Goal: Transaction & Acquisition: Obtain resource

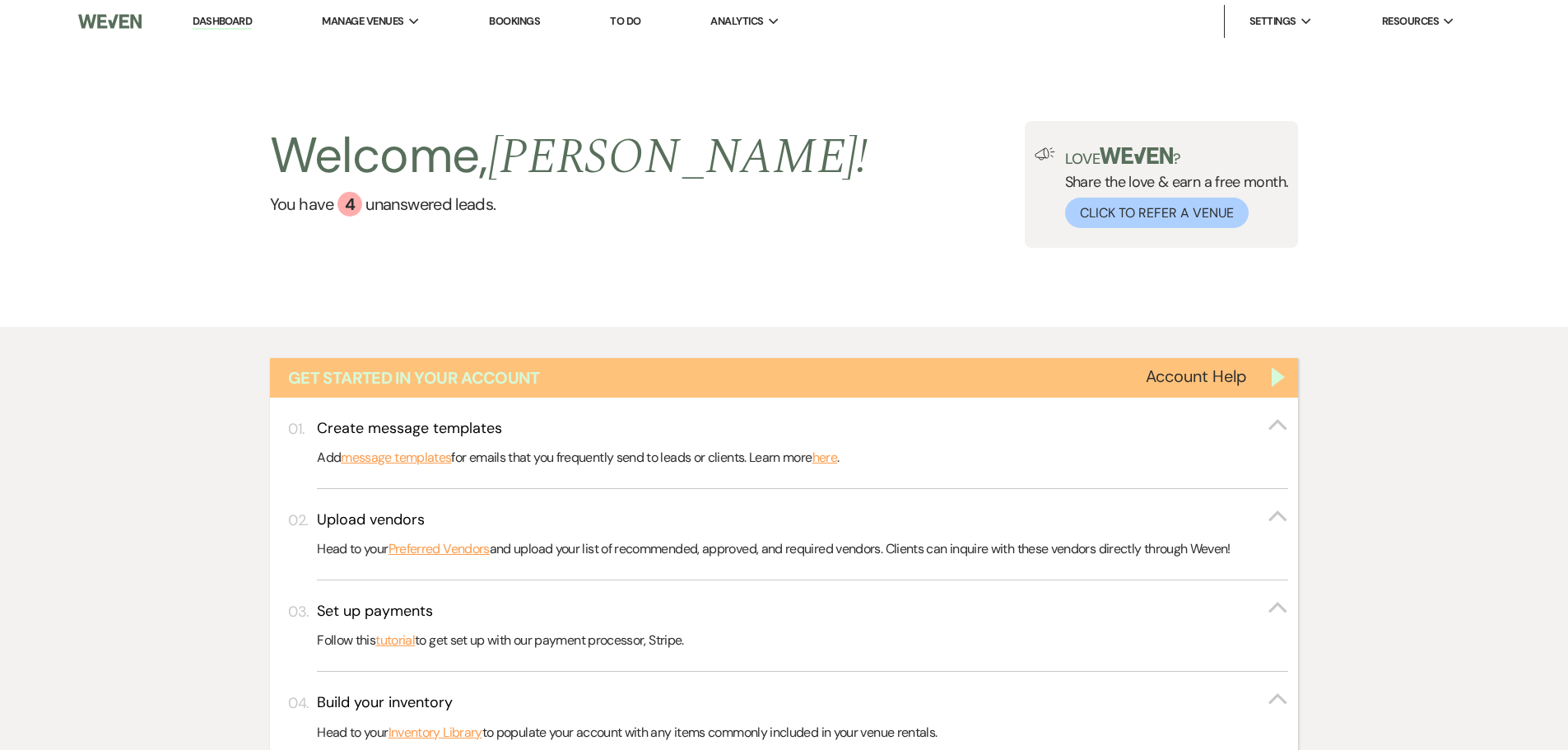
click at [464, 391] on div "Get Started in Your Account" at bounding box center [785, 378] width 1029 height 39
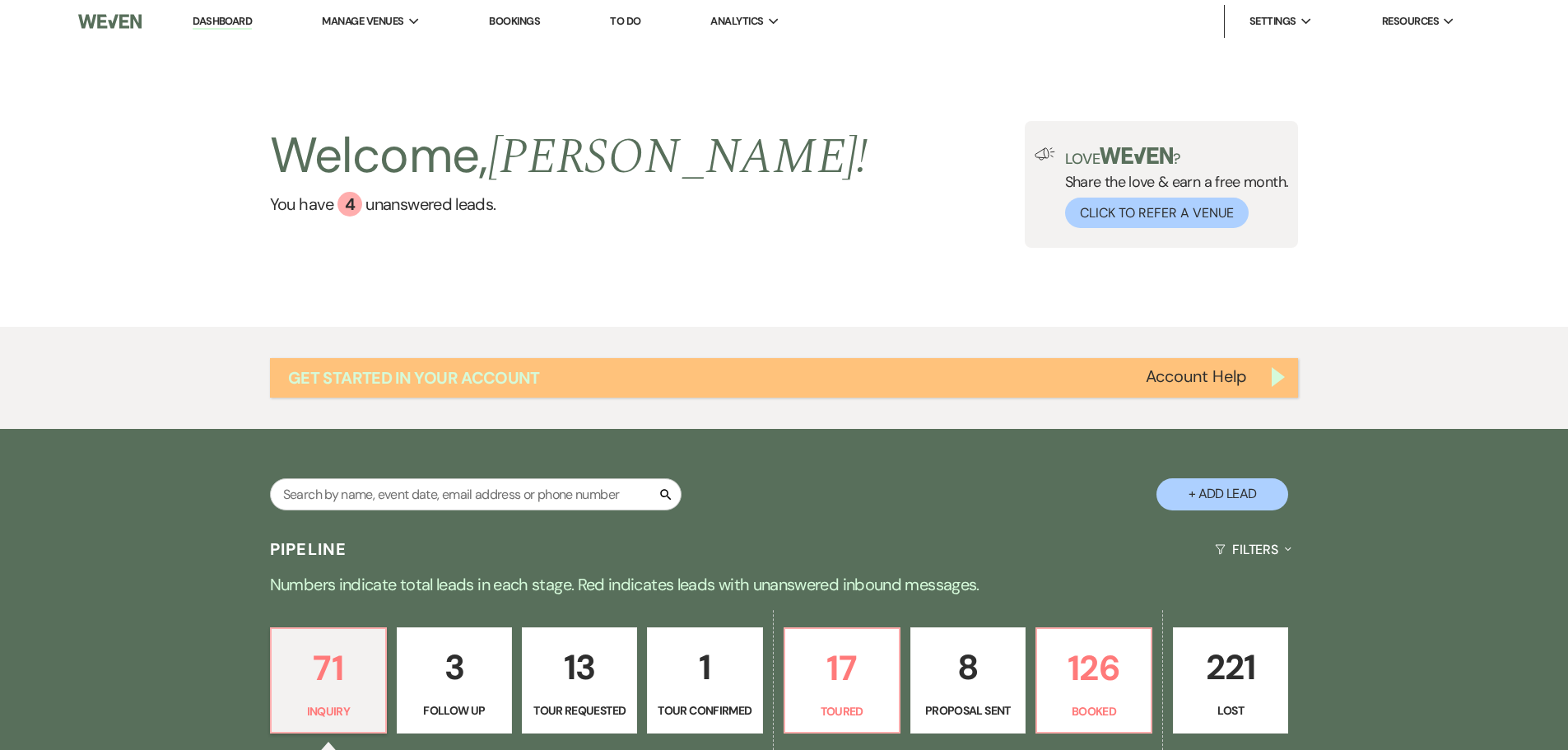
click at [488, 373] on h1 "Get Started in Your Account" at bounding box center [413, 378] width 252 height 23
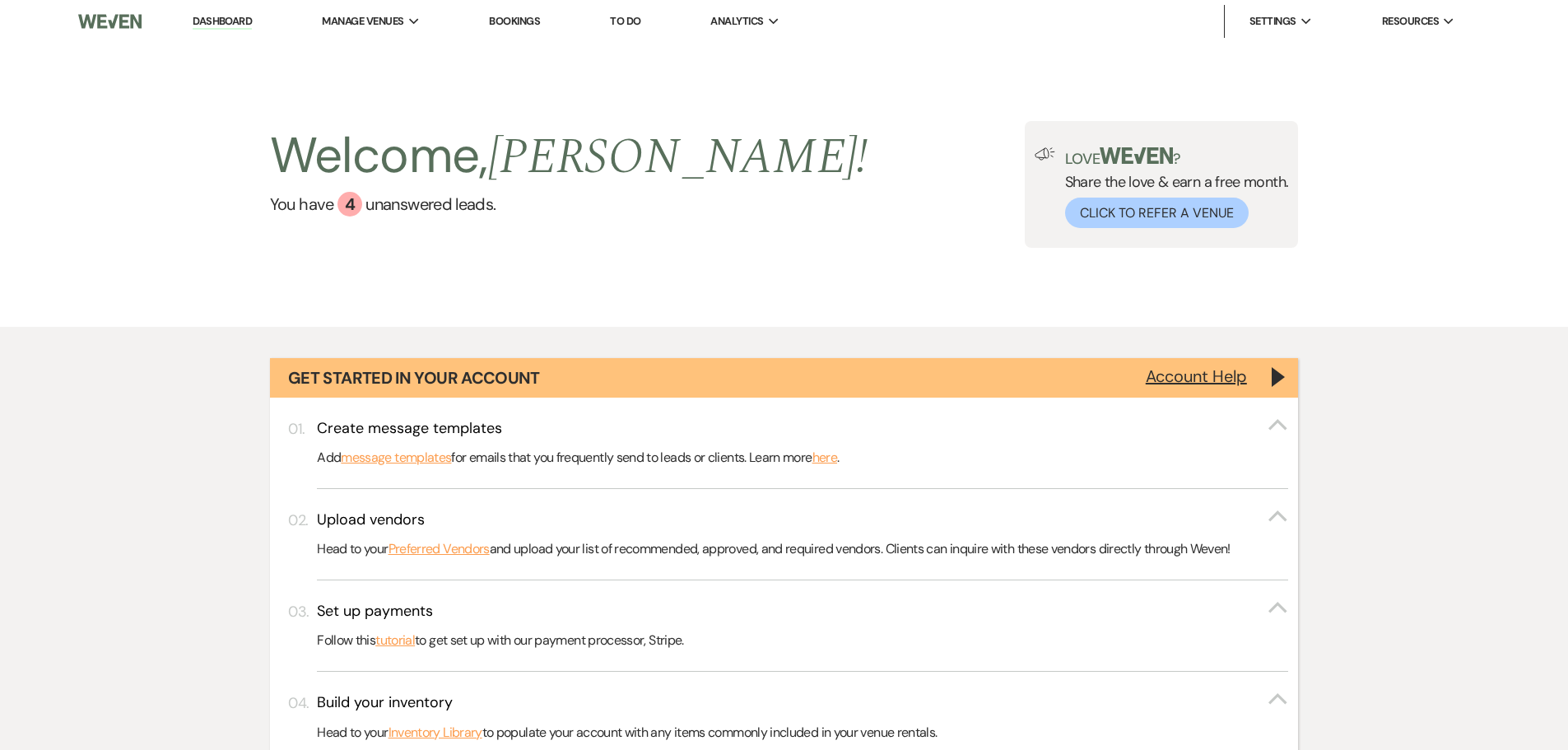
click at [1180, 380] on button "Account Help" at bounding box center [1196, 376] width 101 height 17
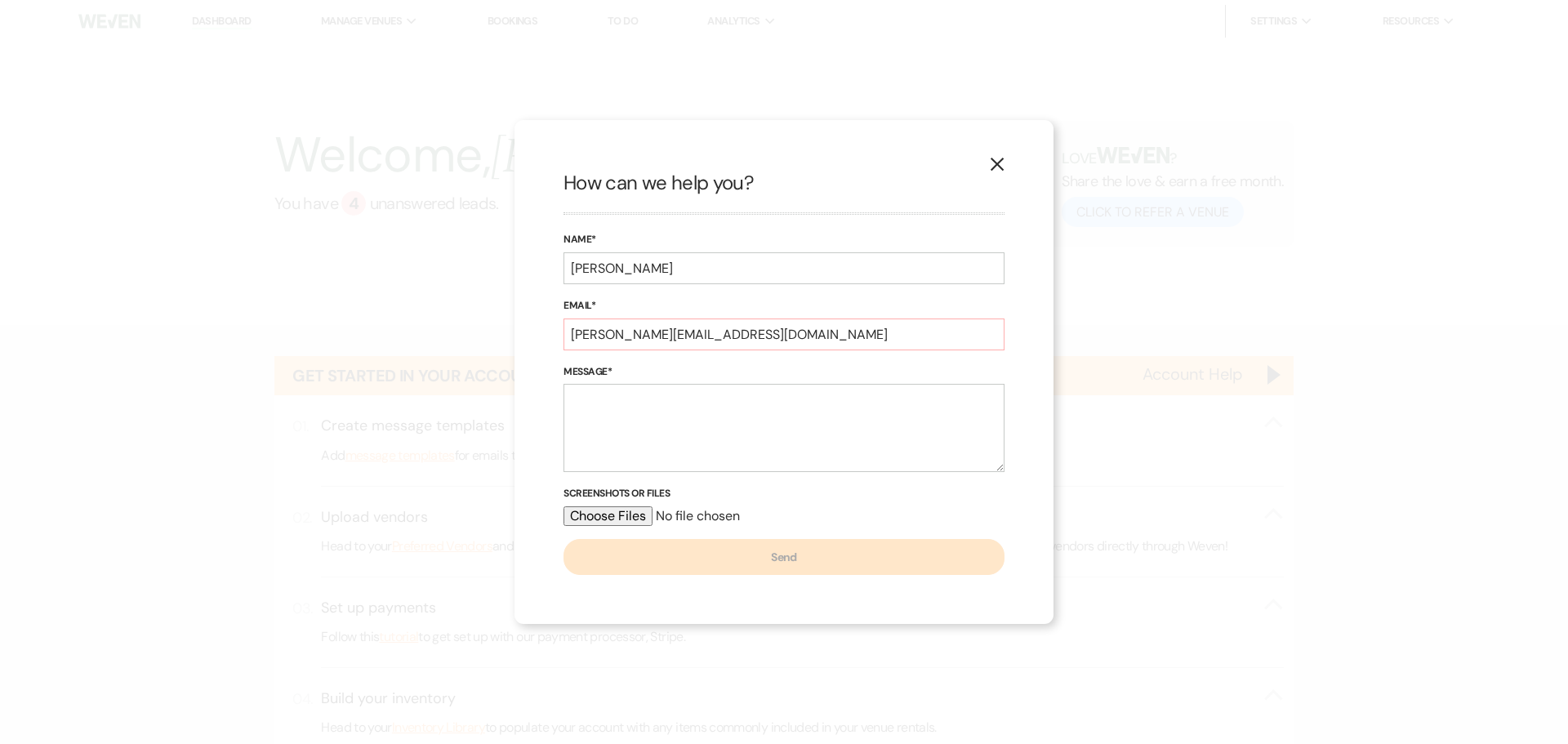
click at [999, 165] on use "button" at bounding box center [997, 164] width 13 height 13
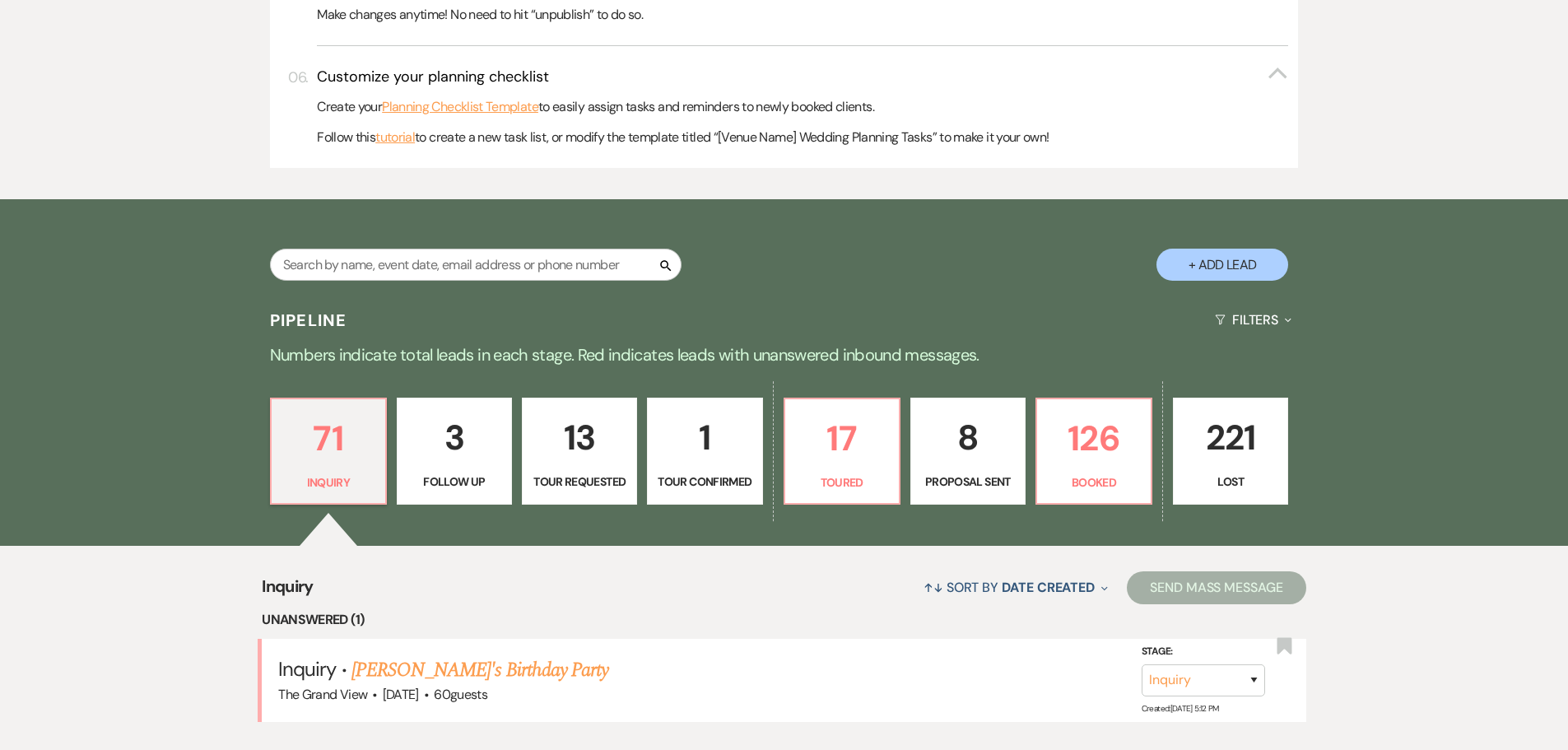
scroll to position [823, 0]
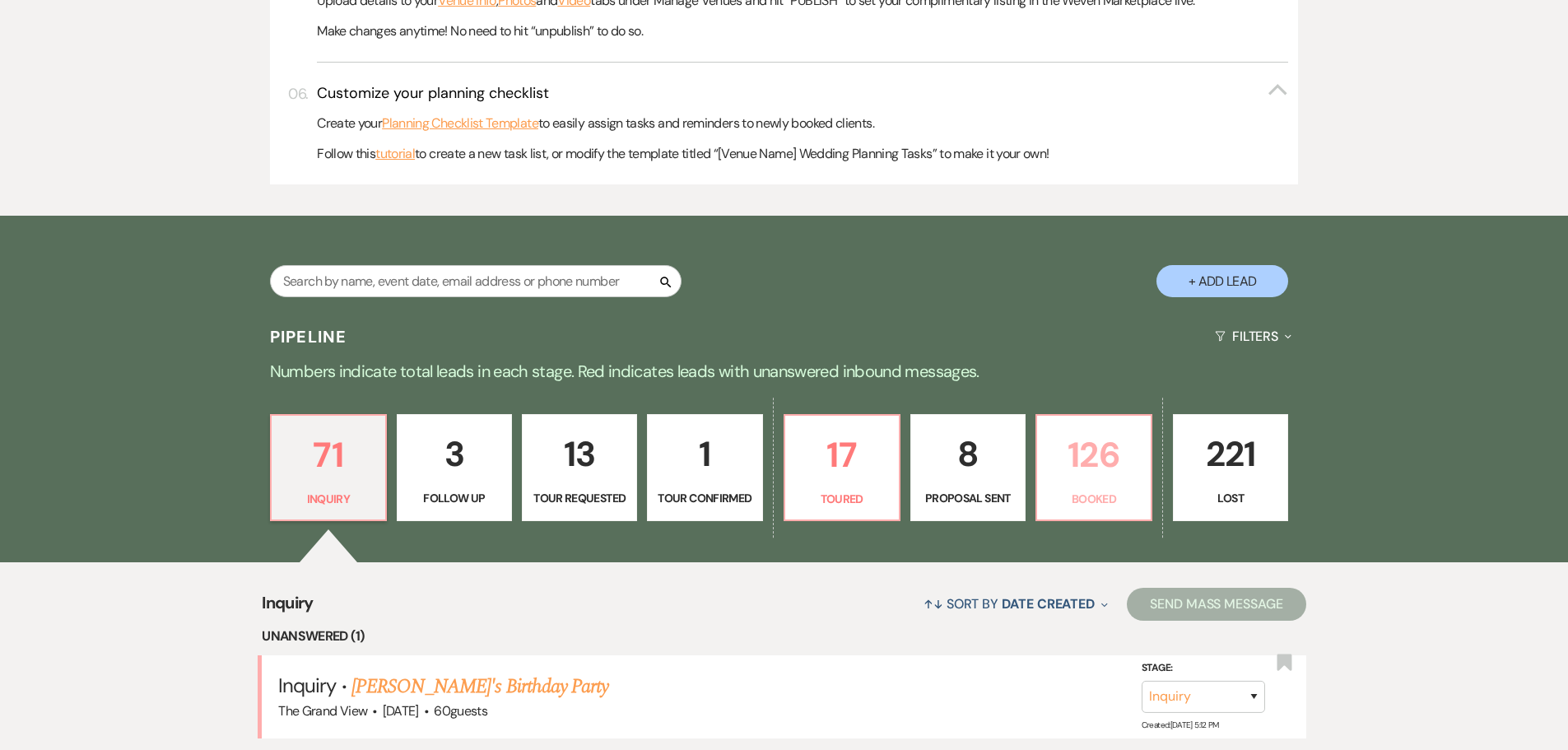
click at [1111, 467] on p "126" at bounding box center [1094, 454] width 94 height 55
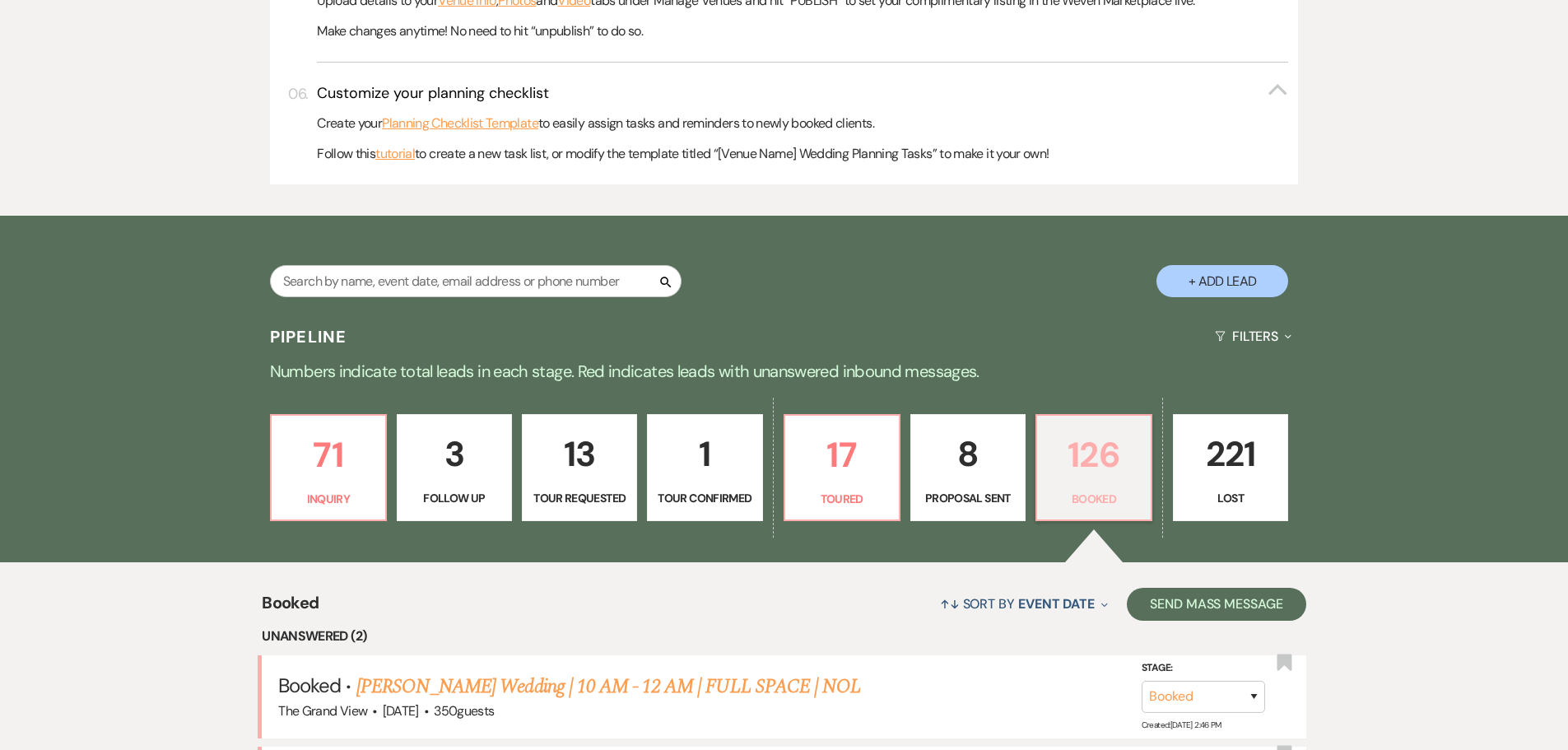
scroll to position [1070, 0]
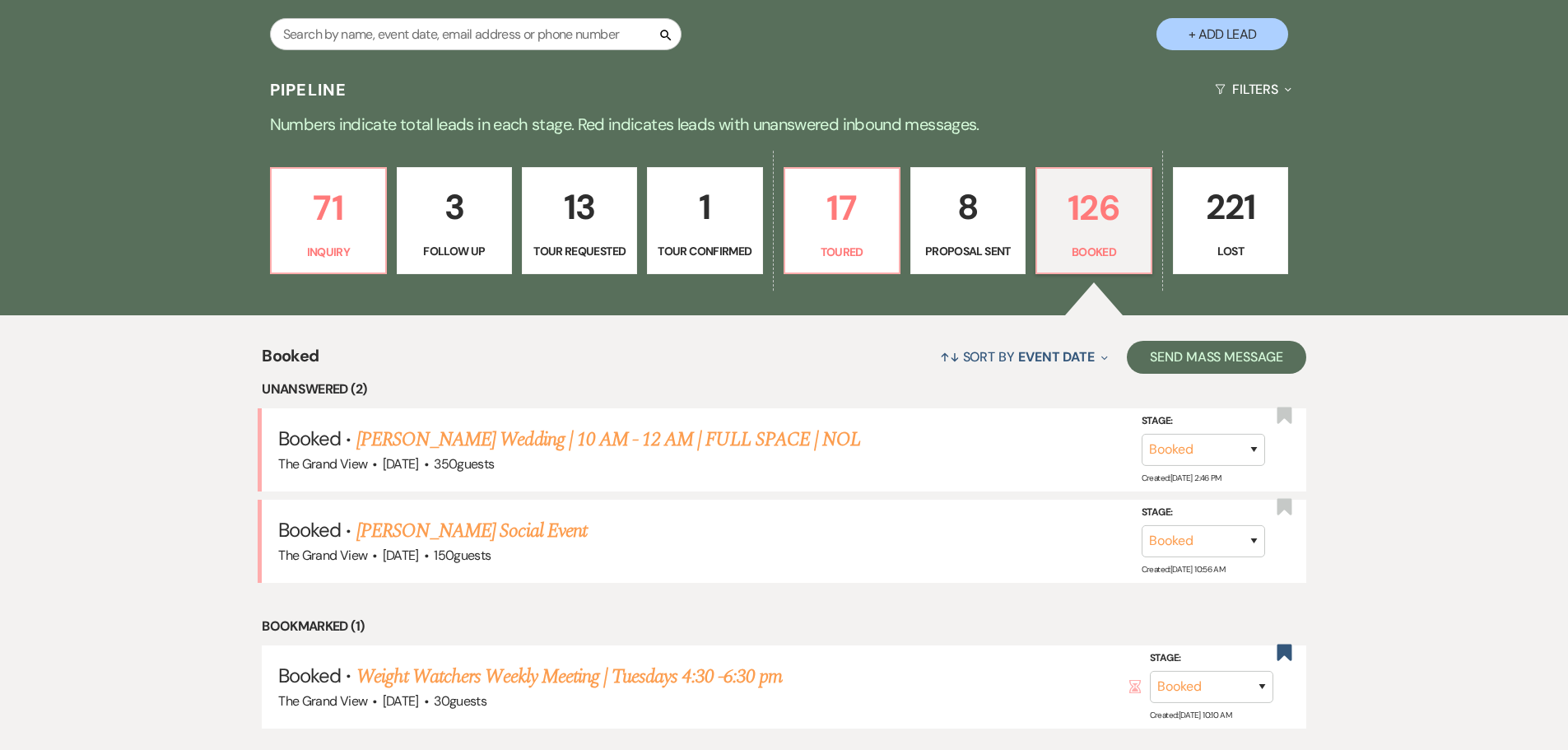
click at [489, 203] on p "3" at bounding box center [454, 207] width 94 height 55
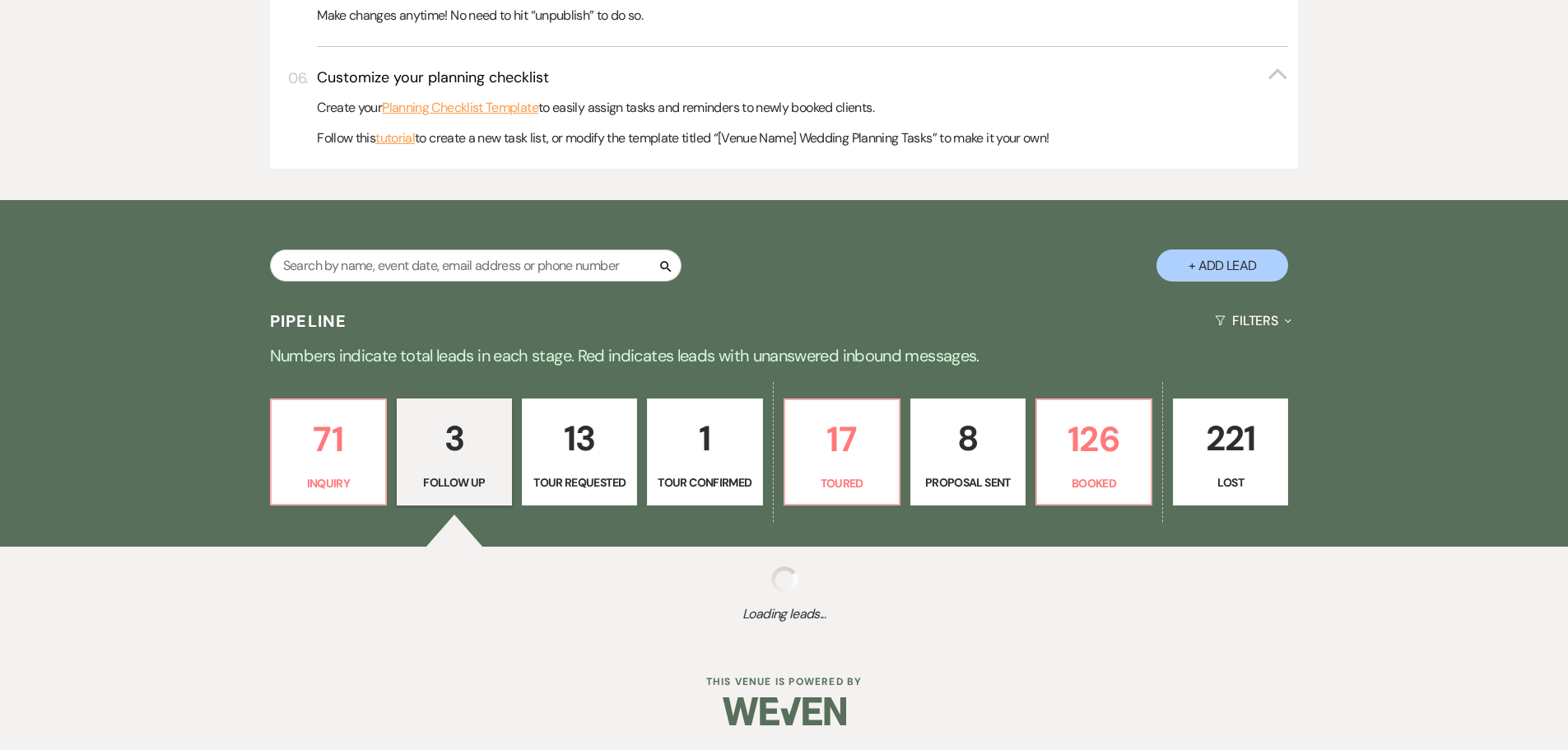
scroll to position [839, 0]
click at [1105, 456] on p "126" at bounding box center [1094, 439] width 94 height 55
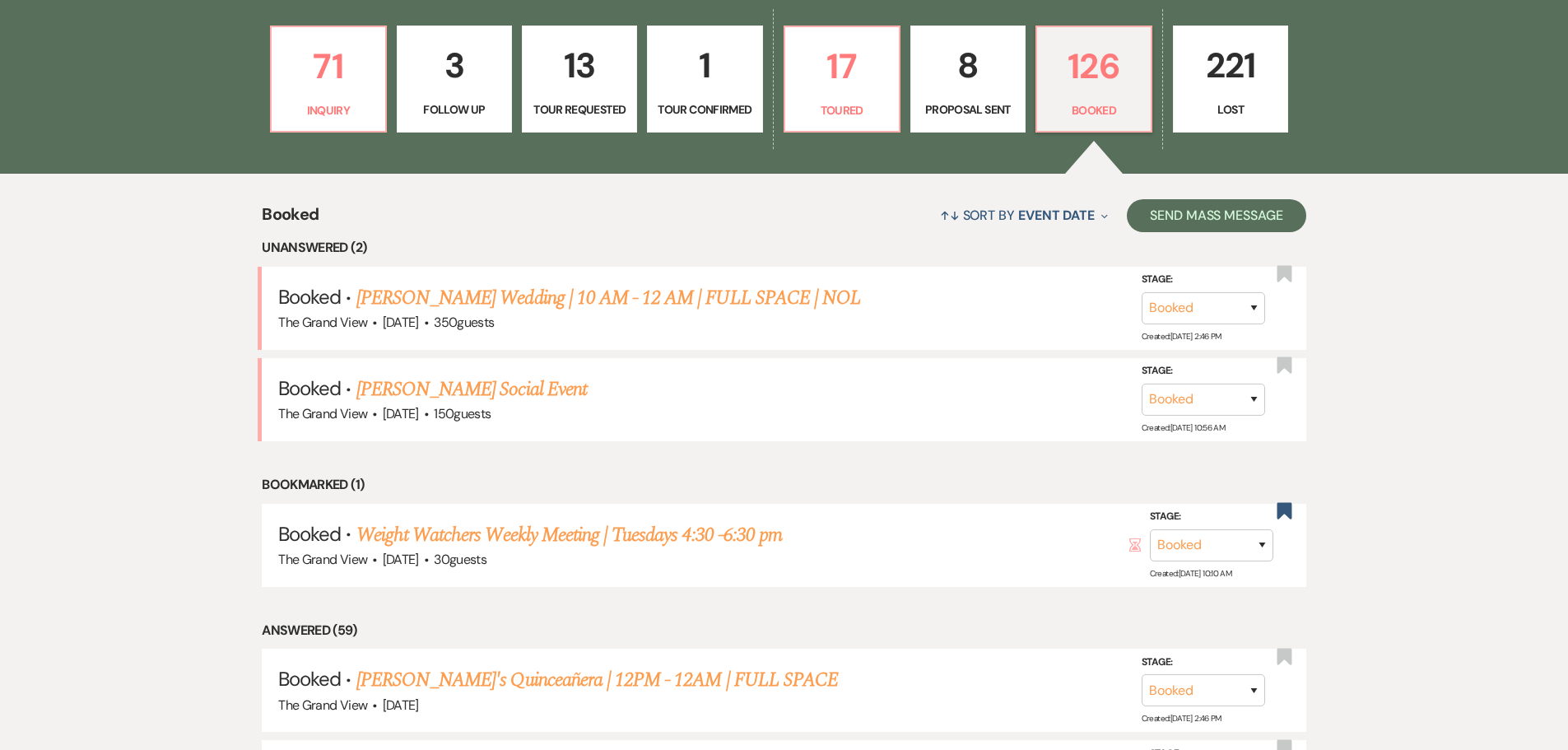
scroll to position [1004, 0]
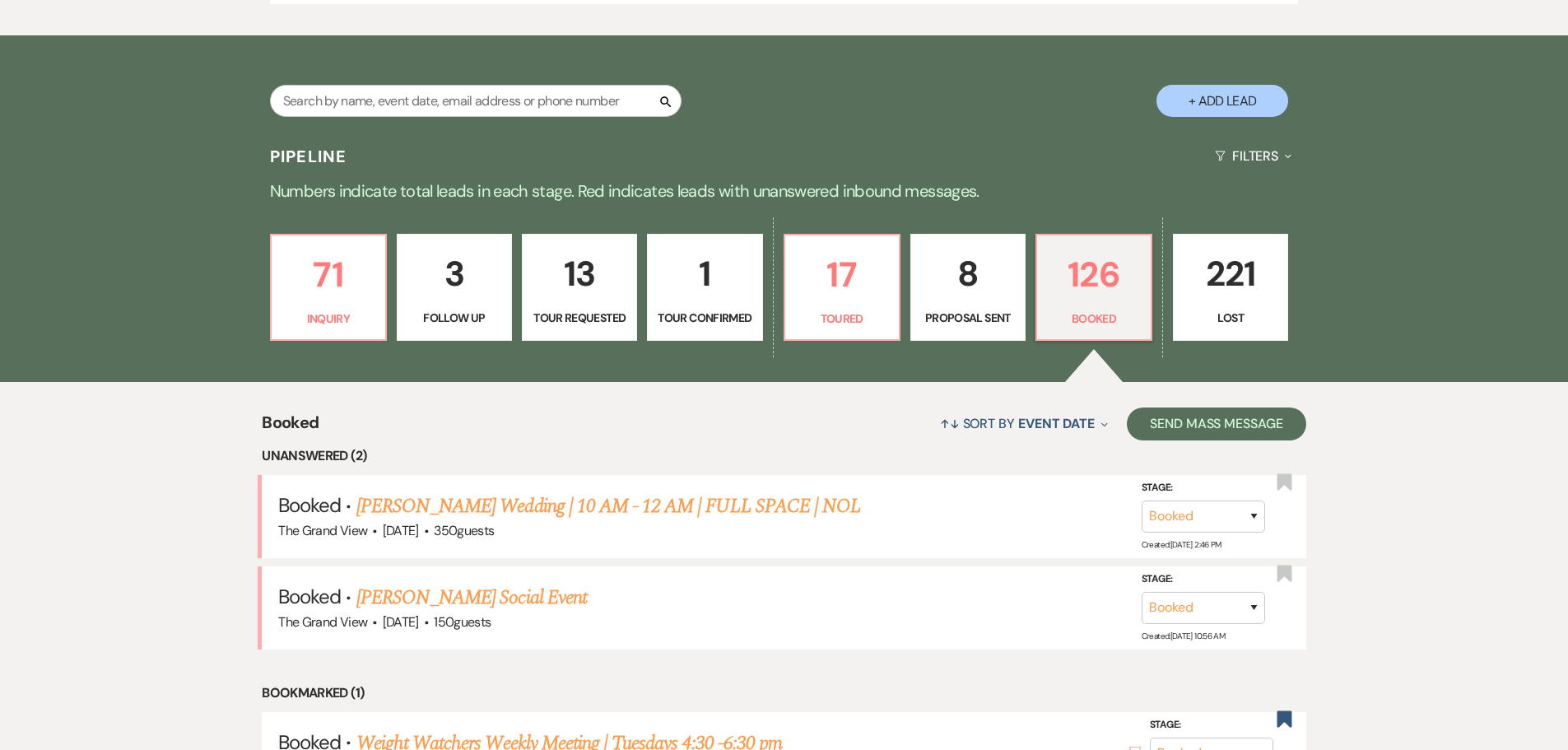
click at [448, 306] on link "3 Follow Up" at bounding box center [454, 287] width 115 height 107
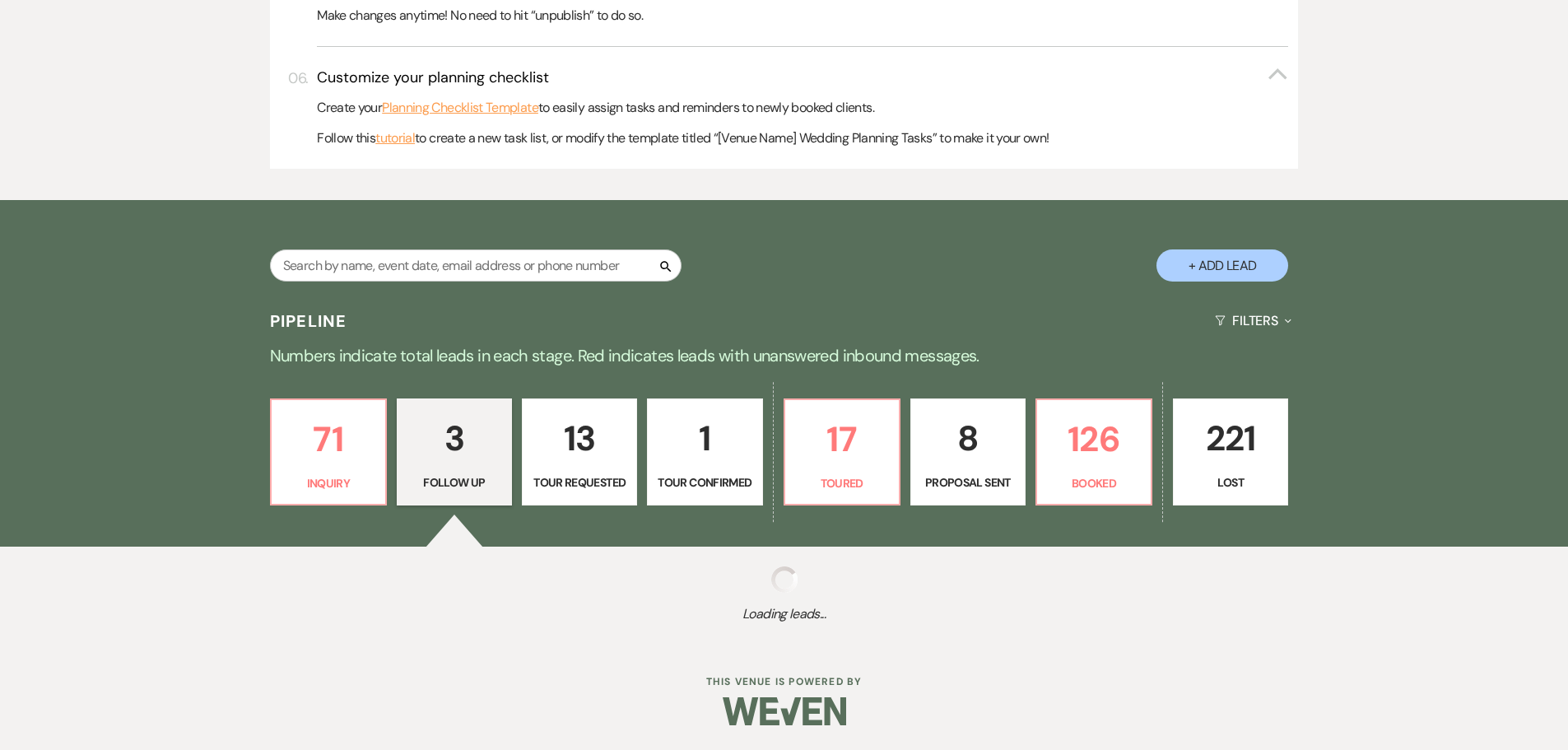
select select "9"
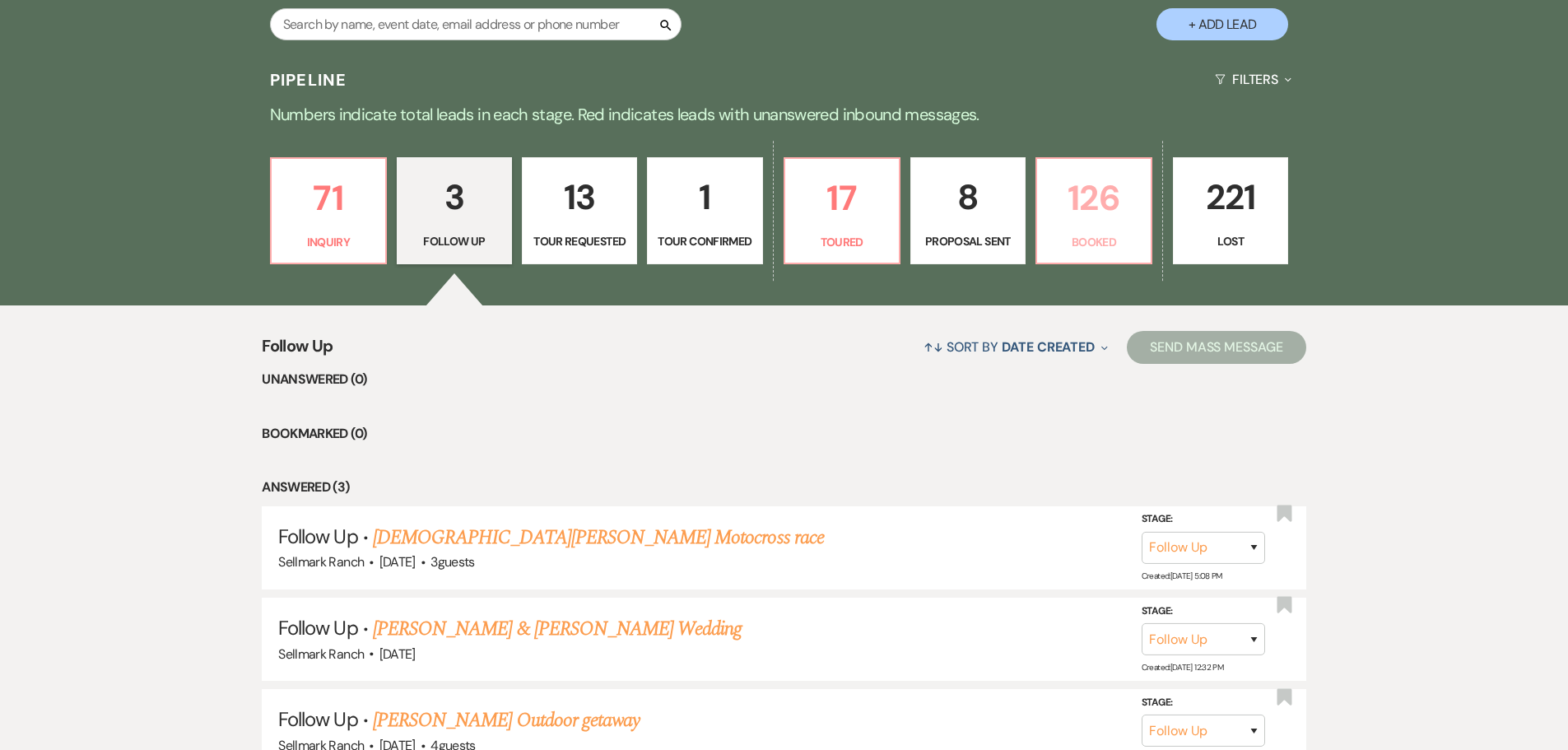
scroll to position [1237, 0]
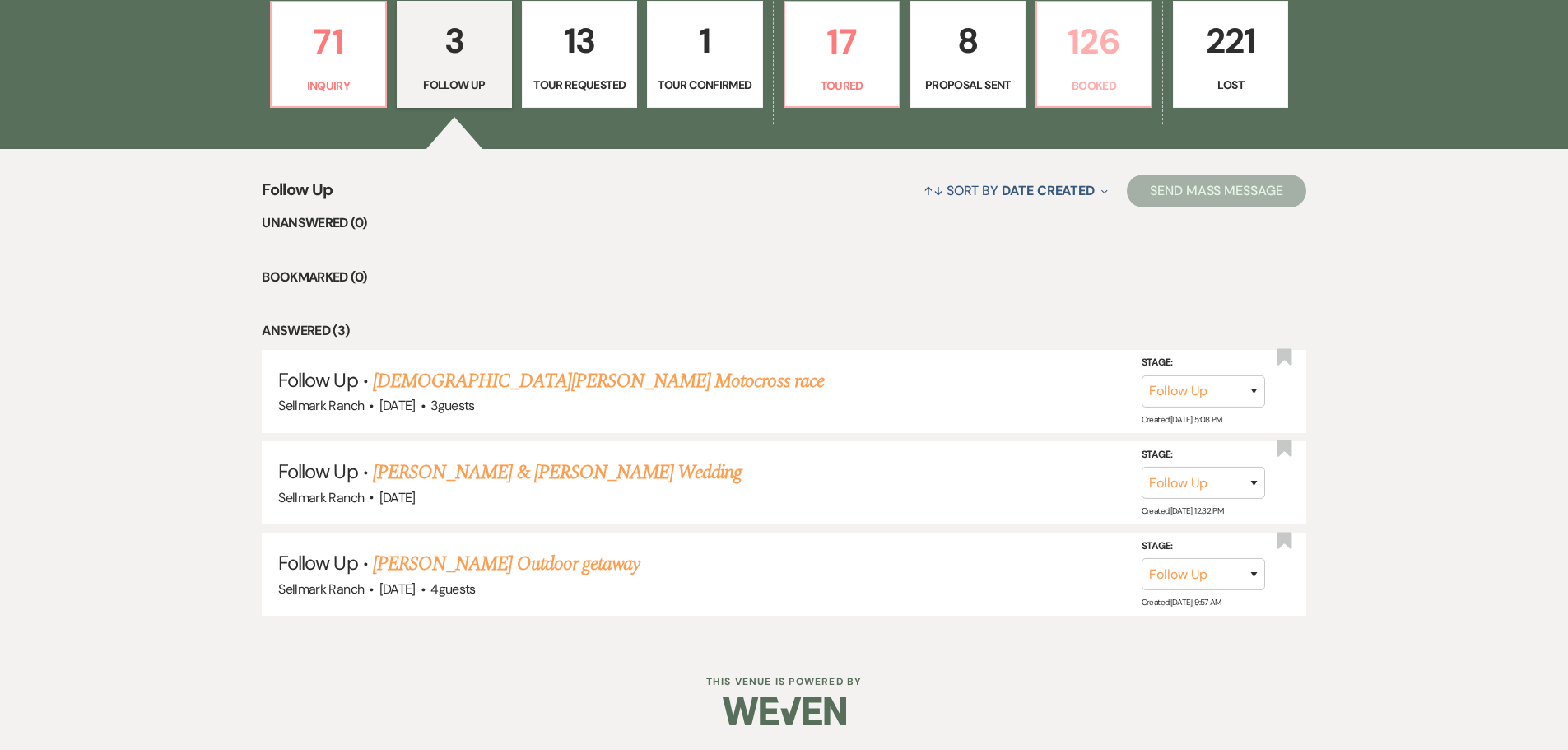
click at [1059, 74] on link "126 Booked" at bounding box center [1094, 54] width 117 height 107
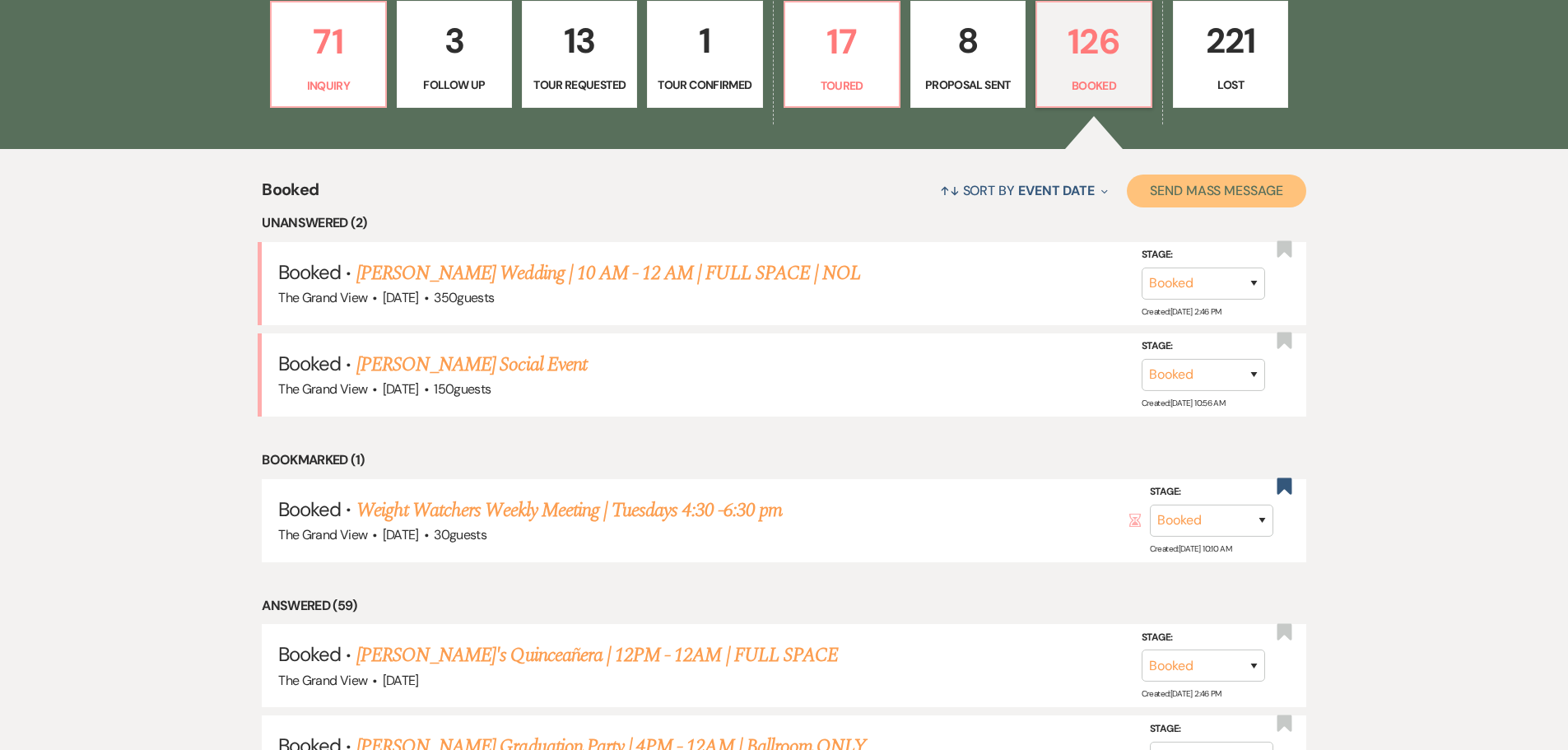
click at [1257, 199] on button "Send Mass Message" at bounding box center [1217, 191] width 180 height 33
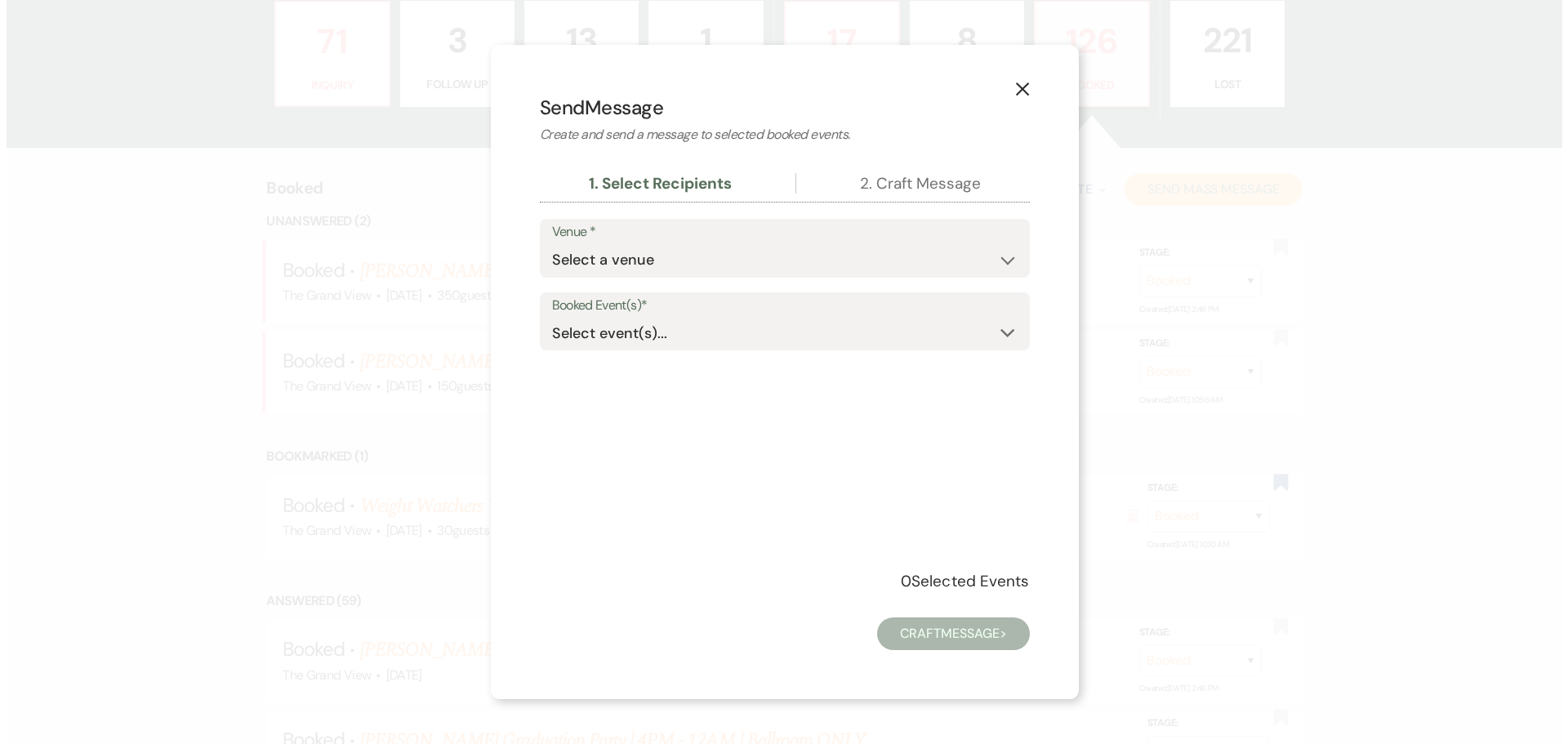
scroll to position [1228, 0]
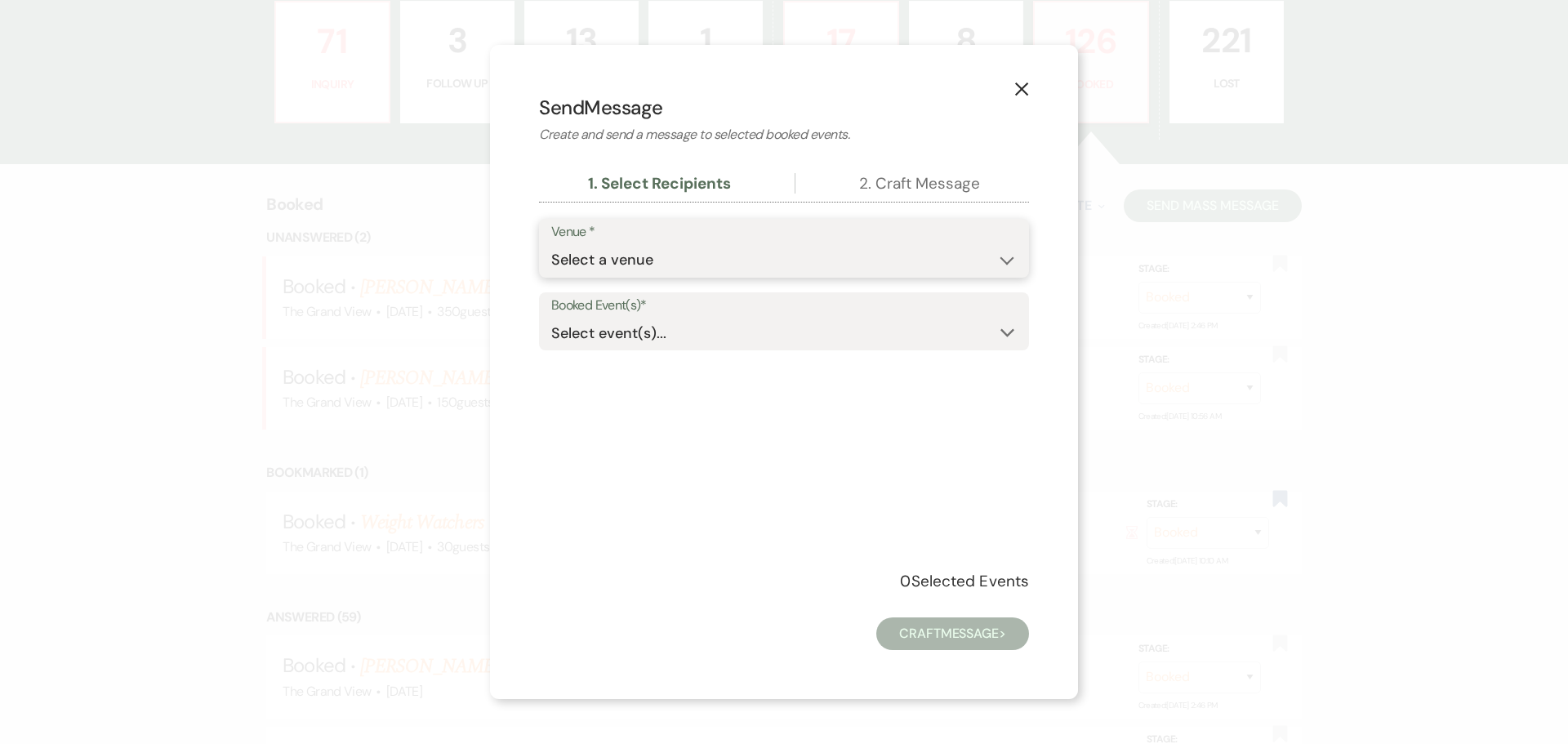
click at [705, 268] on select "Select a venue The Grand View Sellmark Ranch" at bounding box center [784, 260] width 466 height 32
select select "836"
click at [551, 244] on select "Select a venue The Grand View Sellmark Ranch" at bounding box center [784, 260] width 466 height 32
click at [691, 328] on div "Select event(s)... Expand" at bounding box center [784, 332] width 466 height 32
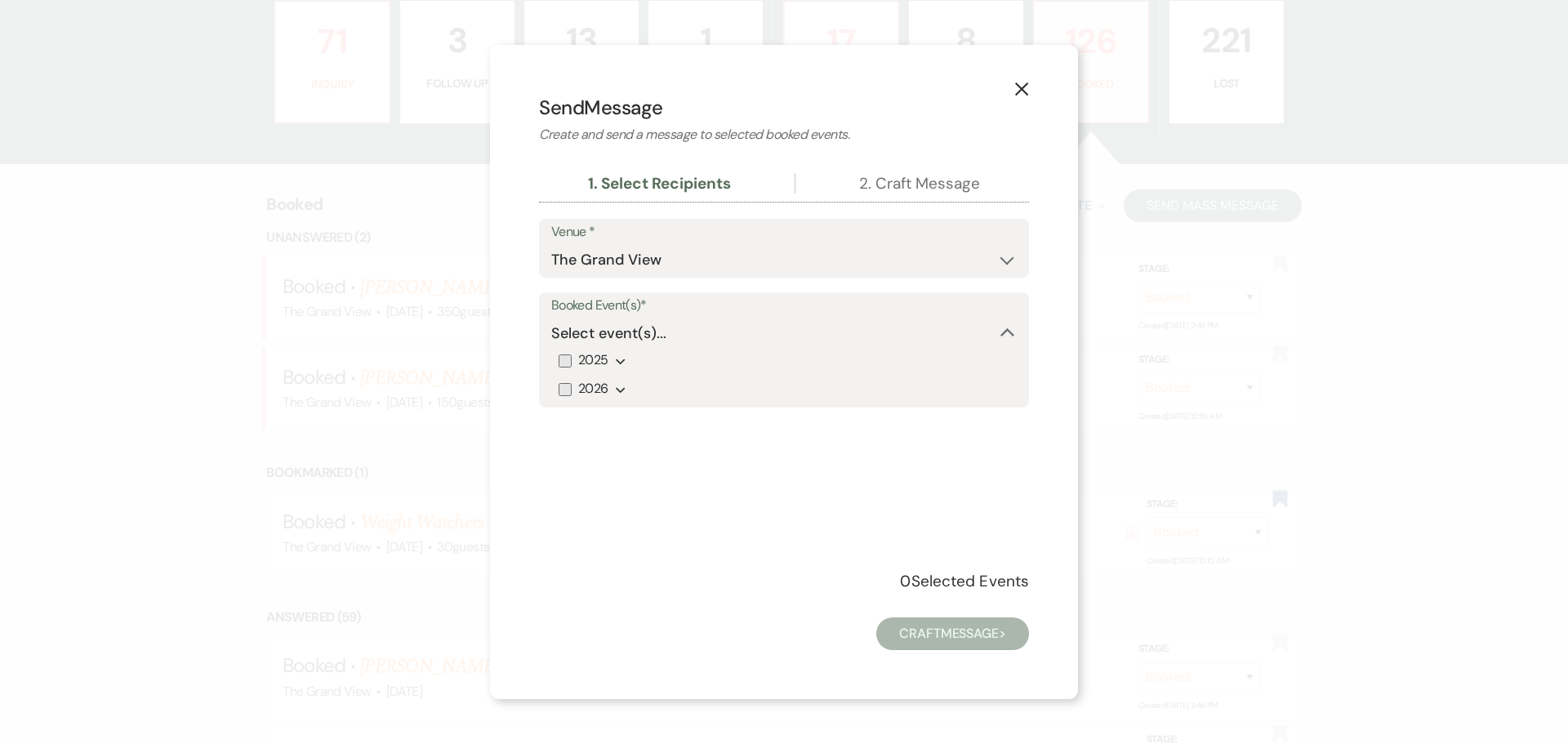
click at [572, 364] on label "2025" at bounding box center [583, 360] width 49 height 23
click at [572, 364] on input "2025" at bounding box center [565, 361] width 13 height 13
checkbox input "true"
click at [562, 401] on label "2026" at bounding box center [583, 388] width 49 height 23
click at [562, 396] on input "2026" at bounding box center [565, 389] width 13 height 13
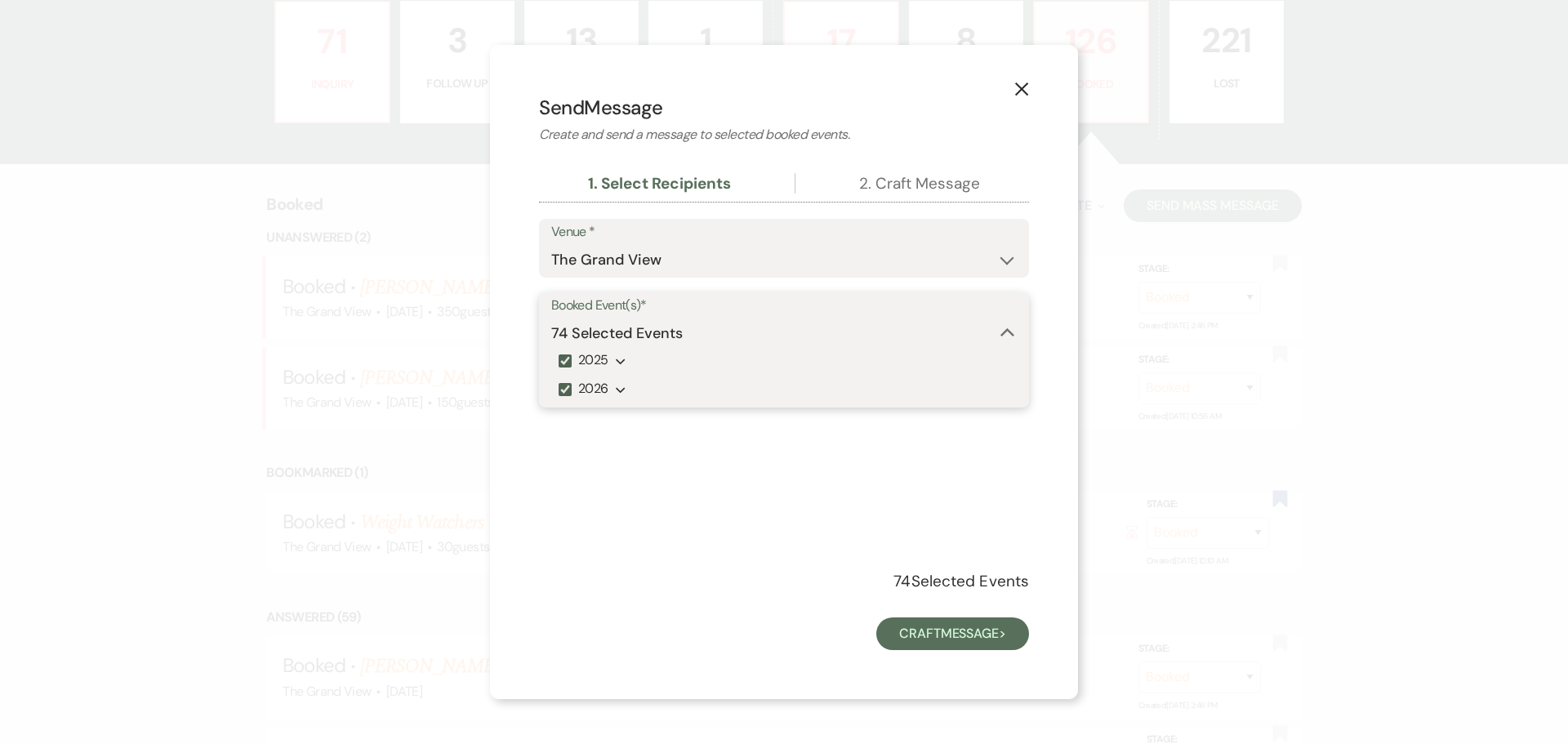
checkbox input "true"
click at [782, 475] on div "Venue * Select a venue The Grand View Sellmark Ranch Booked Event(s)* 102 Selec…" at bounding box center [784, 382] width 490 height 327
click at [918, 634] on button "Craft Message >" at bounding box center [953, 634] width 153 height 33
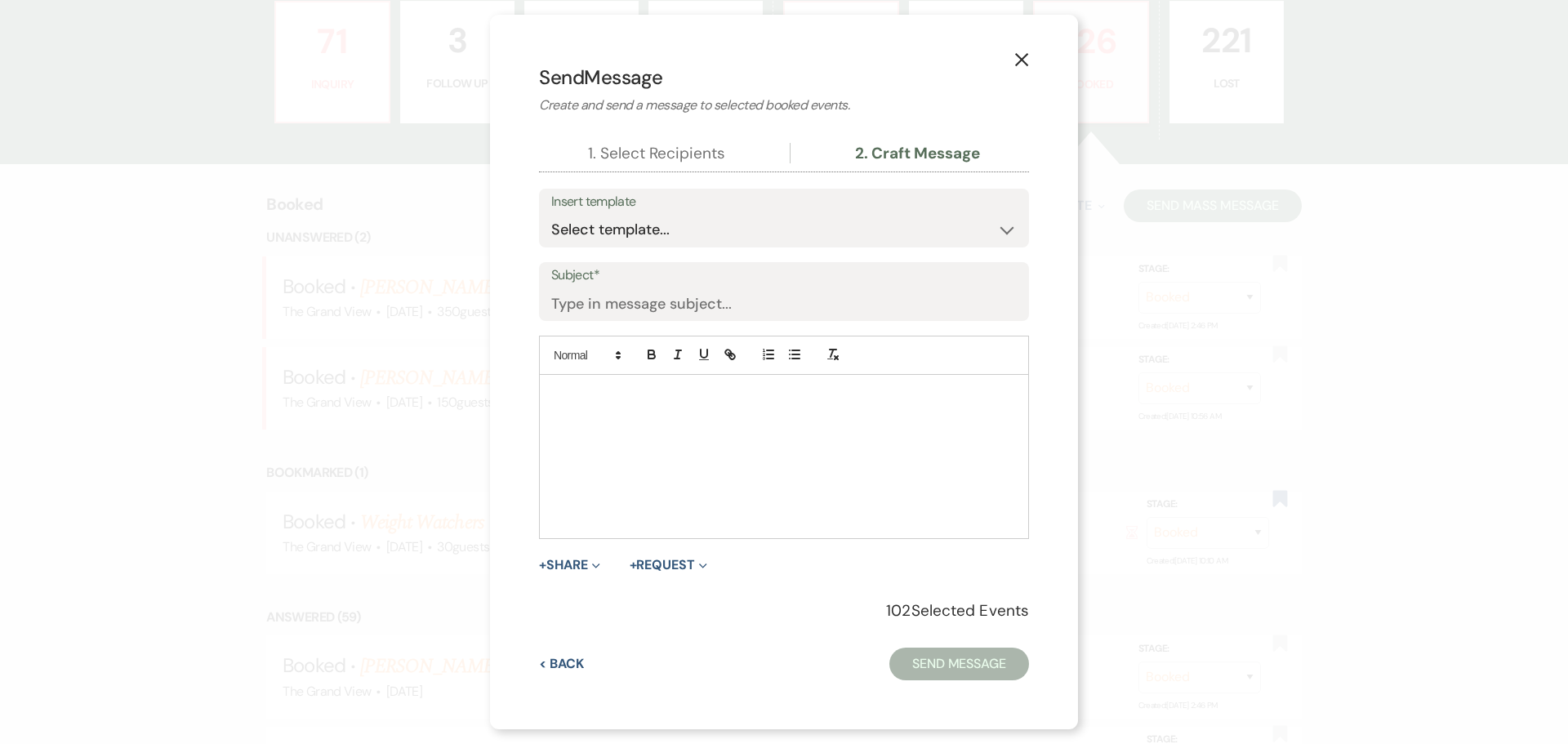
click at [678, 157] on button "1. Select Recipients" at bounding box center [657, 153] width 138 height 21
select select "836"
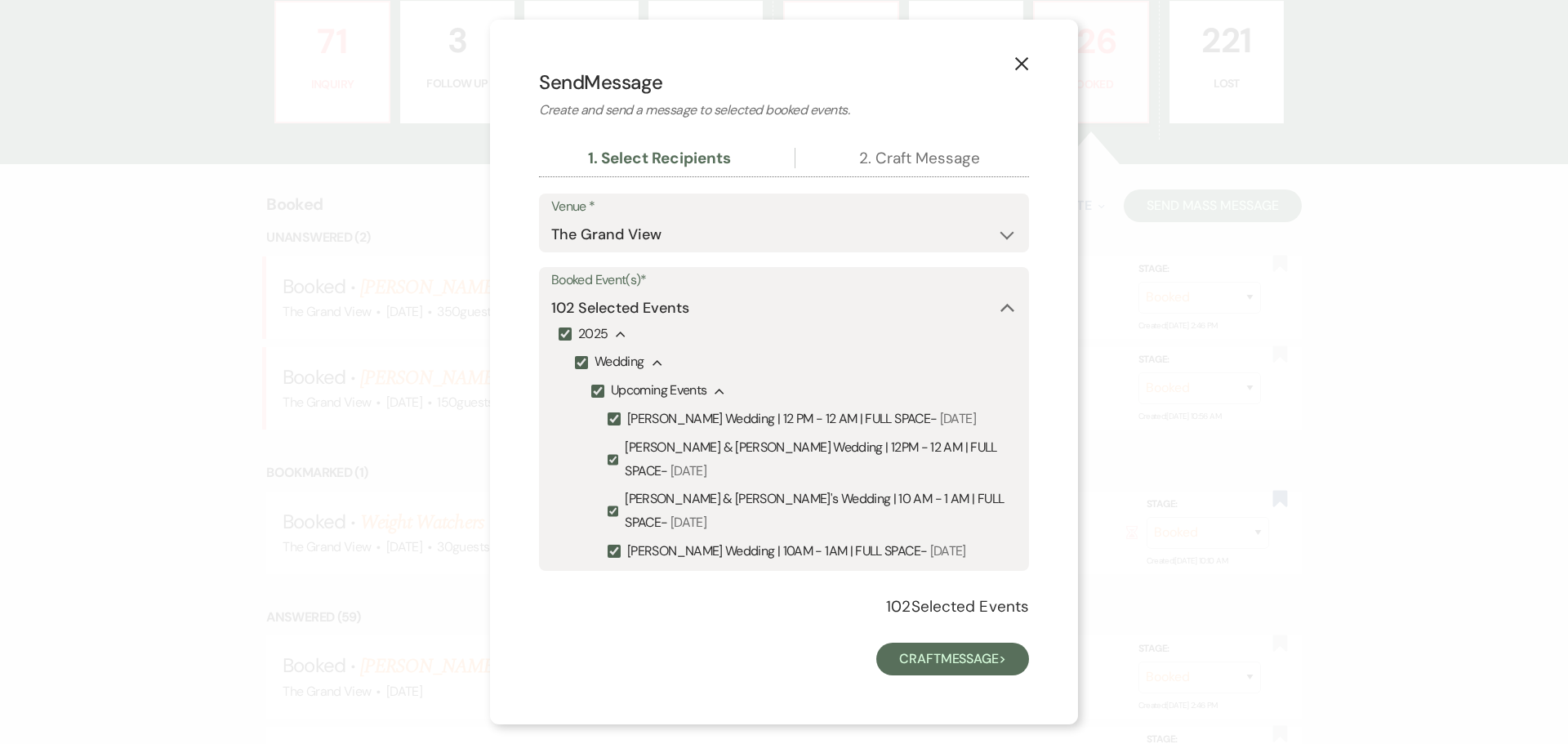
scroll to position [0, 0]
click at [907, 163] on button "2. Craft Message" at bounding box center [920, 158] width 121 height 21
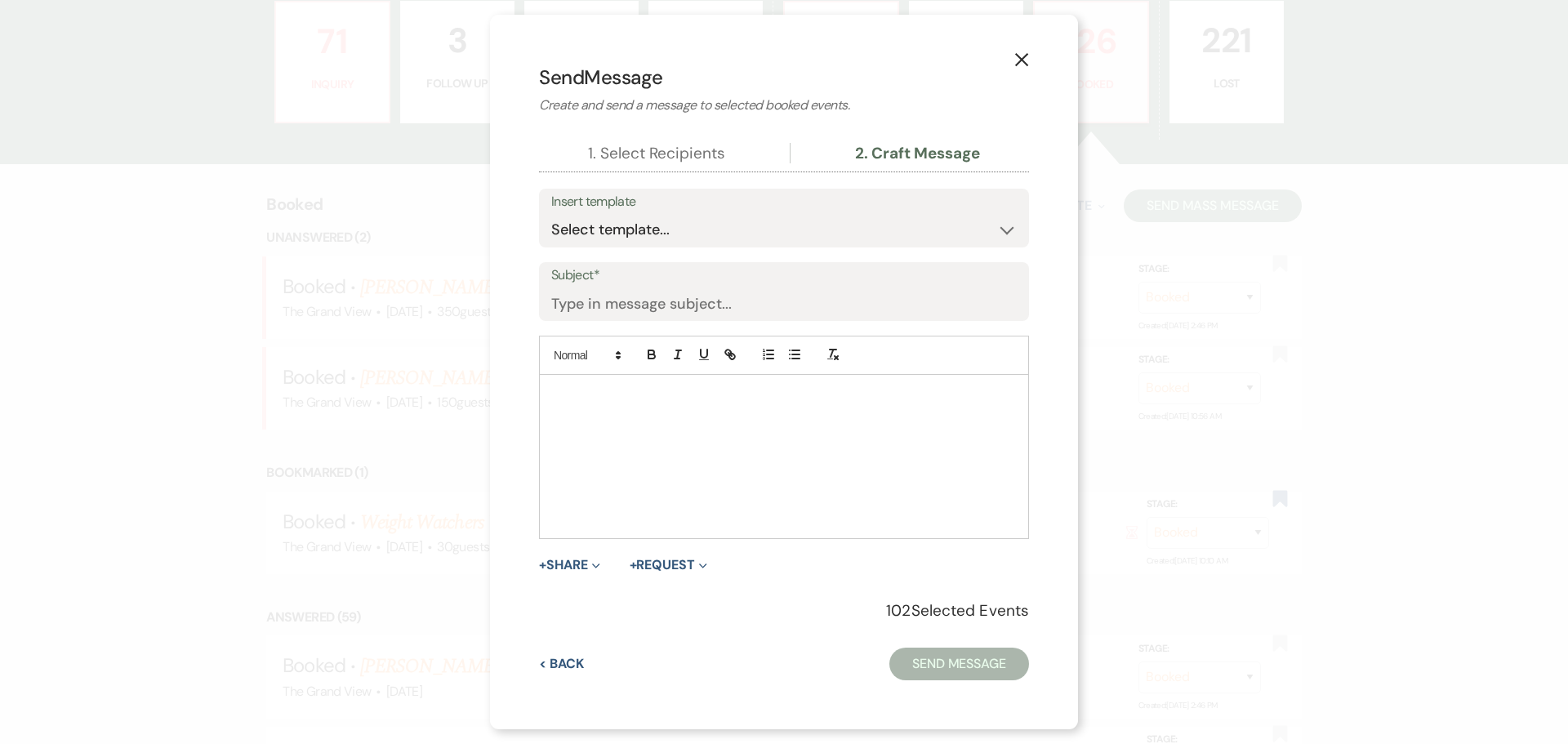
click at [1019, 55] on icon "X" at bounding box center [1021, 59] width 15 height 15
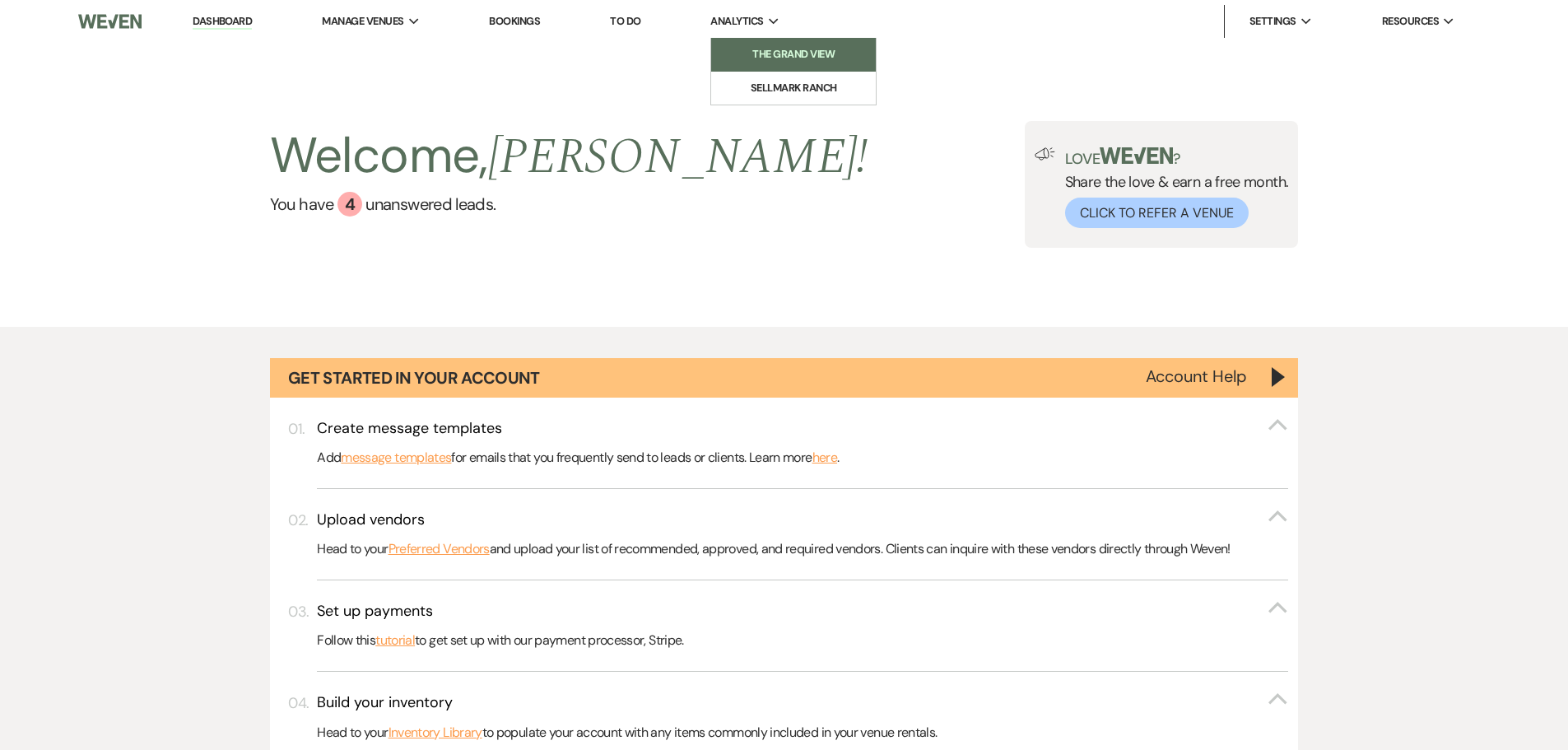
click at [767, 49] on li "The Grand View" at bounding box center [794, 54] width 148 height 17
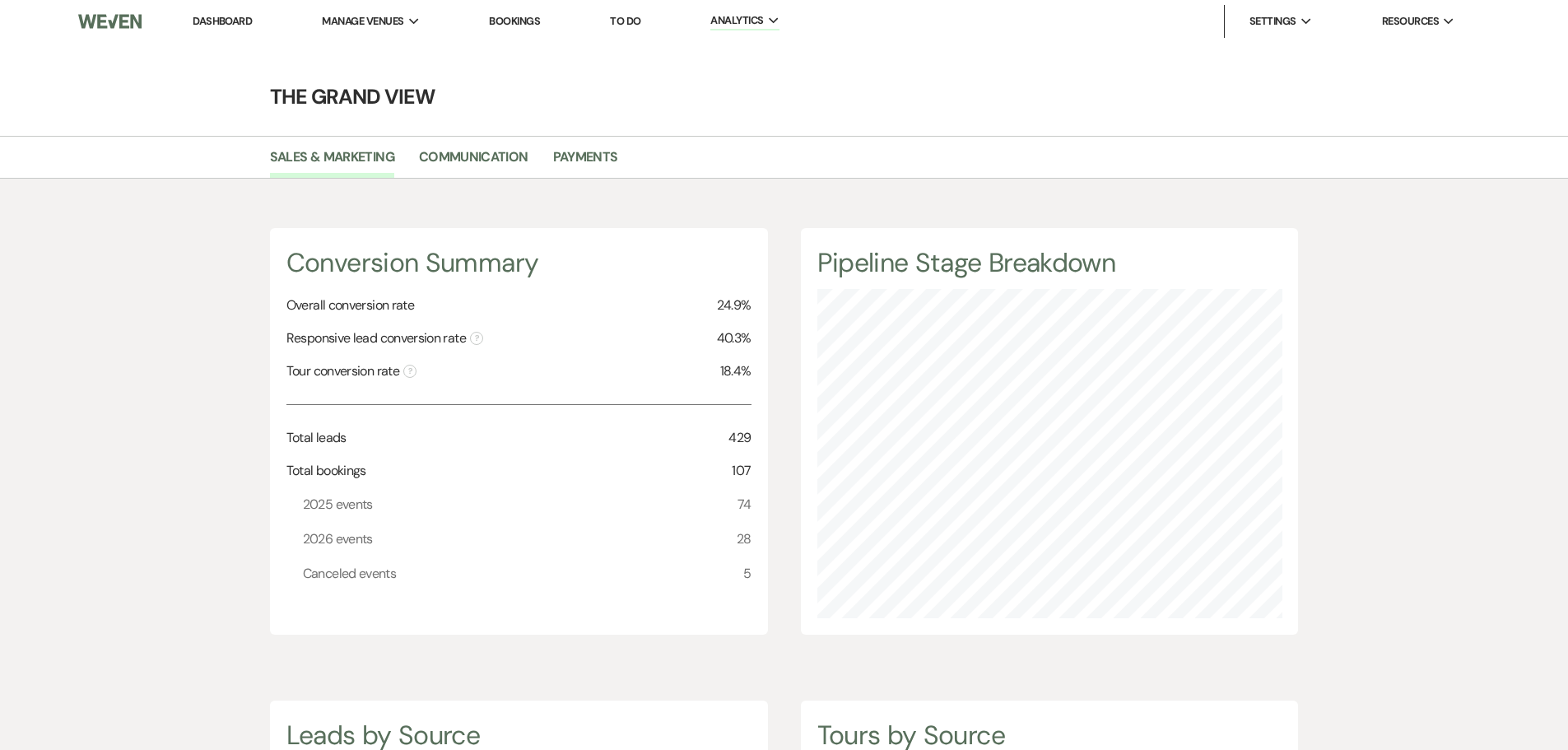
scroll to position [750, 1568]
click at [497, 166] on link "Communication" at bounding box center [474, 162] width 110 height 31
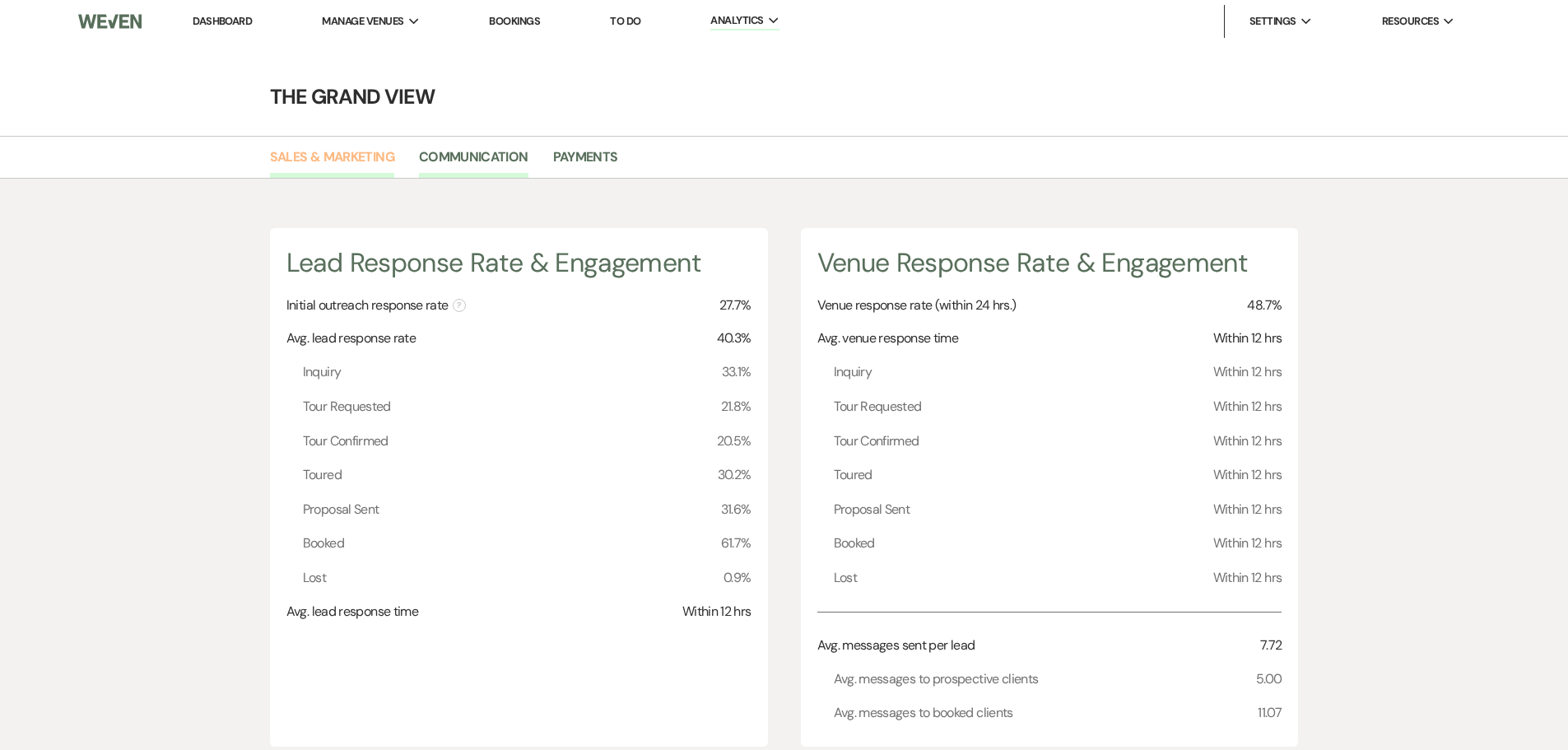
click at [360, 173] on link "Sales & Marketing" at bounding box center [332, 162] width 125 height 31
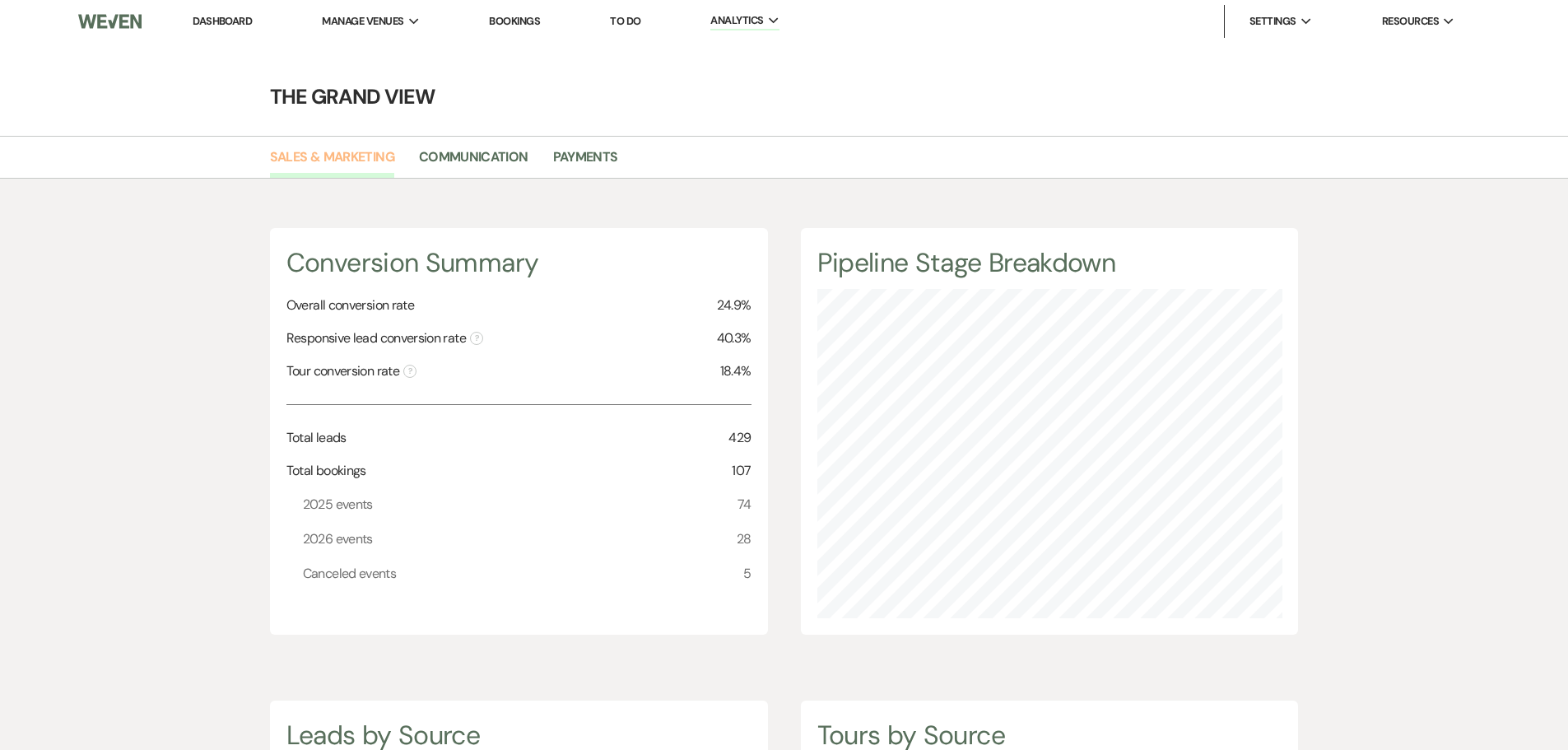
scroll to position [750, 1568]
click at [586, 156] on link "Payments" at bounding box center [585, 162] width 65 height 31
select select "2025"
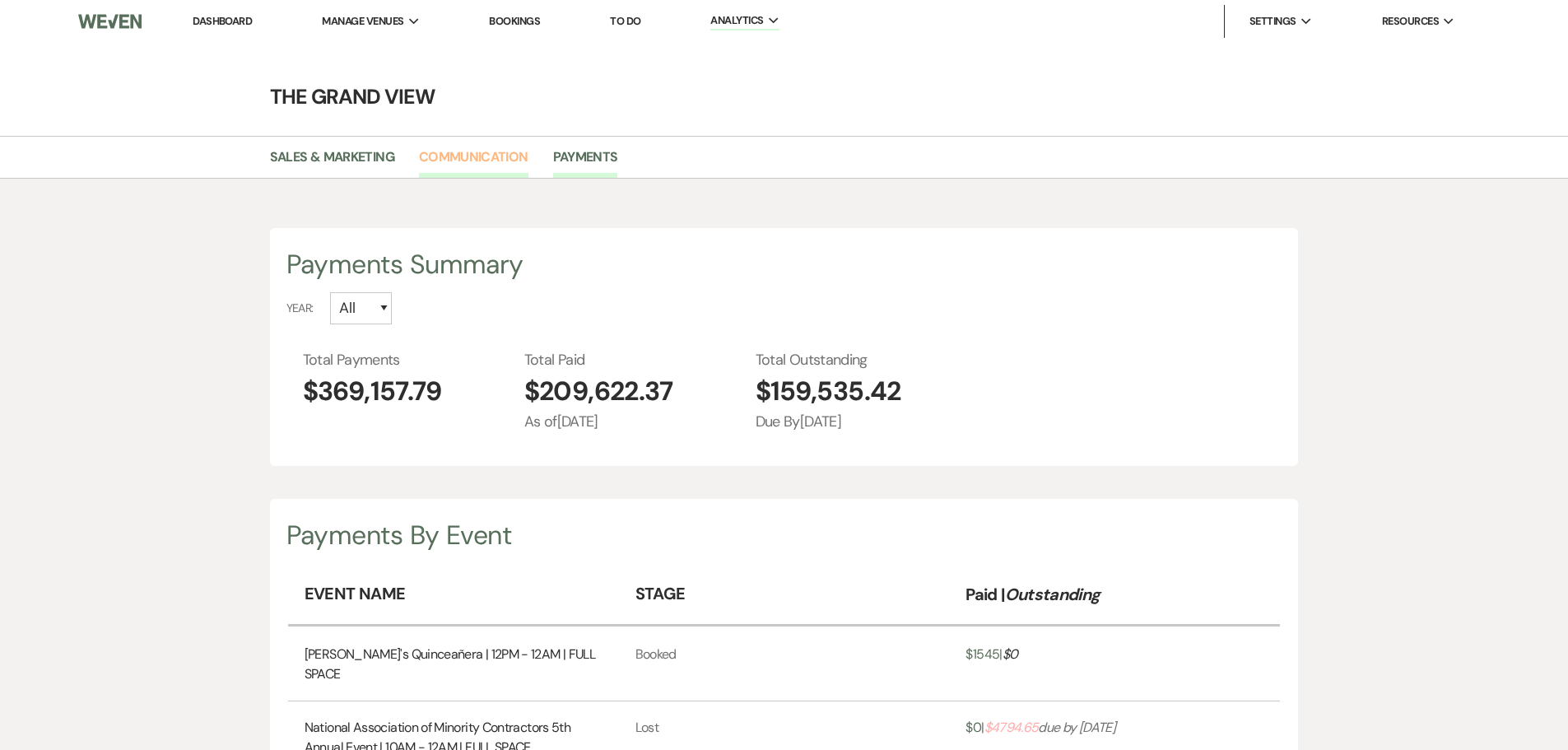
click at [451, 154] on link "Communication" at bounding box center [474, 162] width 110 height 31
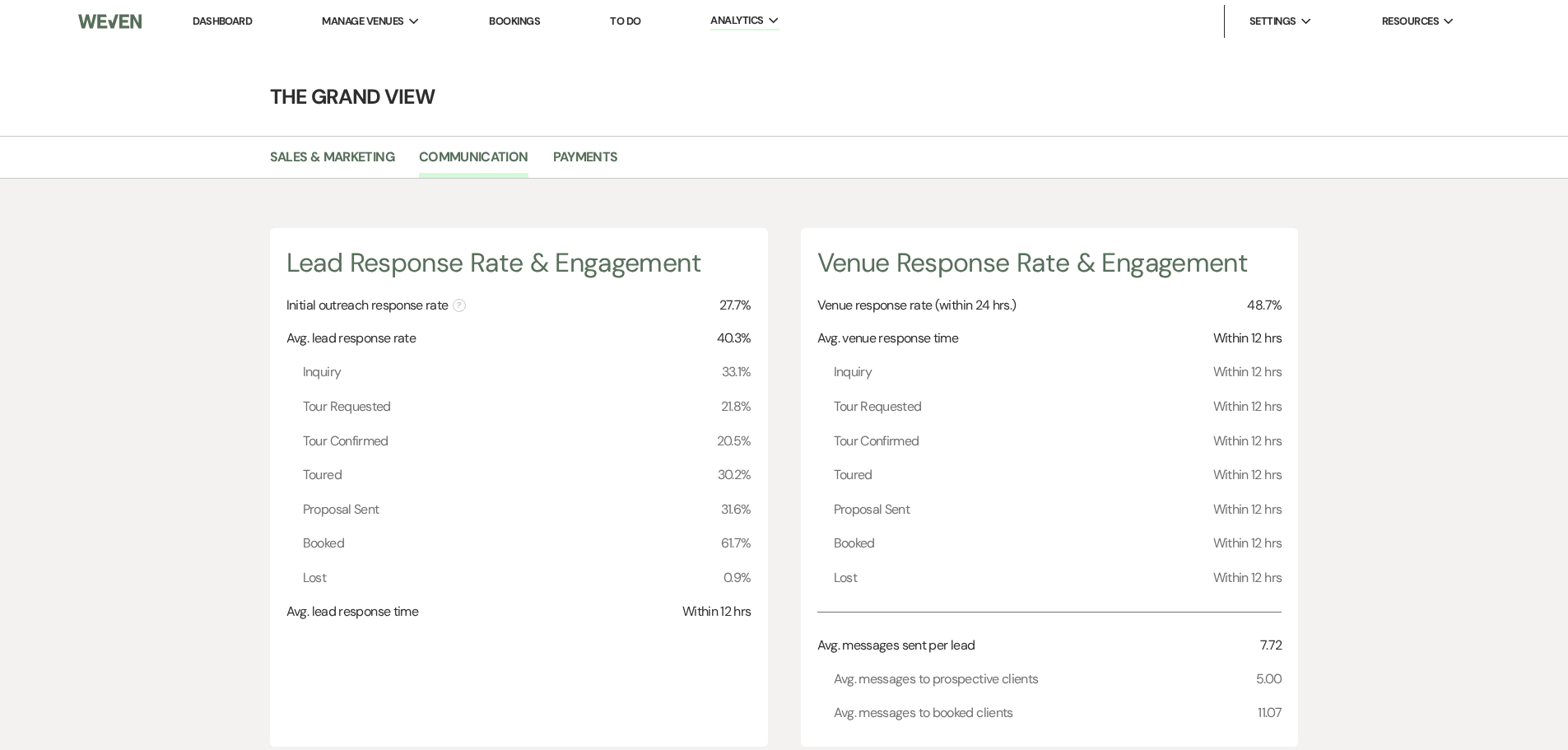
click at [549, 29] on li "Bookings" at bounding box center [514, 22] width 67 height 33
click at [539, 28] on li "Bookings" at bounding box center [514, 22] width 67 height 33
click at [523, 21] on link "Bookings" at bounding box center [515, 21] width 51 height 14
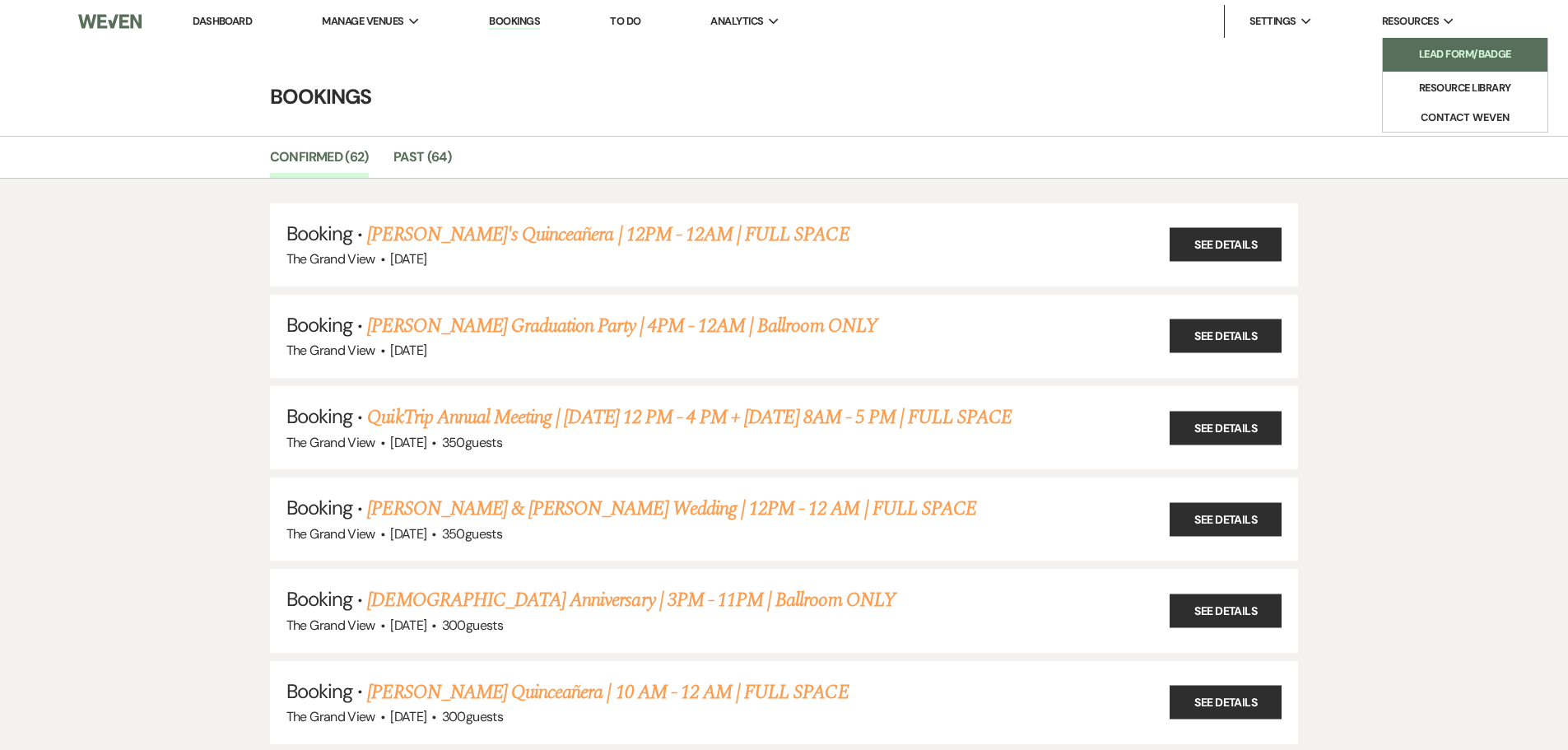
click at [1450, 62] on li "Lead Form/Badge" at bounding box center [1465, 54] width 148 height 17
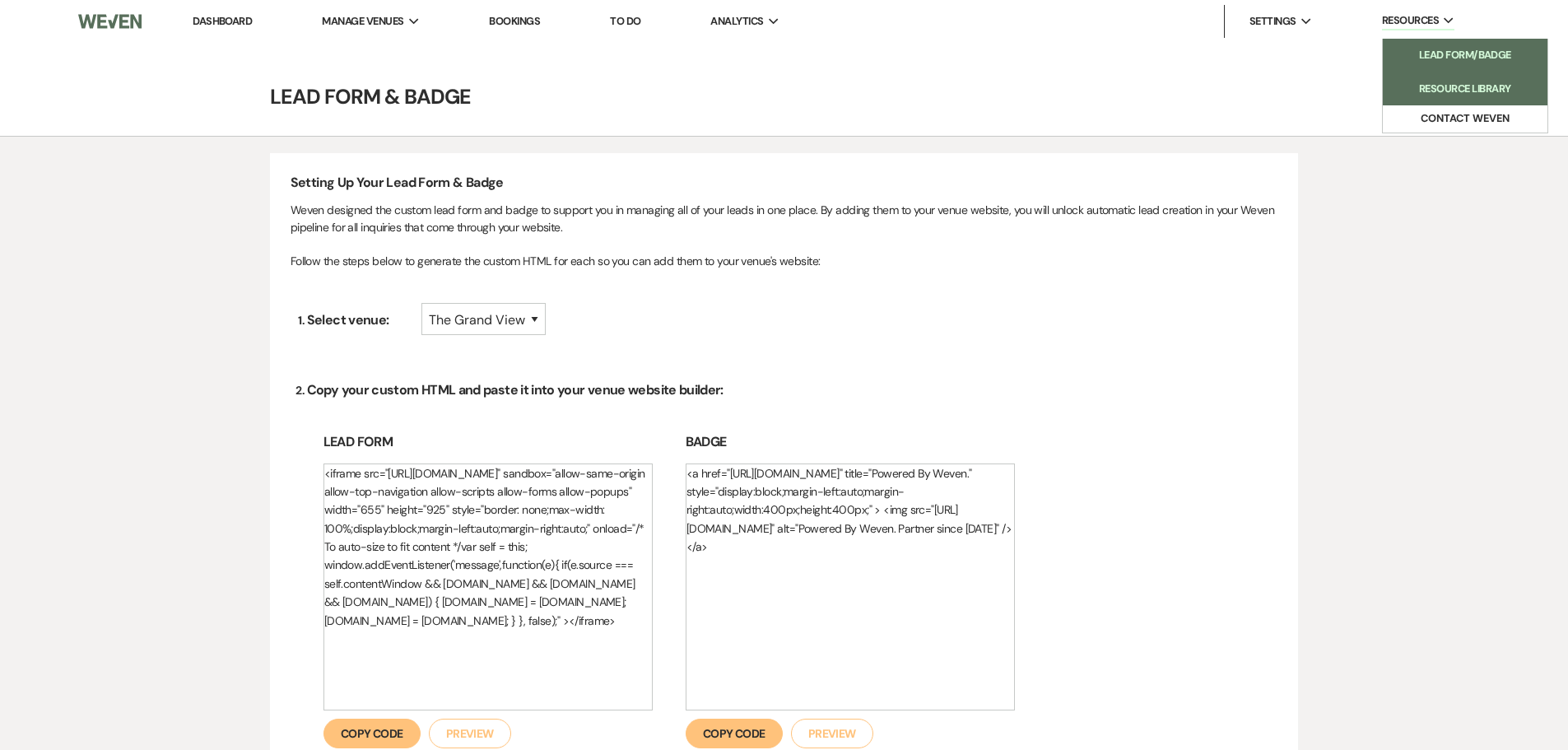
click at [1434, 81] on li "Resource Library" at bounding box center [1465, 89] width 148 height 17
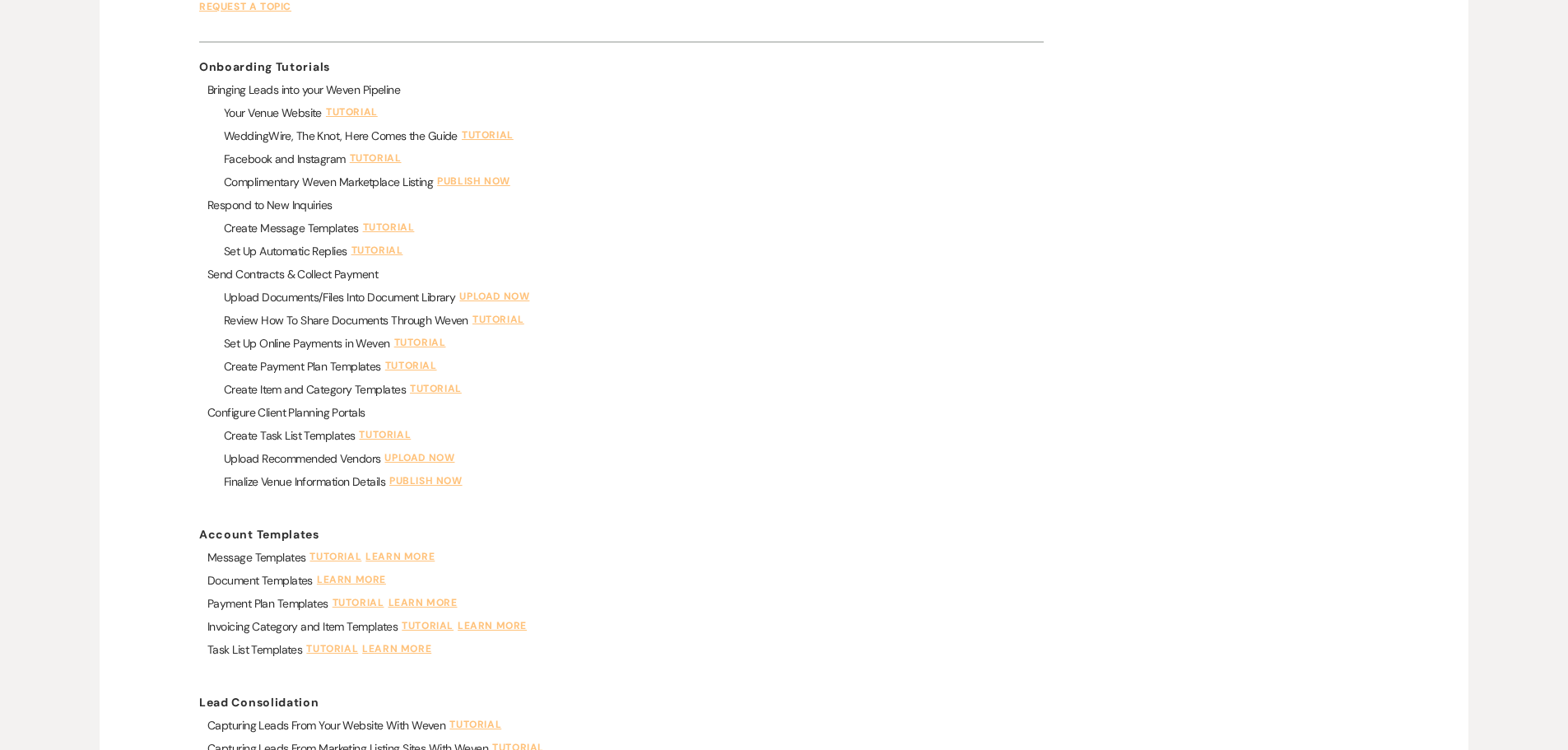
scroll to position [394, 0]
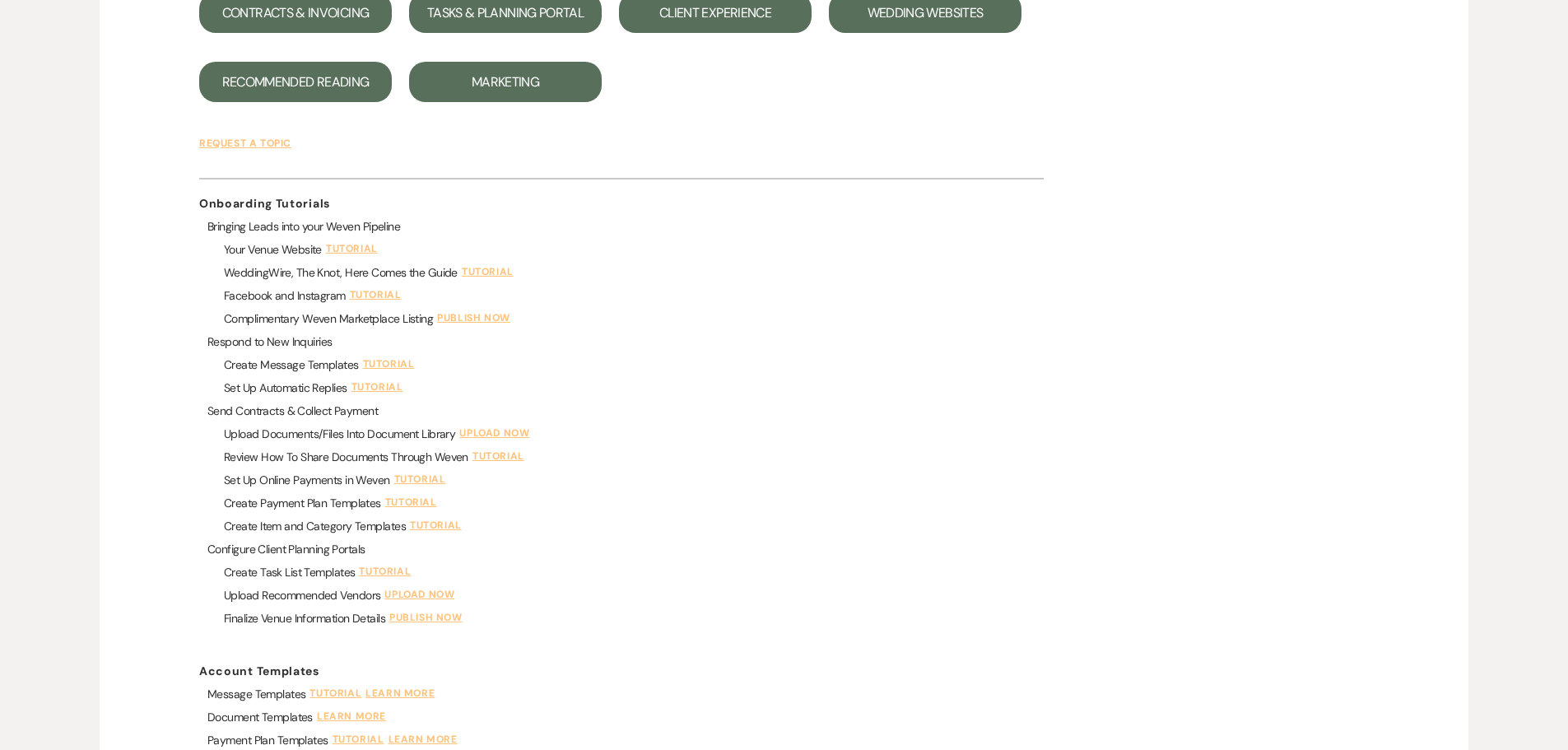
click at [1359, 347] on div "Respond to New Inquiries" at bounding box center [783, 345] width 1169 height 23
click at [857, 297] on div "Facebook and Instagram Tutorial" at bounding box center [792, 299] width 1153 height 23
click at [1204, 305] on div "Facebook and Instagram Tutorial" at bounding box center [792, 299] width 1153 height 23
click at [1311, 241] on div "Bringing Leads into your Weven Pipeline" at bounding box center [783, 230] width 1169 height 23
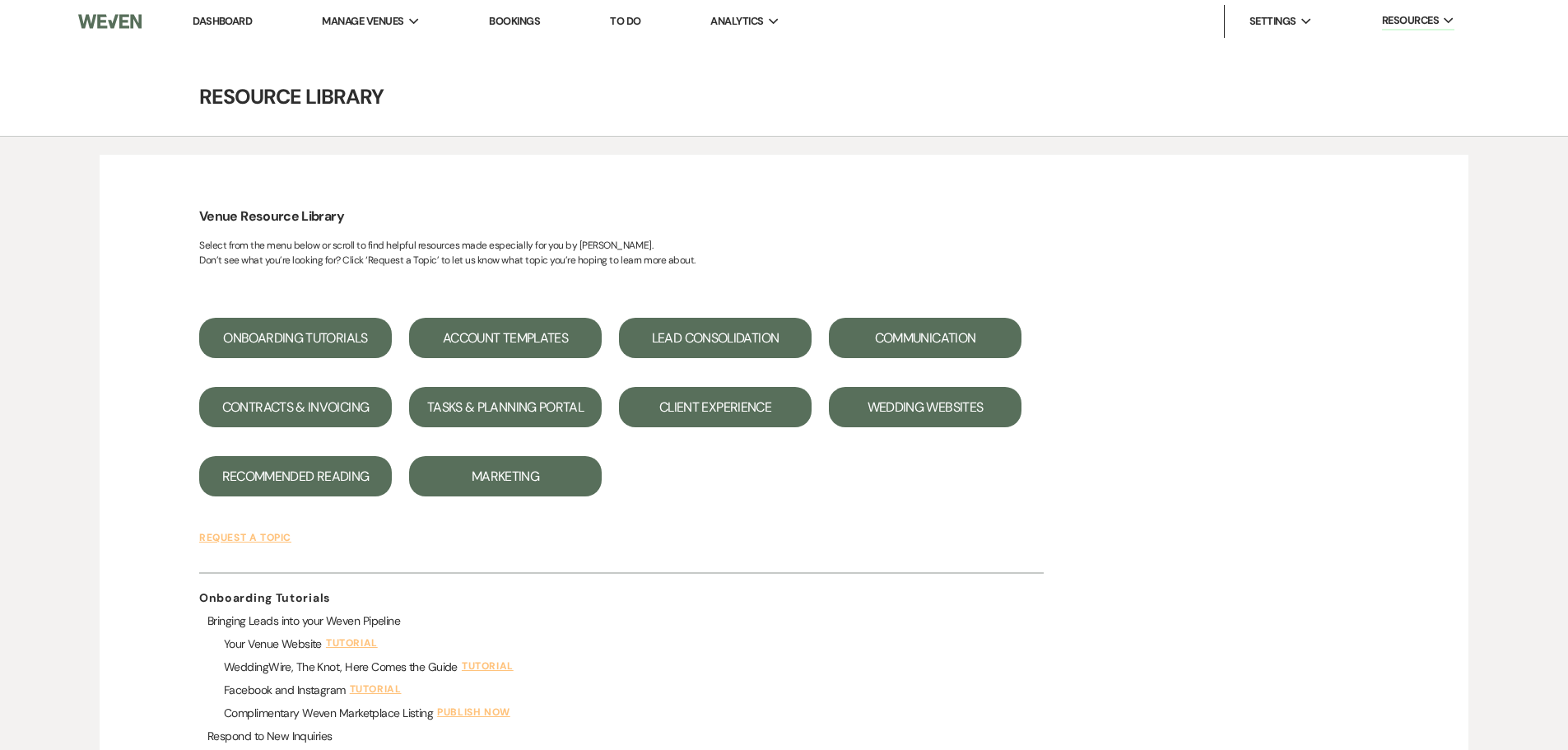
click at [751, 324] on button "Lead Consolidation" at bounding box center [715, 338] width 193 height 40
click at [619, 17] on link "To Do" at bounding box center [624, 21] width 31 height 14
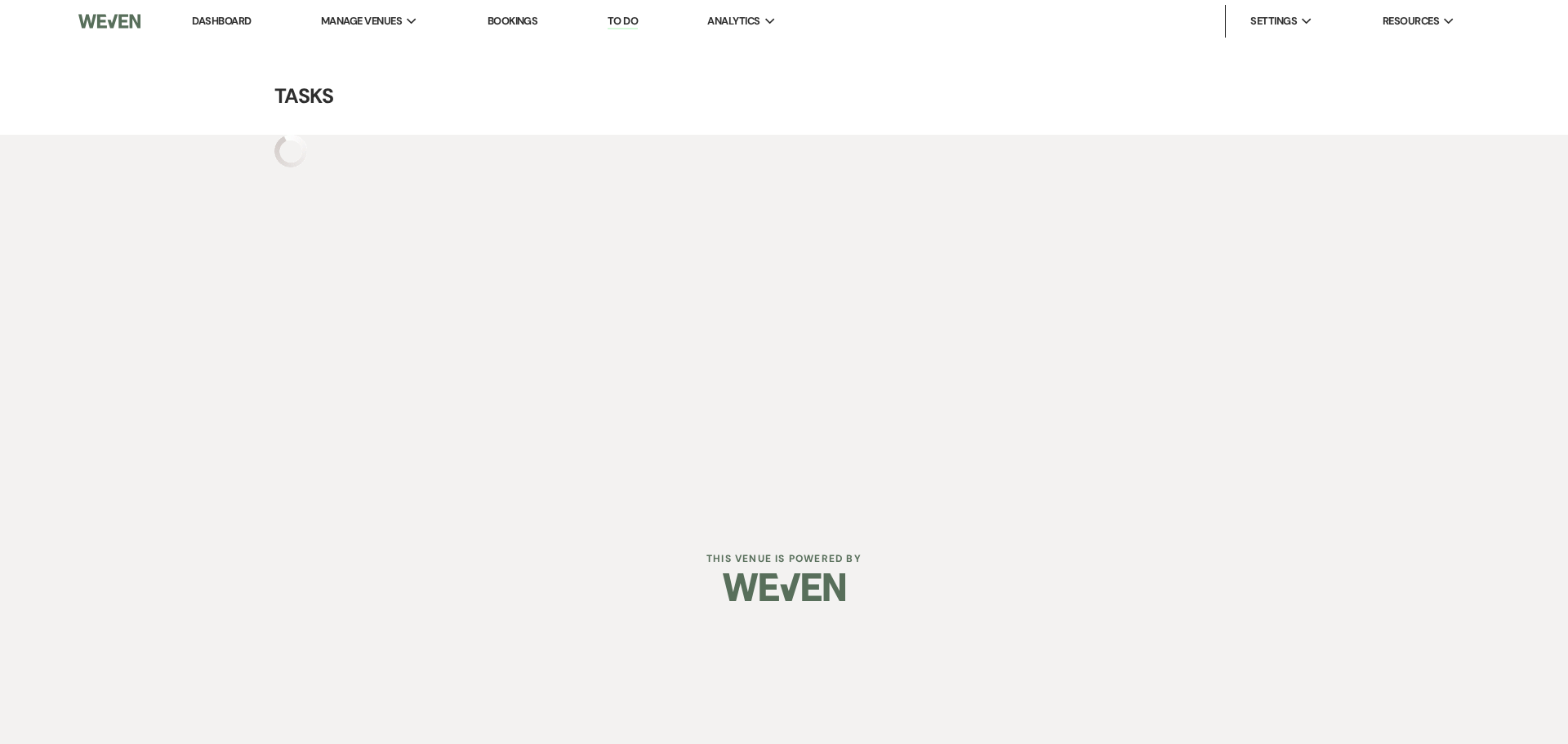
click at [524, 28] on li "Bookings" at bounding box center [512, 22] width 67 height 33
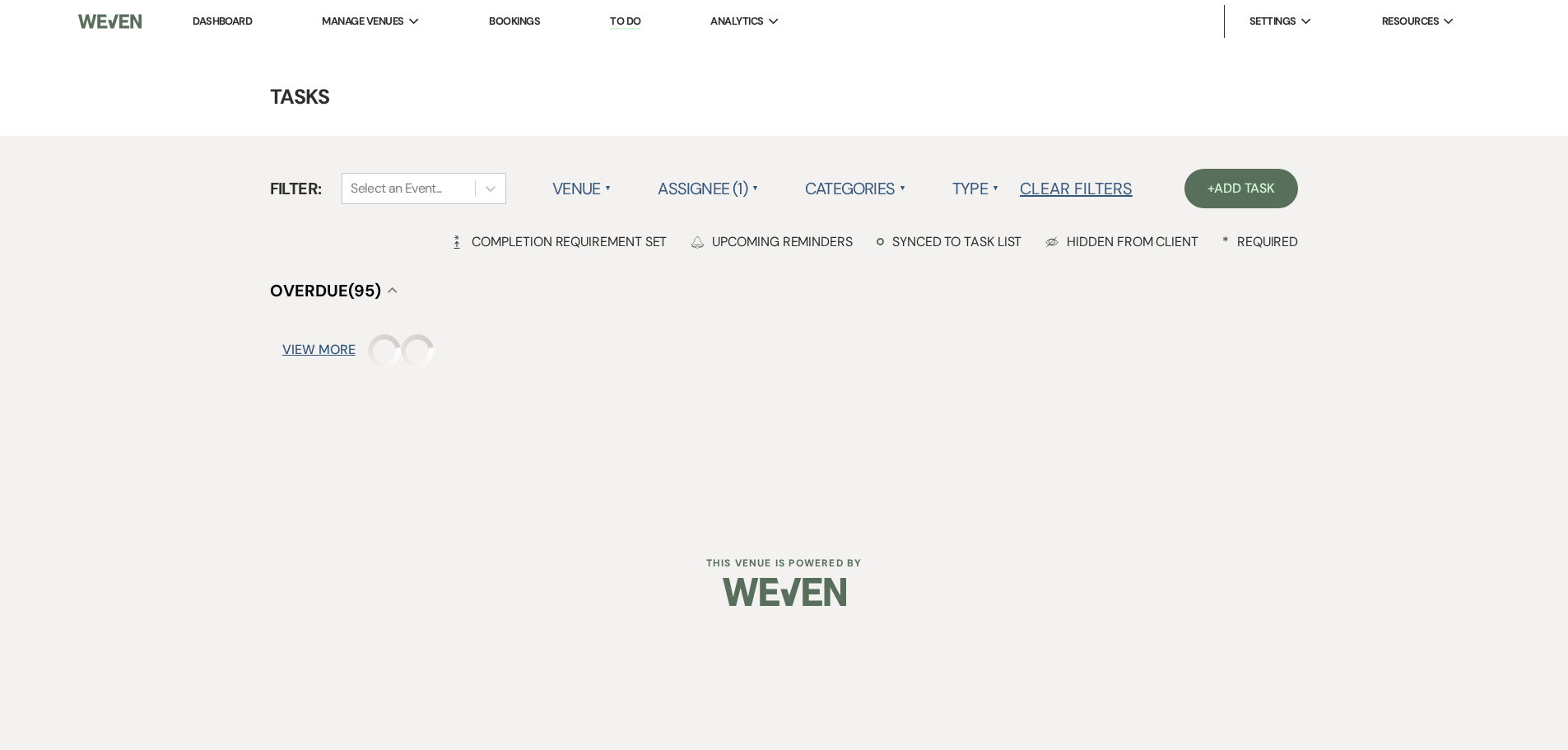
click at [530, 12] on li "Bookings" at bounding box center [514, 22] width 67 height 33
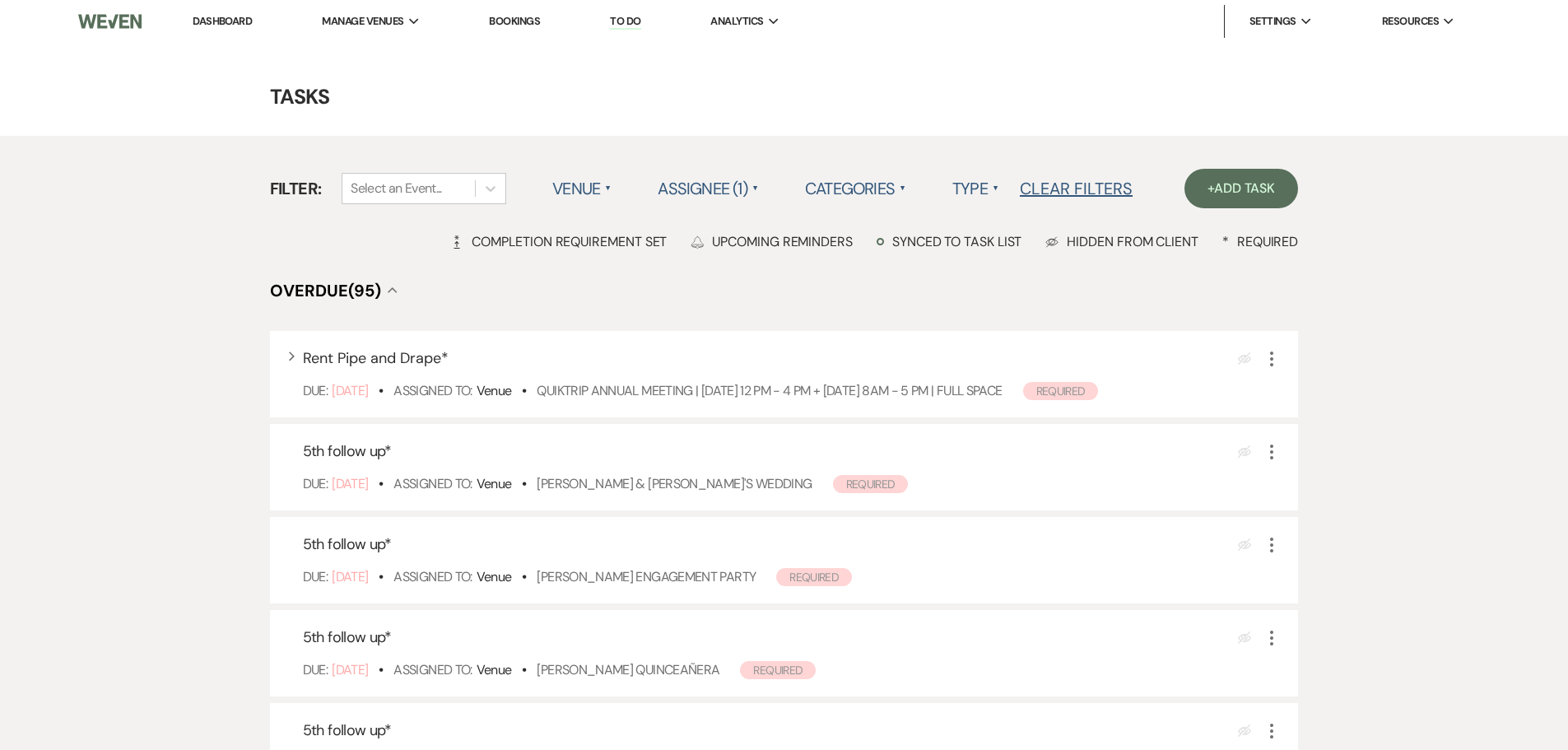
click at [530, 24] on link "Bookings" at bounding box center [515, 21] width 51 height 14
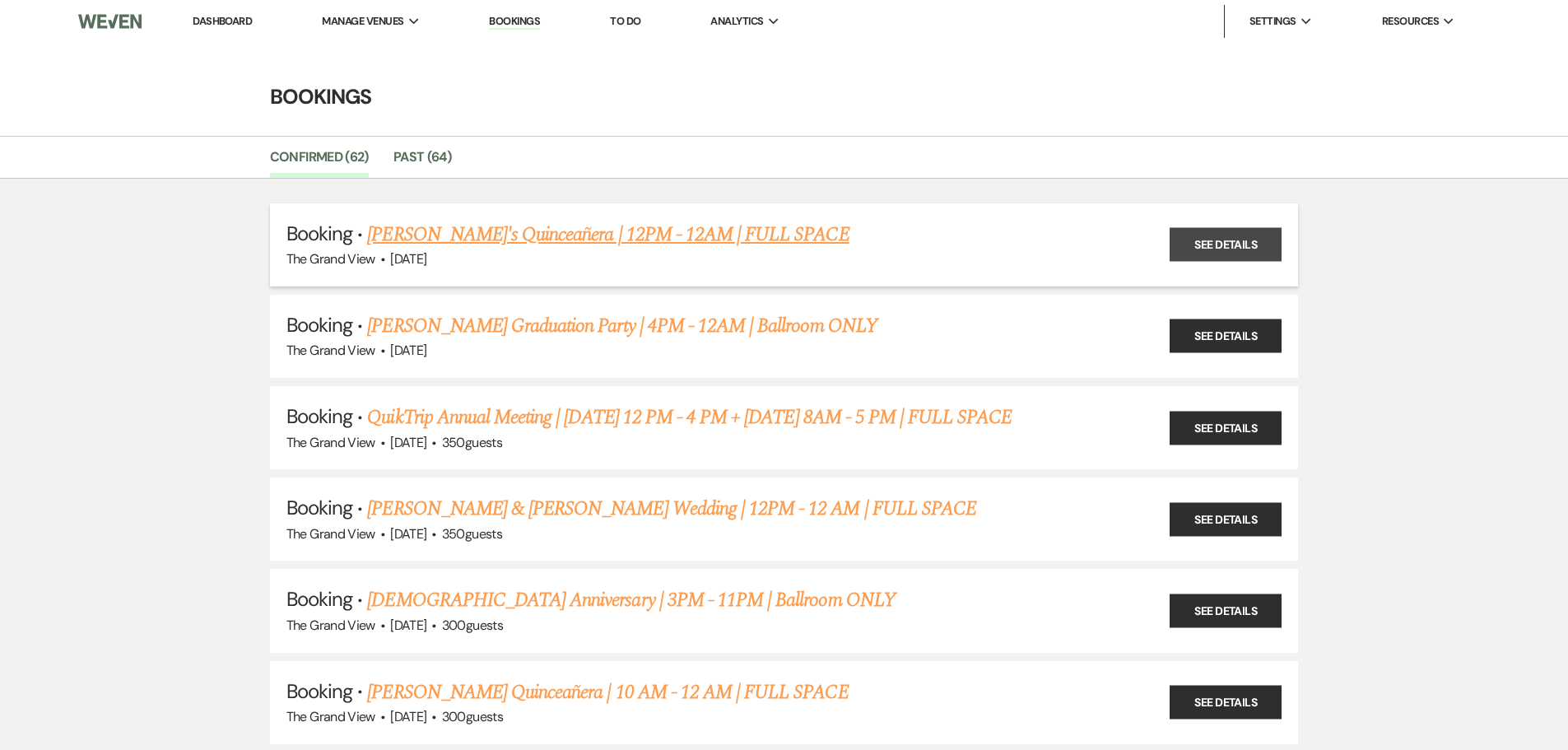
click at [1238, 238] on link "See Details" at bounding box center [1225, 244] width 112 height 34
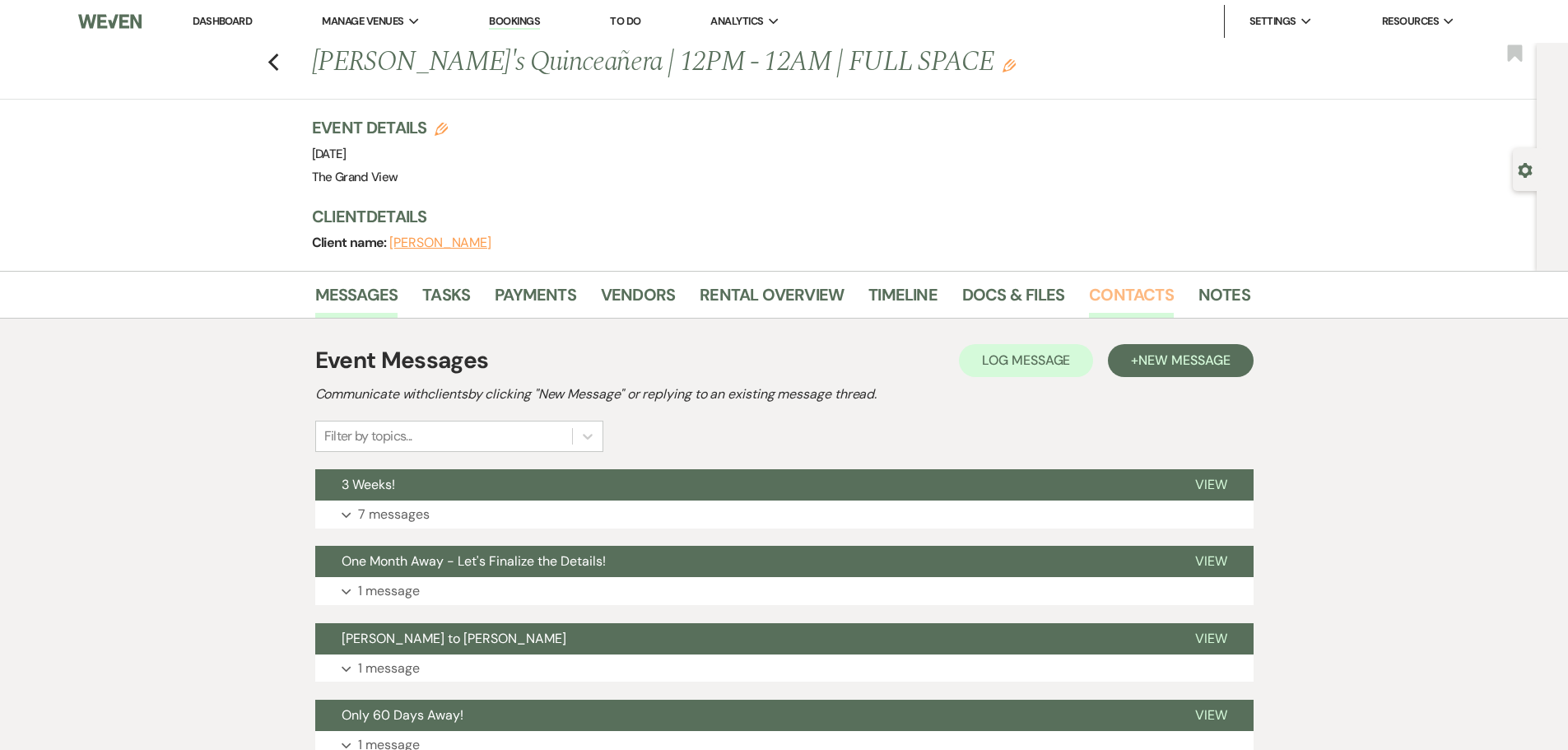
click at [1142, 301] on link "Contacts" at bounding box center [1131, 300] width 85 height 37
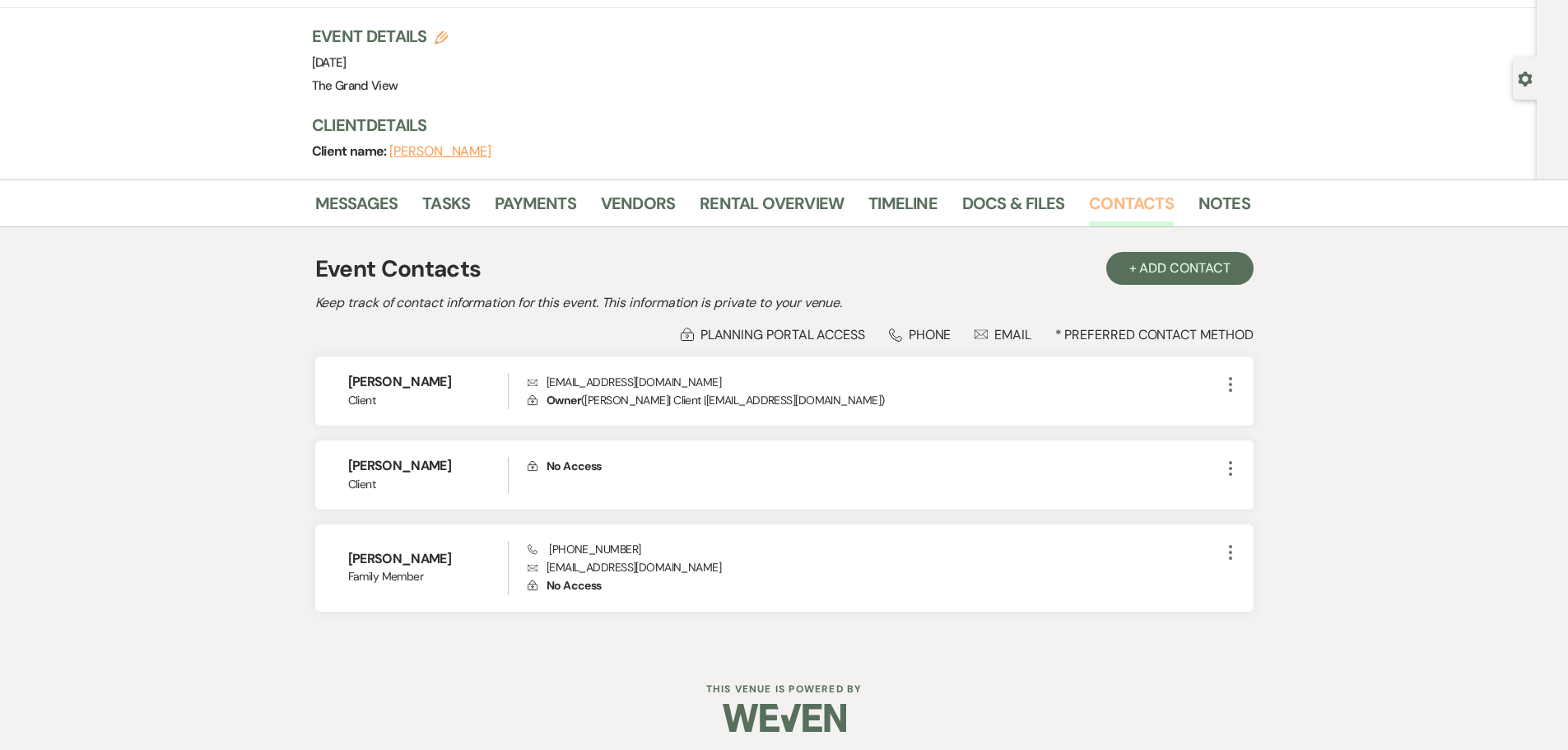
scroll to position [98, 0]
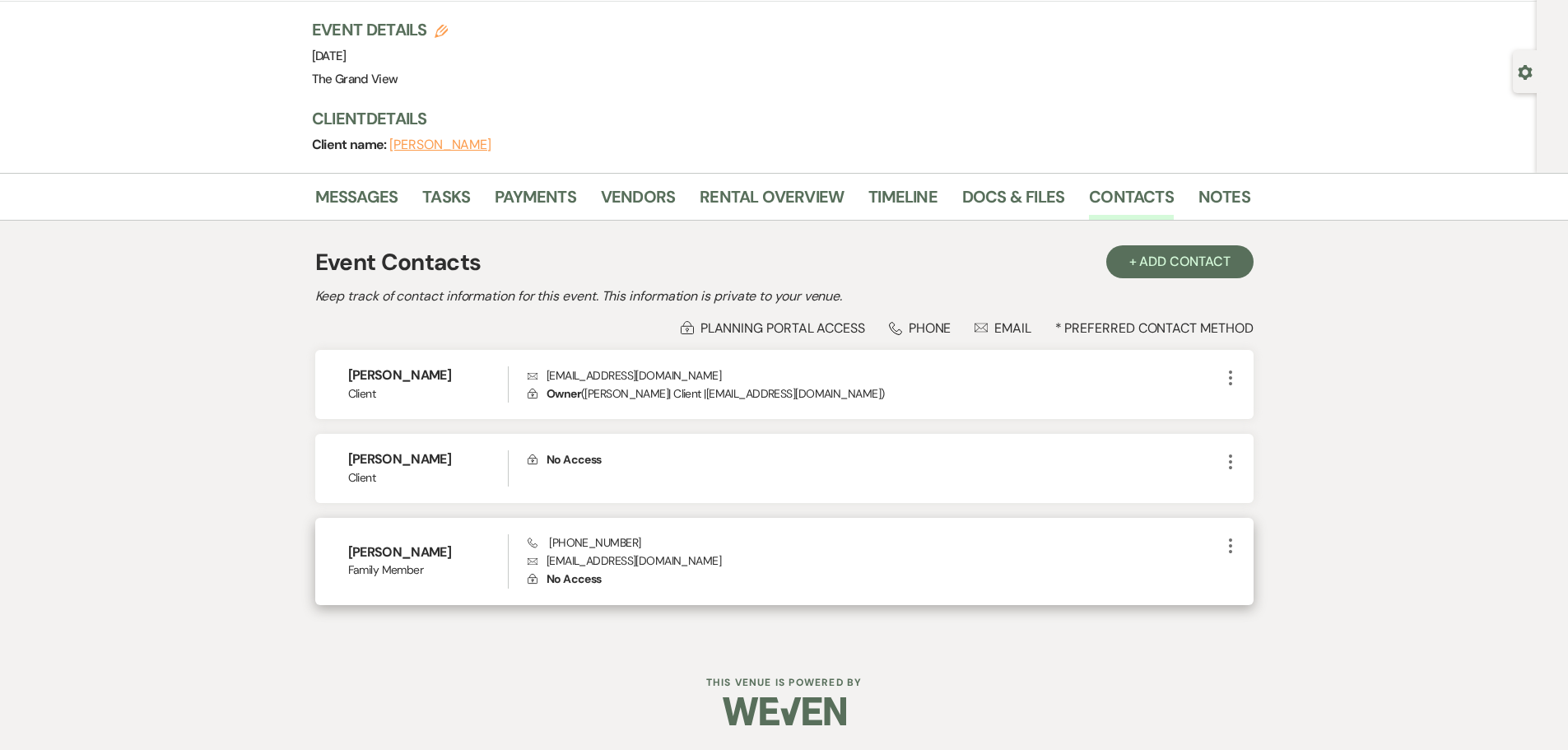
click at [624, 564] on p "Envelope dm_steward@yahoo.com" at bounding box center [874, 560] width 692 height 18
click at [624, 563] on p "Envelope dm_steward@yahoo.com" at bounding box center [874, 560] width 692 height 18
copy p "dm_steward@yahoo.com"
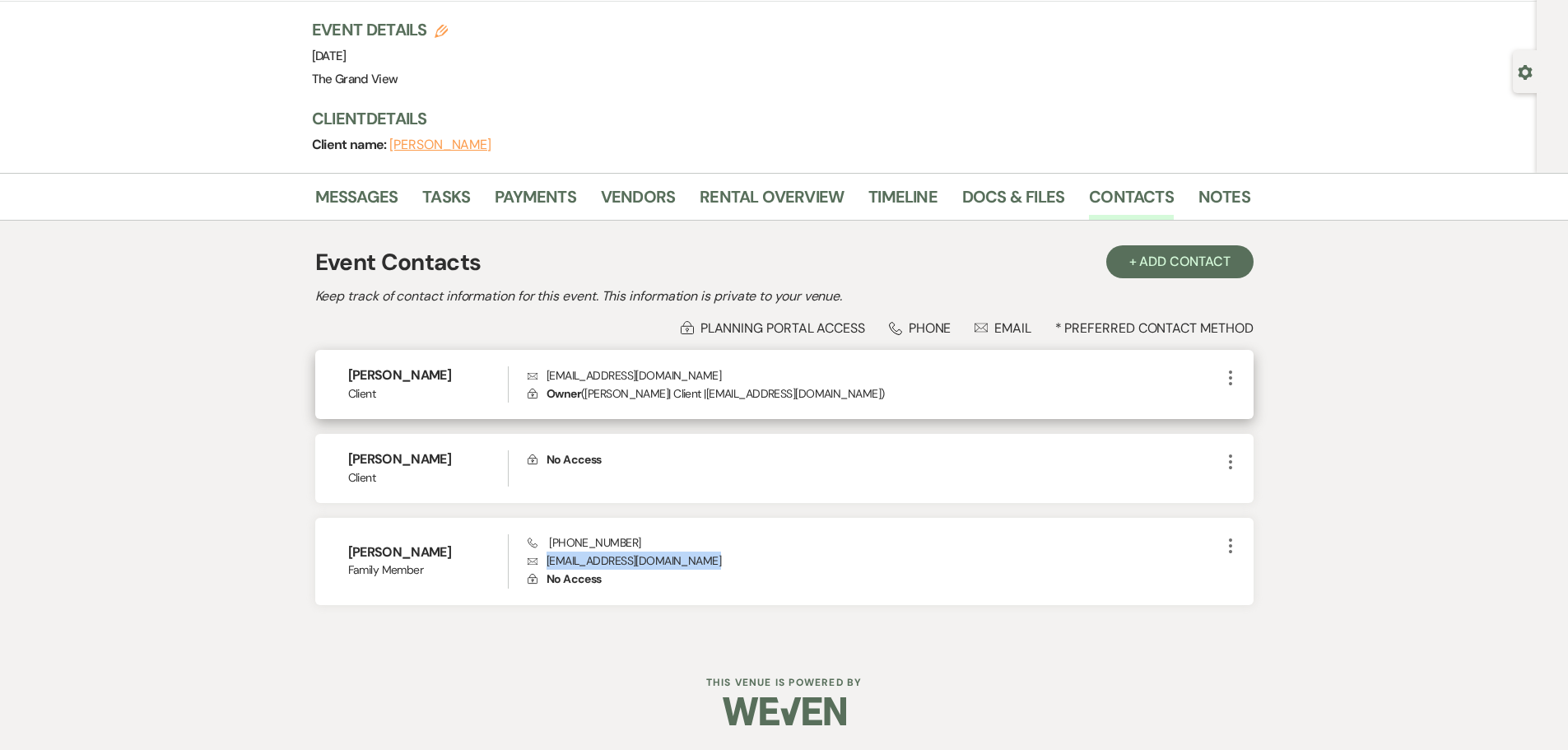
click at [1224, 385] on icon "More" at bounding box center [1231, 378] width 20 height 20
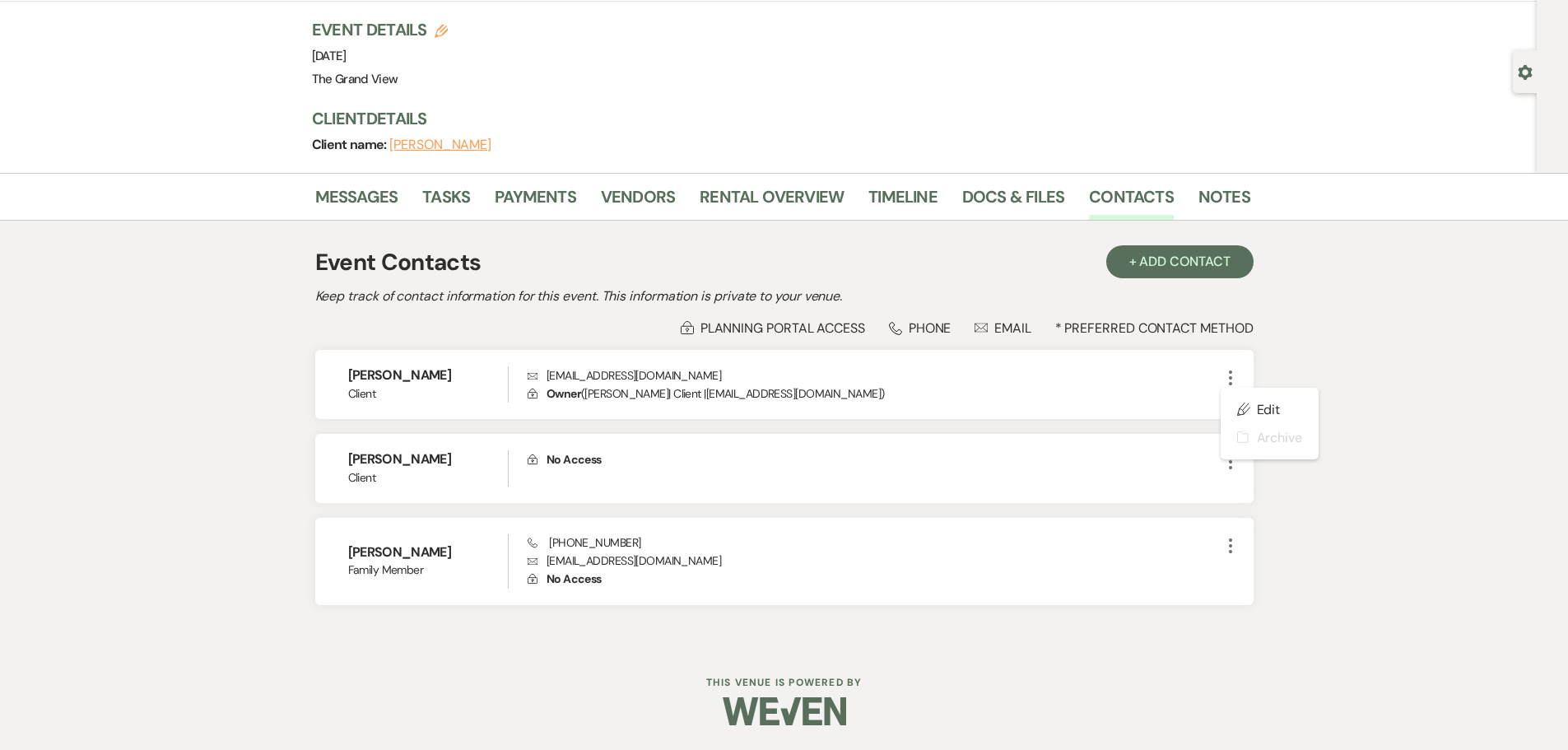
click at [1369, 283] on div "Messages Tasks Payments Vendors Rental Overview Timeline Docs & Files Contacts …" at bounding box center [784, 408] width 1568 height 472
click at [812, 717] on img at bounding box center [785, 712] width 124 height 58
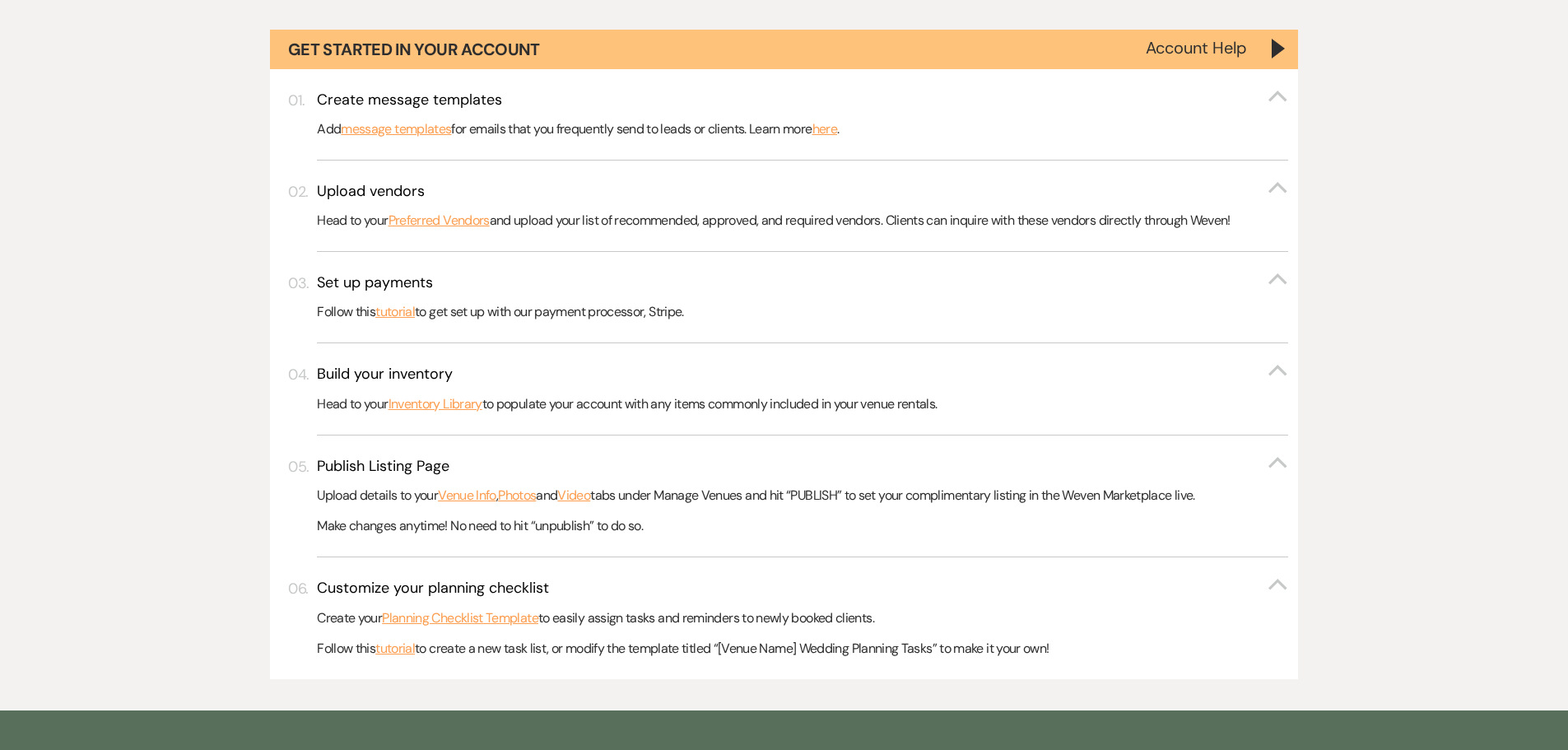
scroll to position [330, 0]
click at [837, 122] on link "here" at bounding box center [825, 128] width 24 height 22
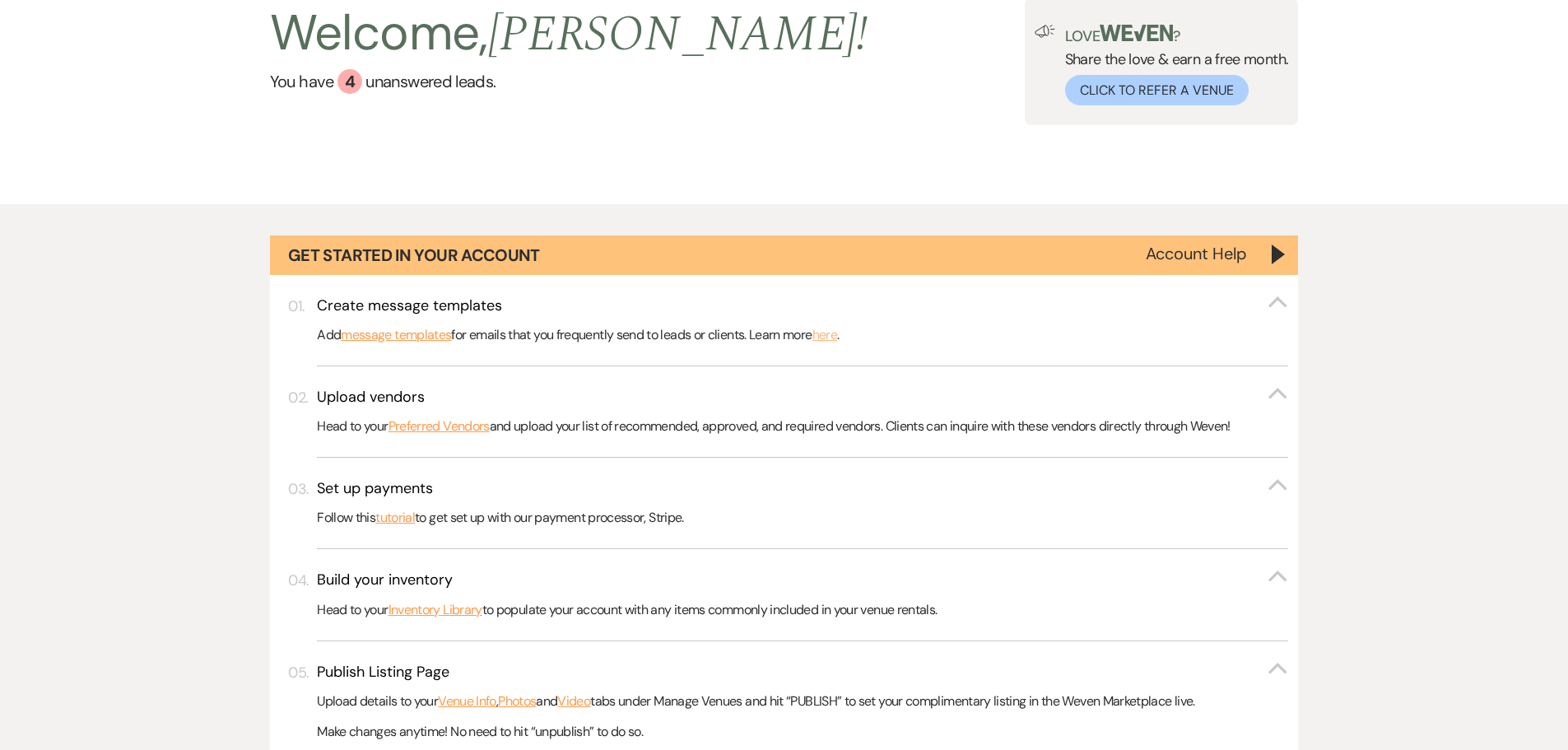
scroll to position [0, 0]
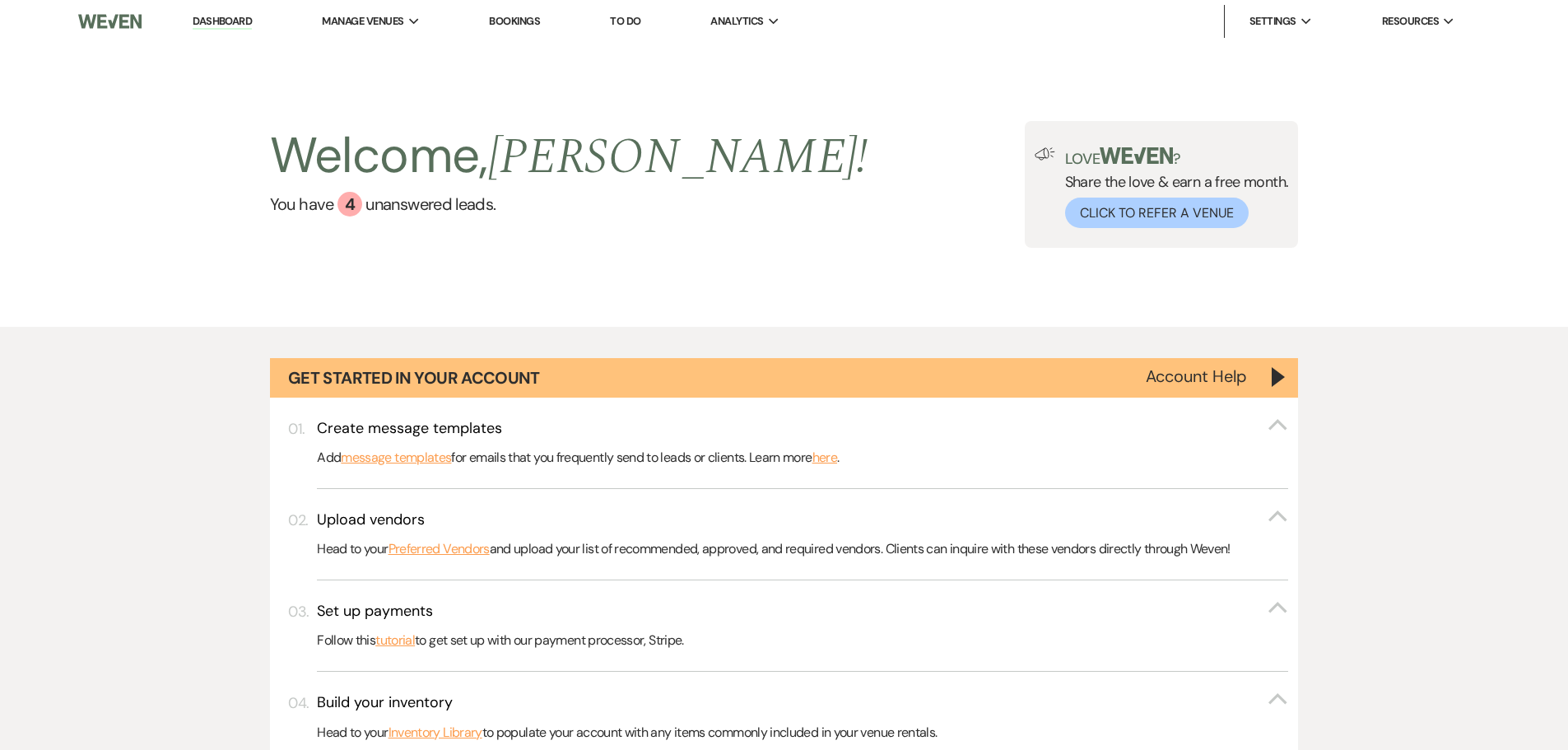
click at [630, 14] on link "To Do" at bounding box center [624, 21] width 31 height 14
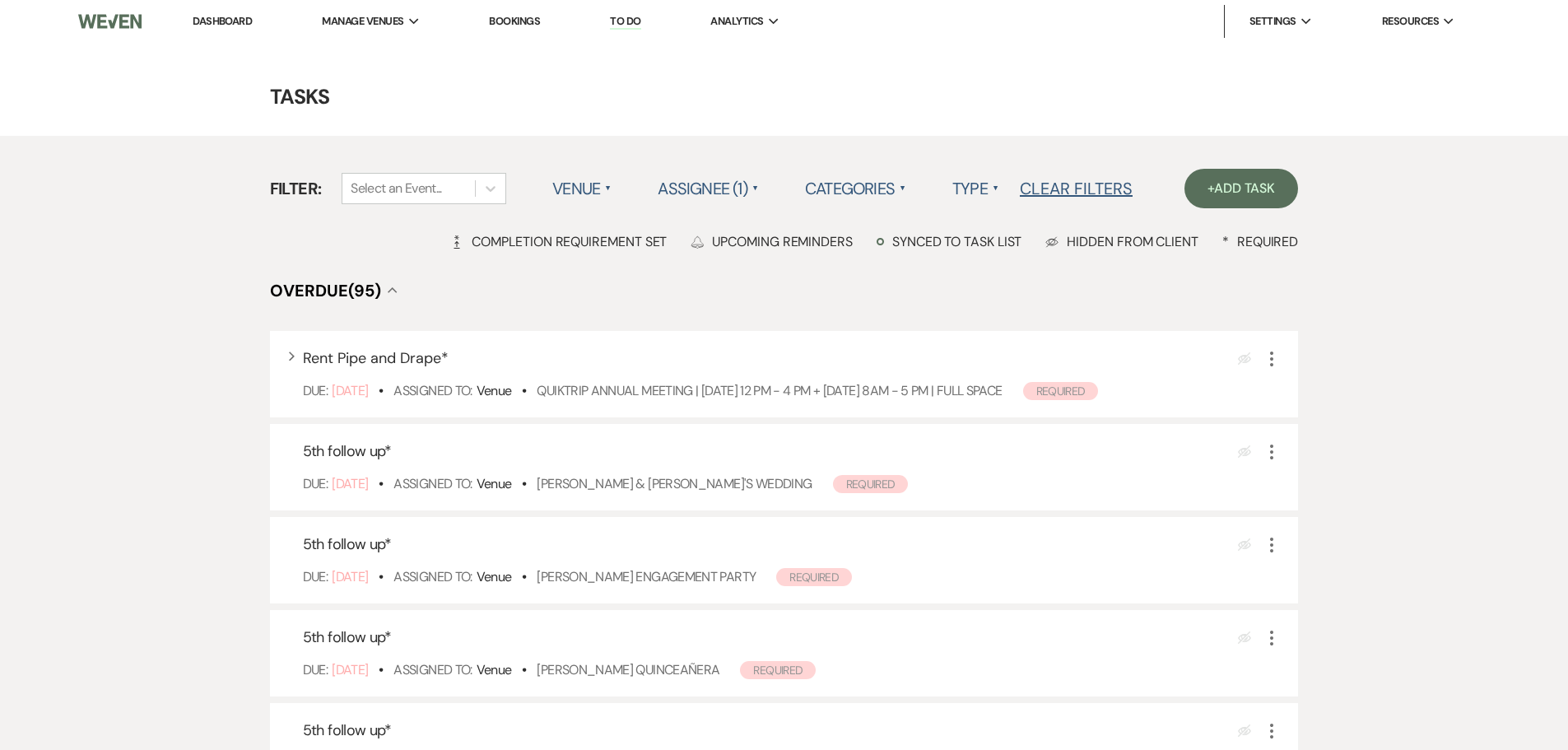
click at [239, 31] on li "Dashboard" at bounding box center [222, 22] width 76 height 33
click at [239, 22] on link "Dashboard" at bounding box center [222, 21] width 59 height 14
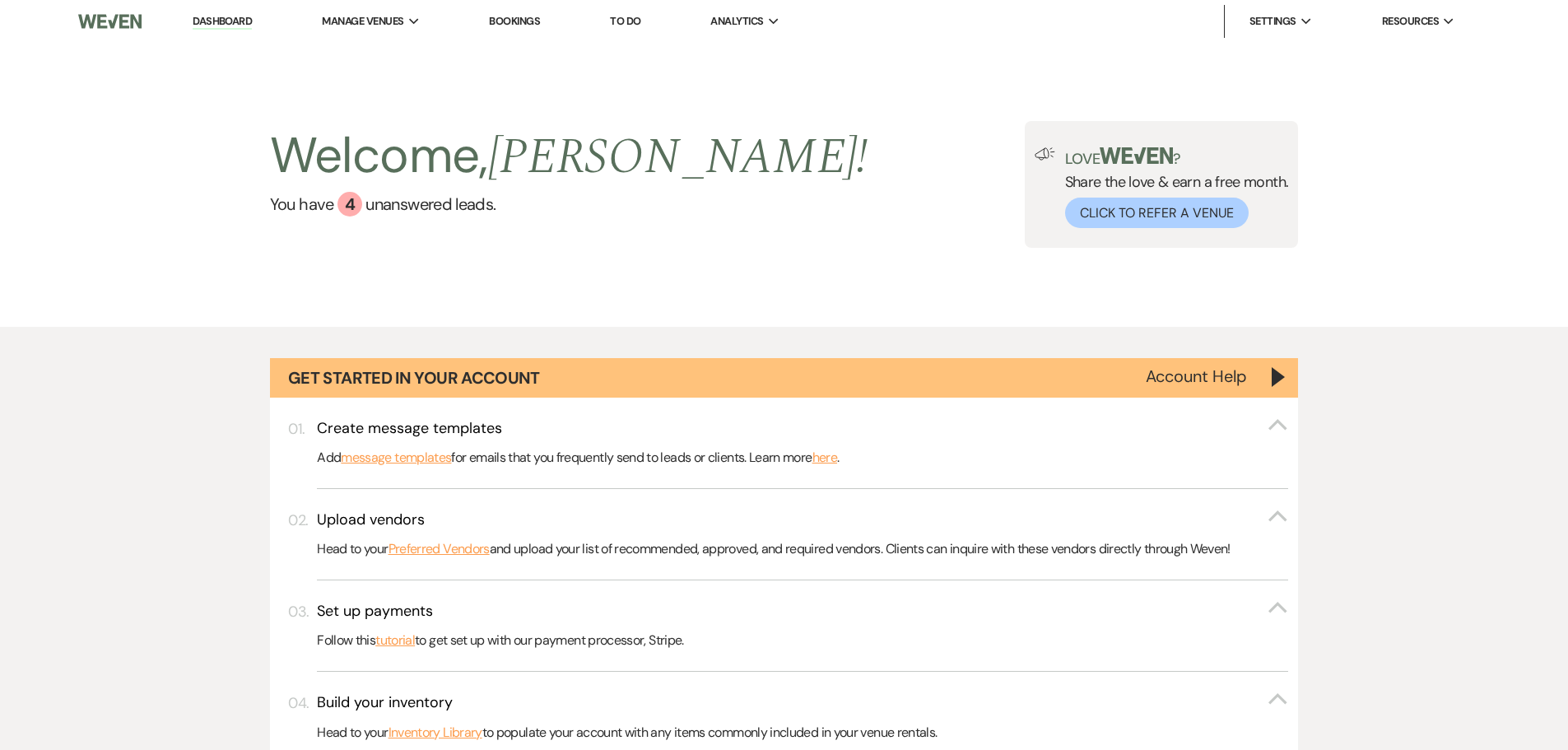
click at [189, 411] on div "Get Started in Your Account Account Help Create message templates Collapse Add …" at bounding box center [784, 683] width 1568 height 712
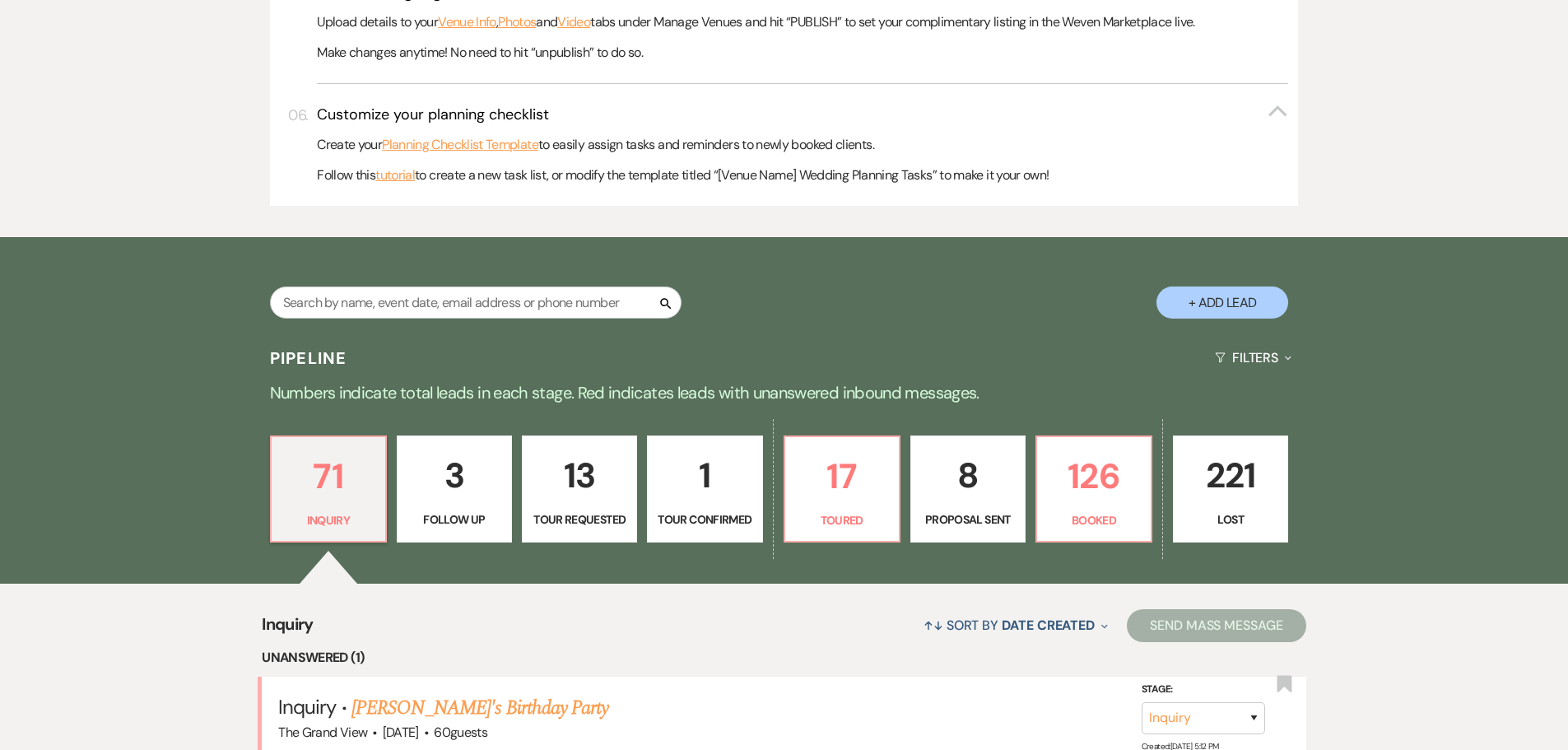
scroll to position [988, 0]
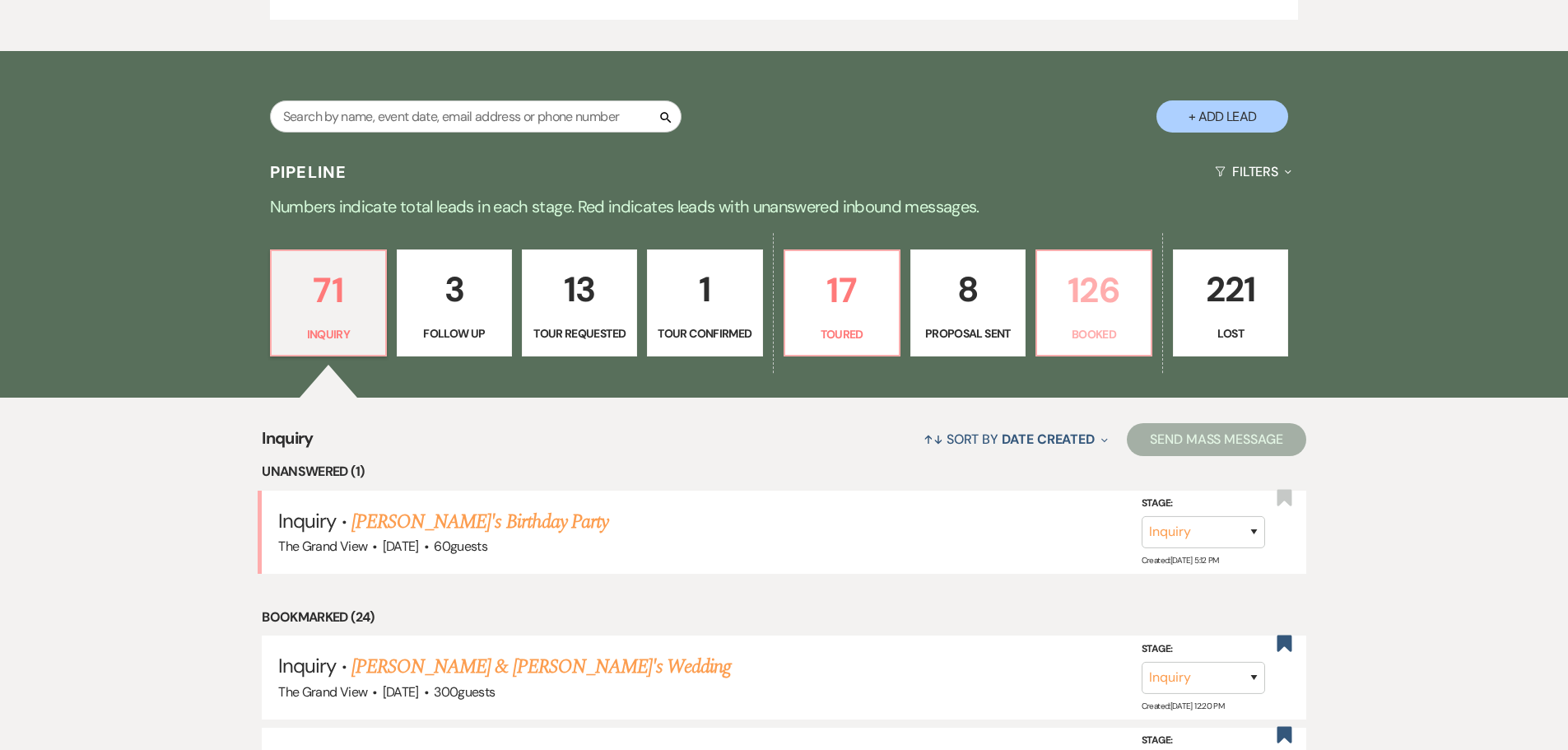
click at [1087, 297] on p "126" at bounding box center [1094, 290] width 94 height 55
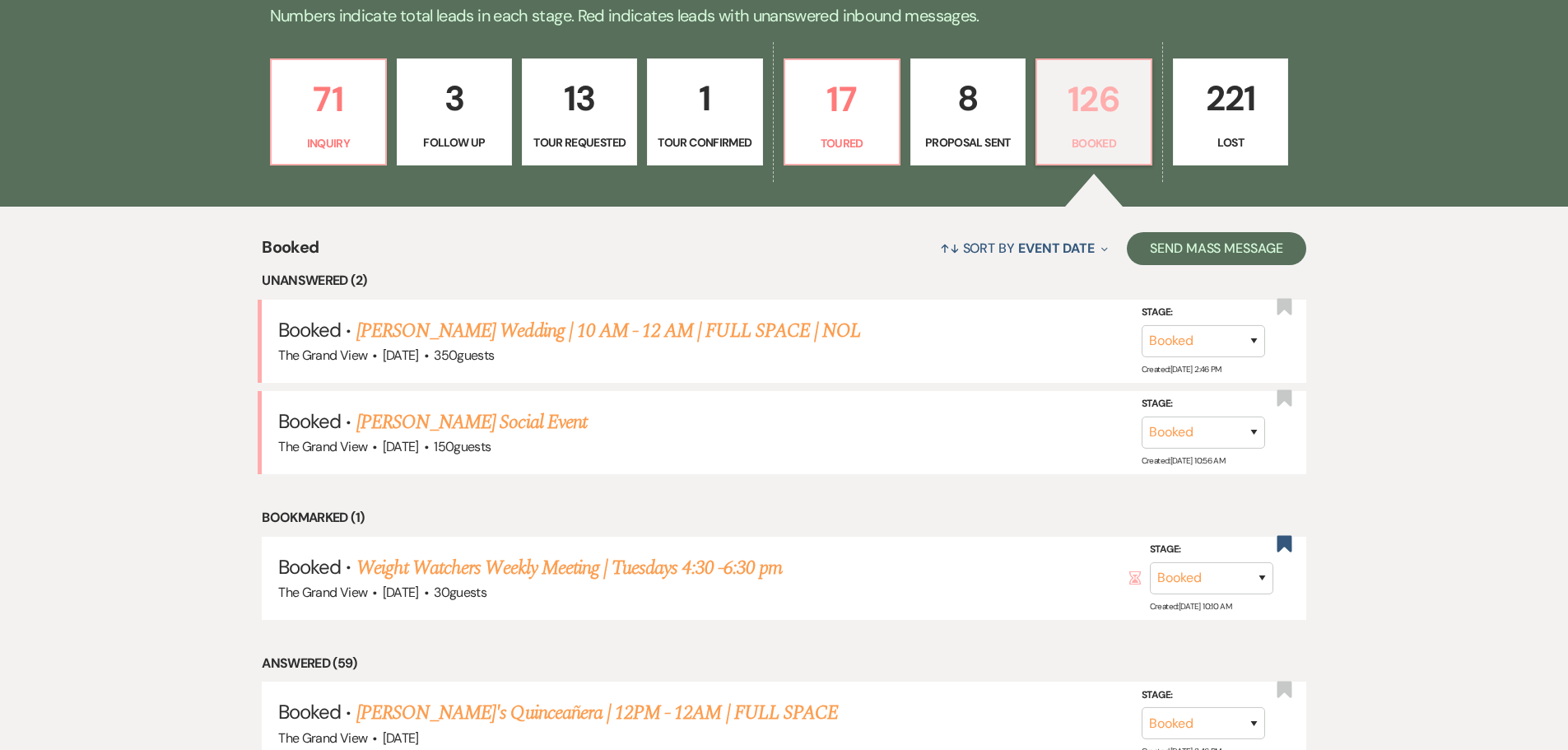
scroll to position [1153, 0]
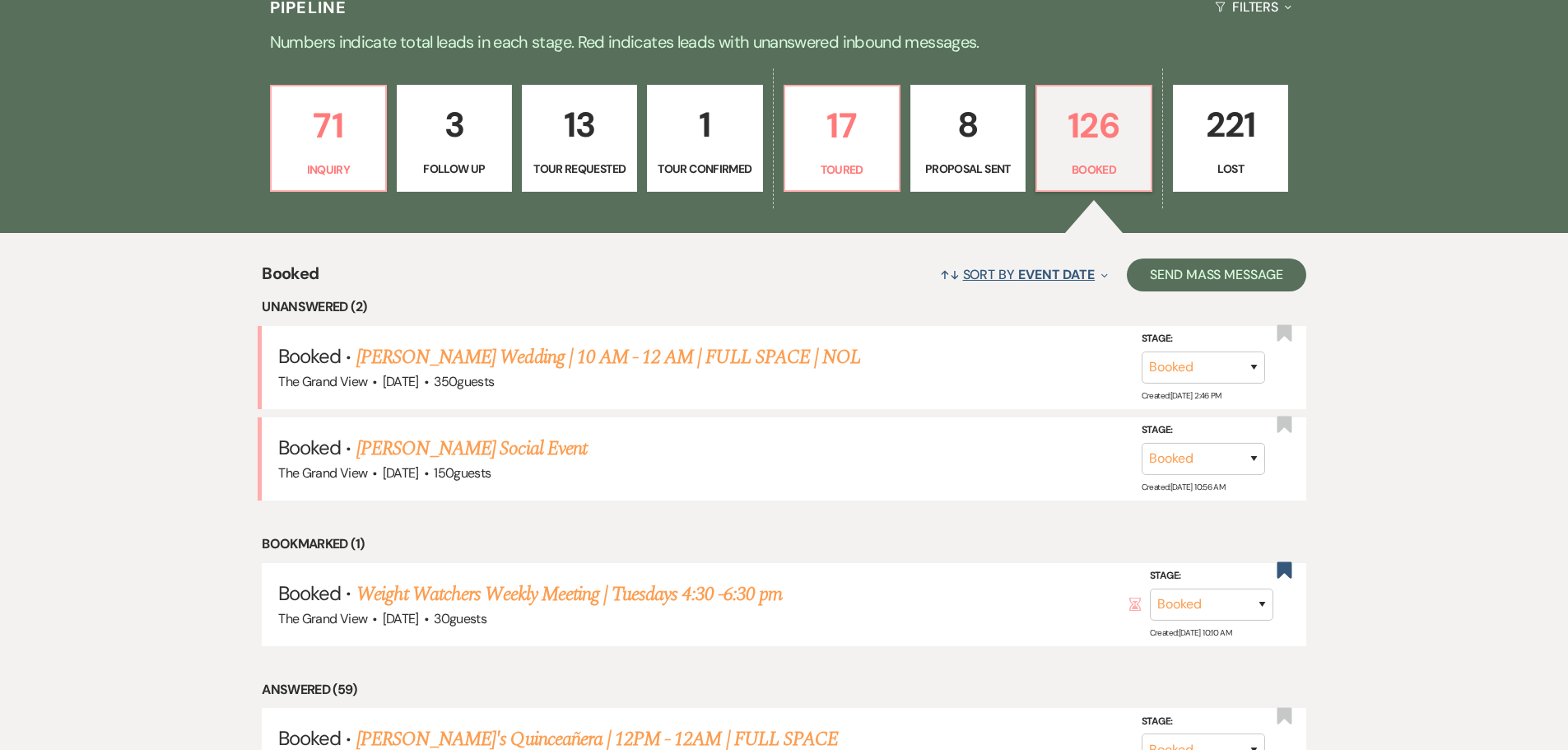
click at [1060, 271] on span "Event Date" at bounding box center [1057, 275] width 77 height 17
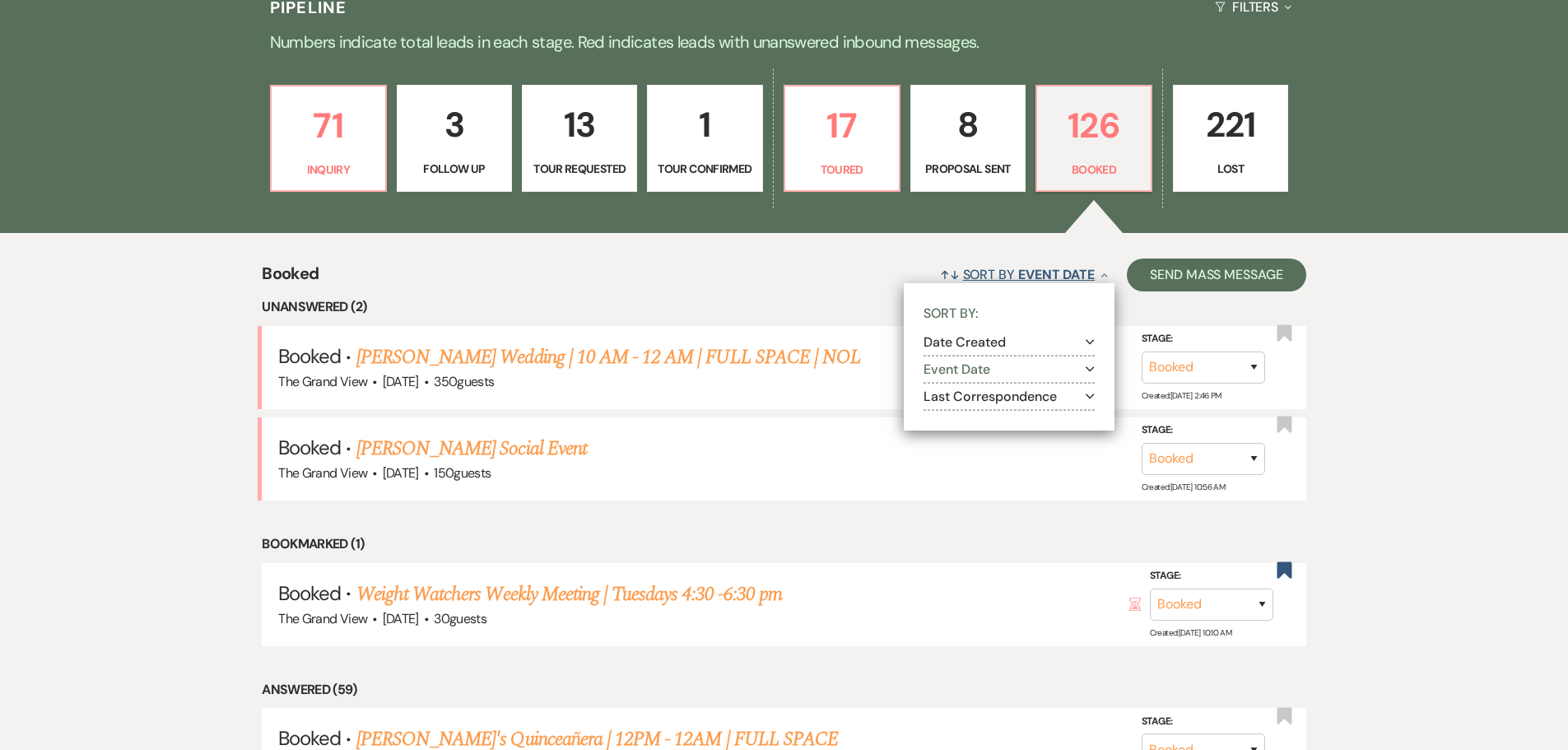
click at [1060, 271] on span "Event Date" at bounding box center [1057, 275] width 77 height 17
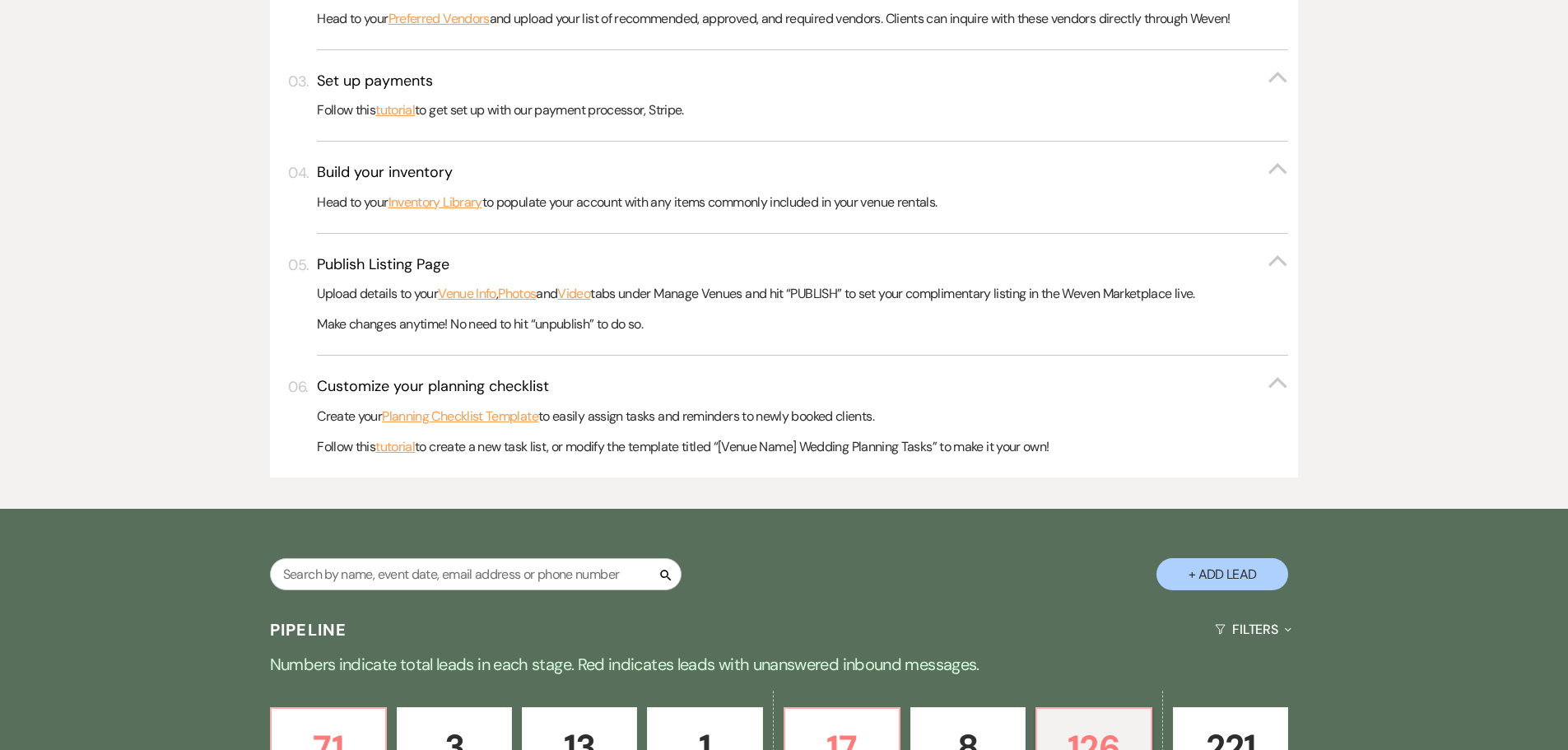
scroll to position [0, 0]
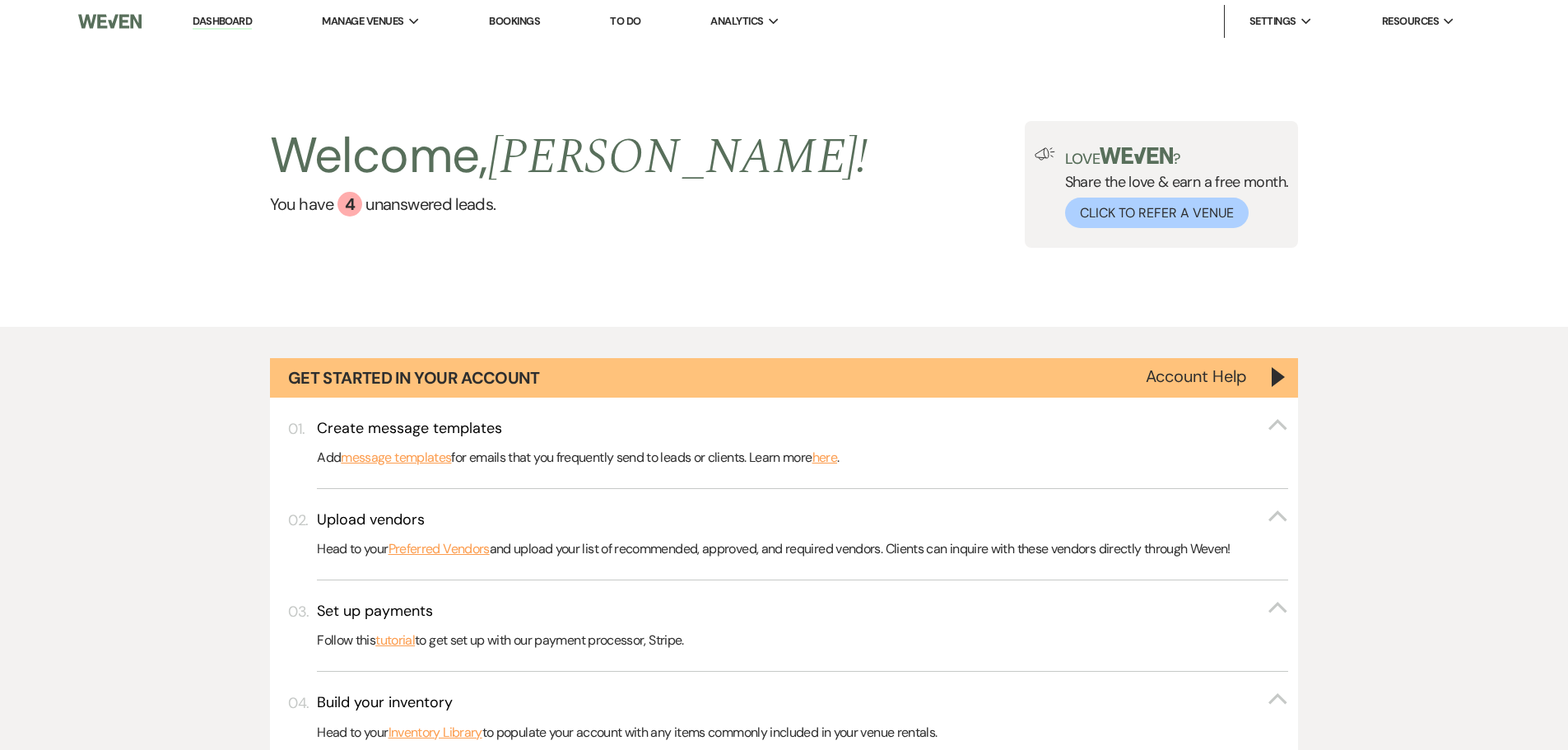
click at [520, 10] on li "Bookings" at bounding box center [514, 22] width 67 height 33
click at [516, 22] on link "Bookings" at bounding box center [515, 21] width 51 height 14
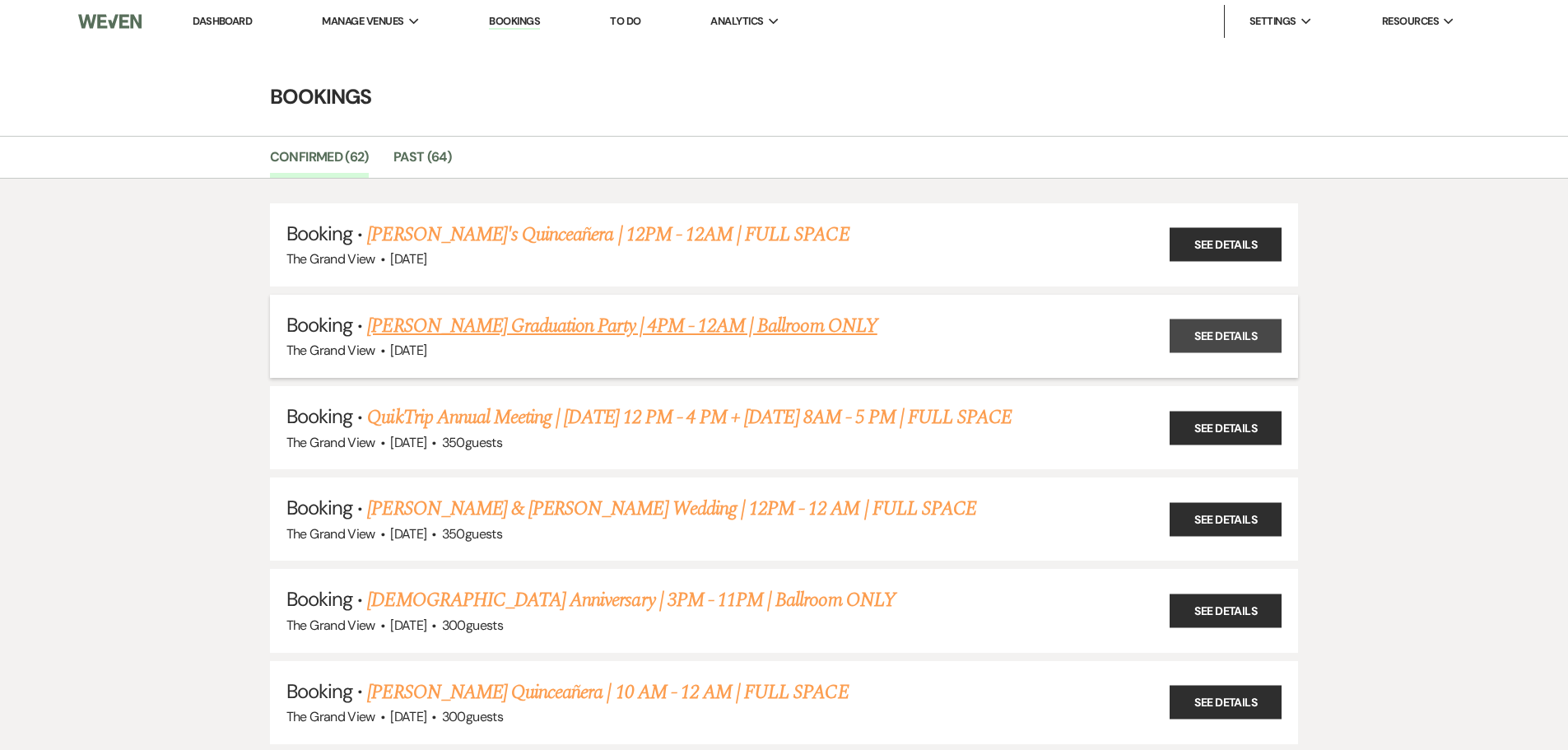
click at [1212, 338] on link "See Details" at bounding box center [1225, 336] width 112 height 34
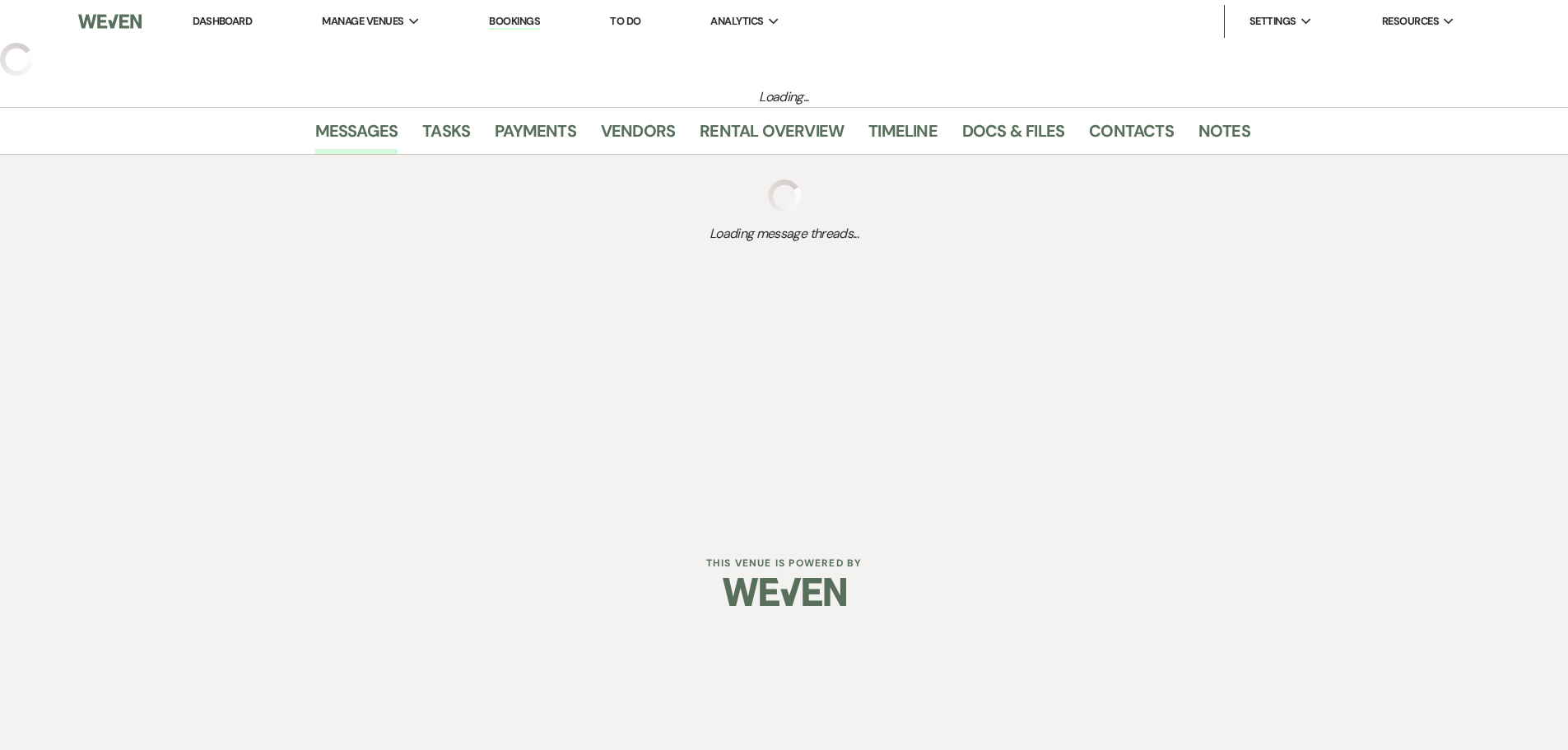
select select "12"
select select "13"
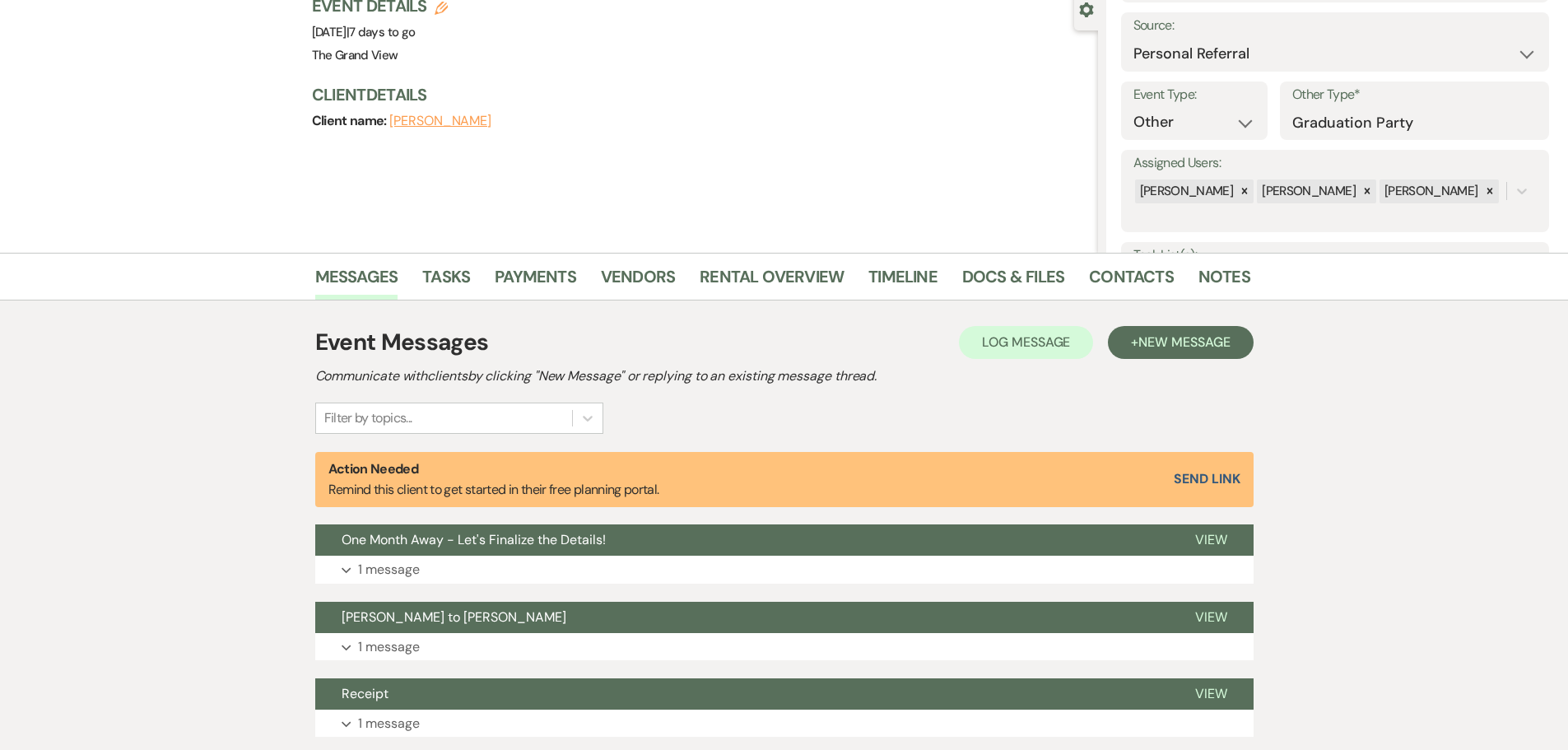
scroll to position [165, 0]
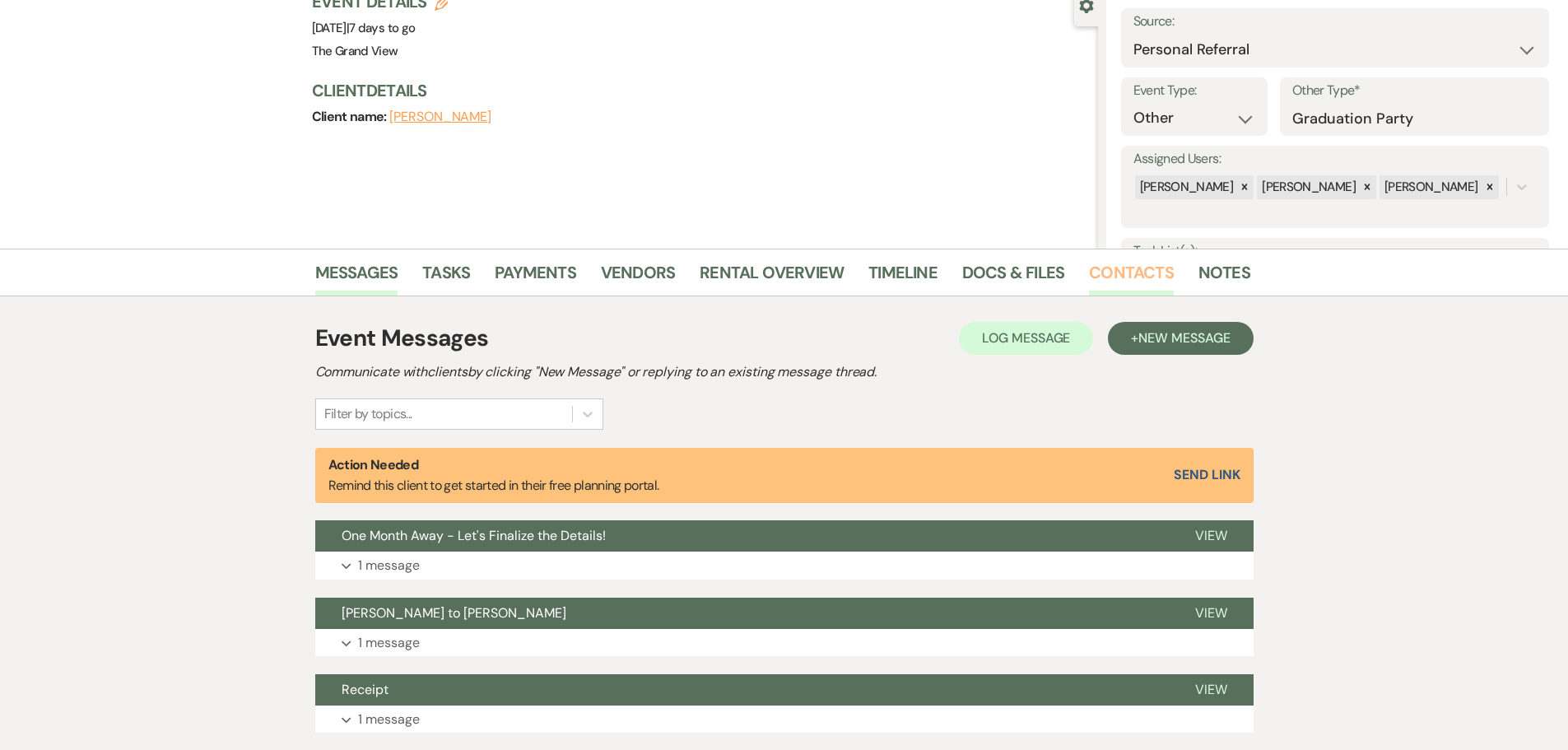
click at [1111, 276] on link "Contacts" at bounding box center [1131, 277] width 85 height 37
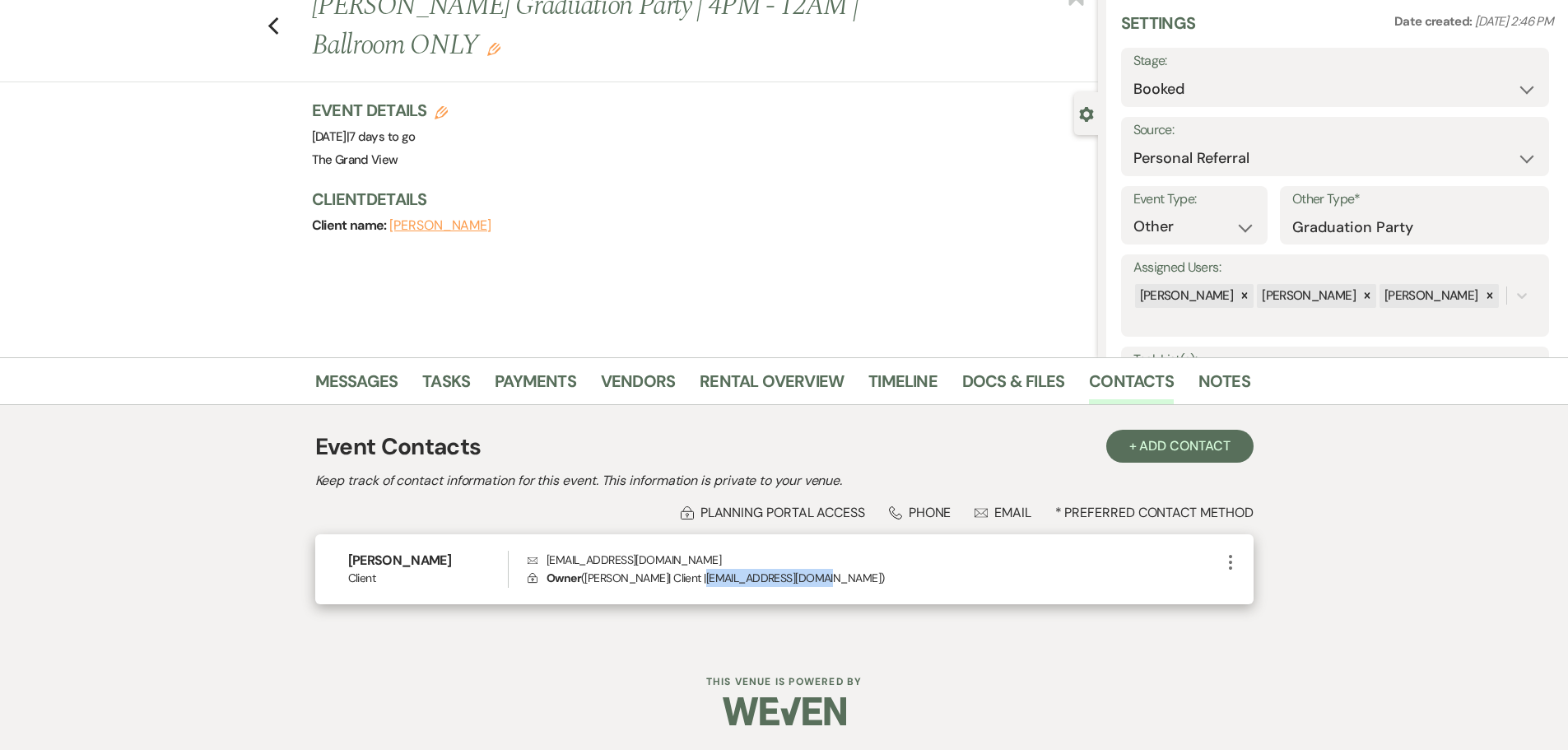
drag, startPoint x: 836, startPoint y: 580, endPoint x: 713, endPoint y: 575, distance: 123.1
click at [713, 575] on p "Lock Owner ( [PERSON_NAME] | Client | [EMAIL_ADDRESS][DOMAIN_NAME] )" at bounding box center [874, 577] width 692 height 18
copy p "[EMAIL_ADDRESS][DOMAIN_NAME]"
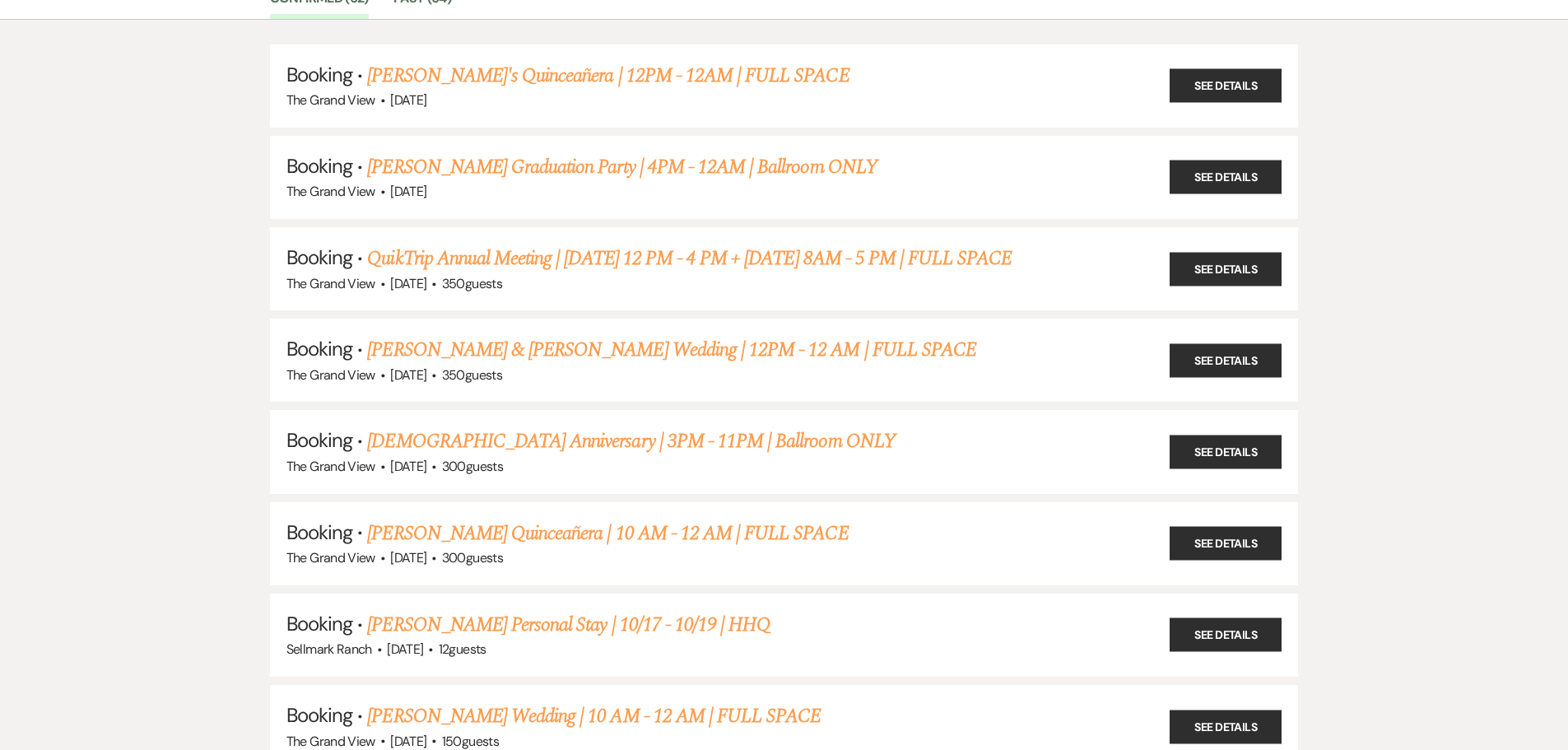
scroll to position [165, 0]
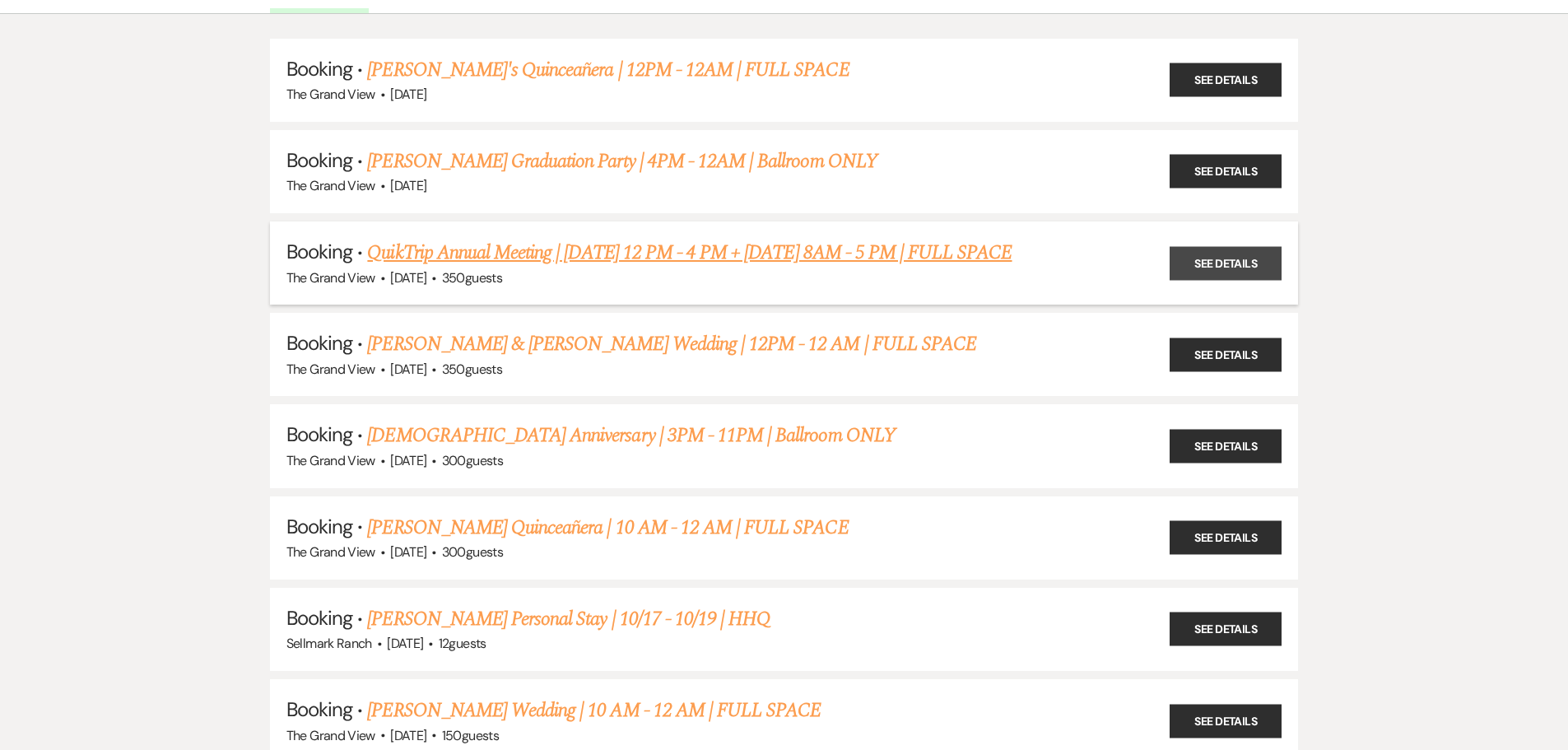
click at [1212, 276] on link "See Details" at bounding box center [1225, 262] width 112 height 34
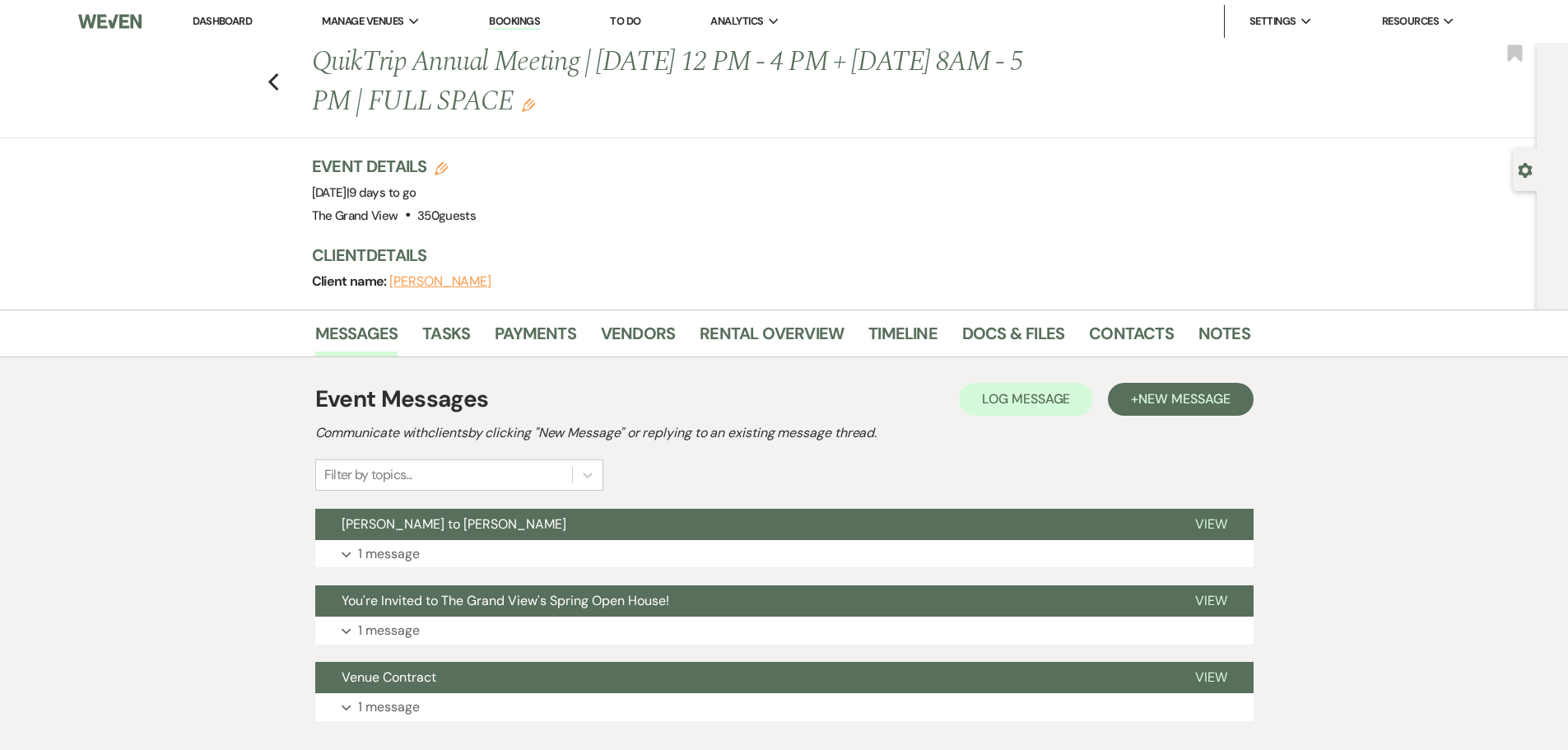
click at [1101, 317] on li "Contacts" at bounding box center [1144, 336] width 110 height 39
click at [1108, 324] on link "Contacts" at bounding box center [1131, 338] width 85 height 37
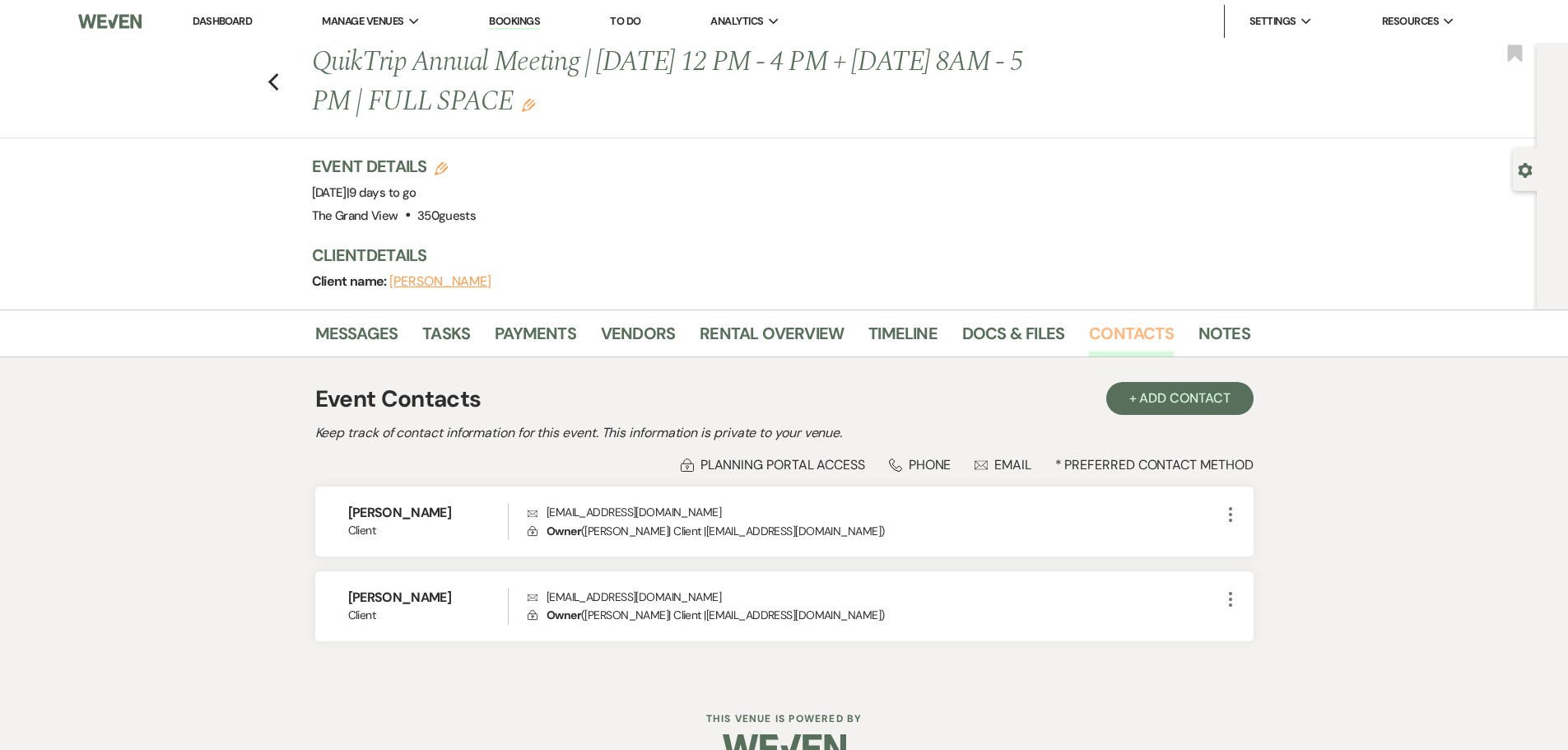
scroll to position [37, 0]
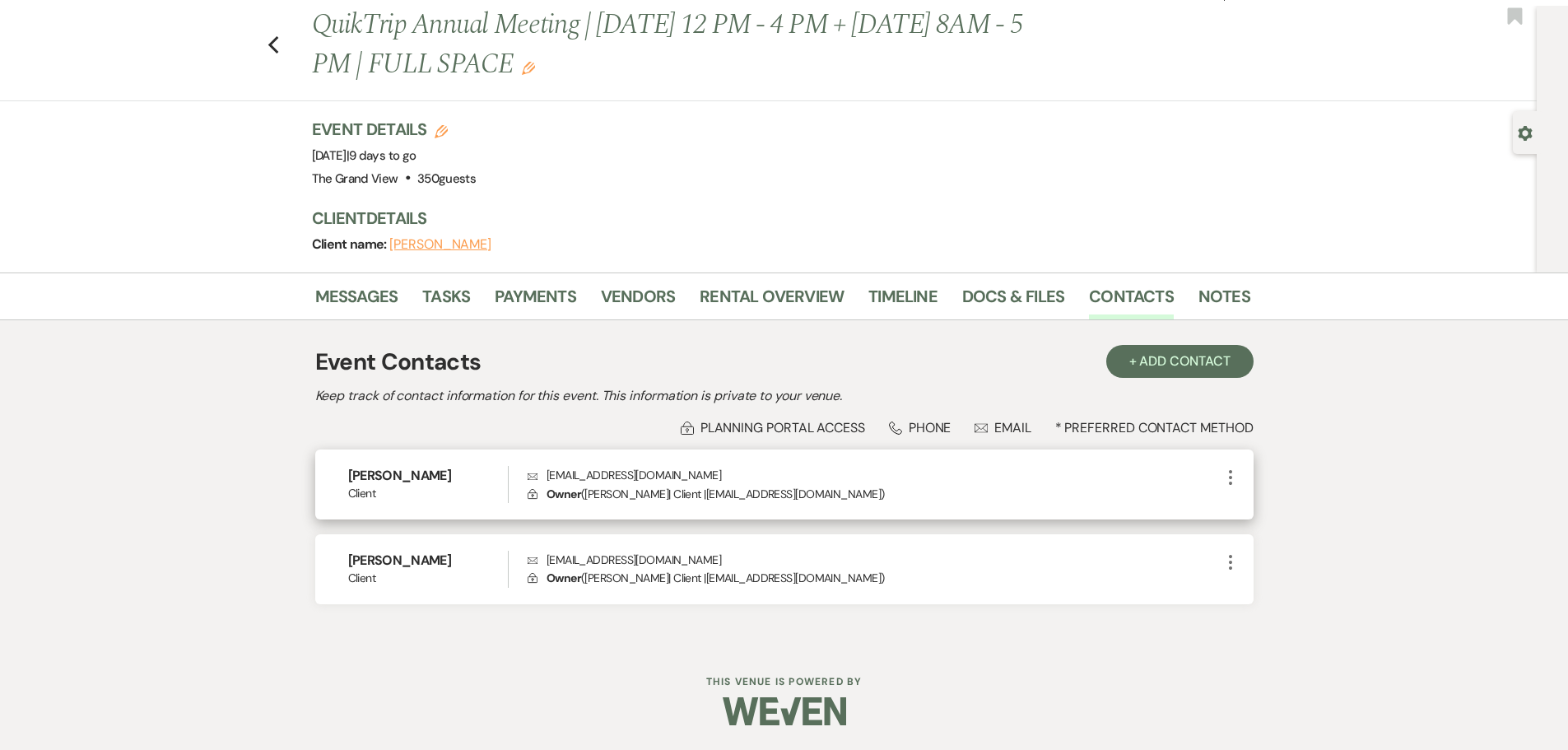
click at [750, 495] on p "Lock Owner ( [PERSON_NAME] | Client | [EMAIL_ADDRESS][DOMAIN_NAME] )" at bounding box center [874, 494] width 692 height 18
click at [756, 494] on p "Lock Owner ( [PERSON_NAME] | Client | [EMAIL_ADDRESS][DOMAIN_NAME] )" at bounding box center [874, 494] width 692 height 18
drag, startPoint x: 781, startPoint y: 494, endPoint x: 685, endPoint y: 491, distance: 96.0
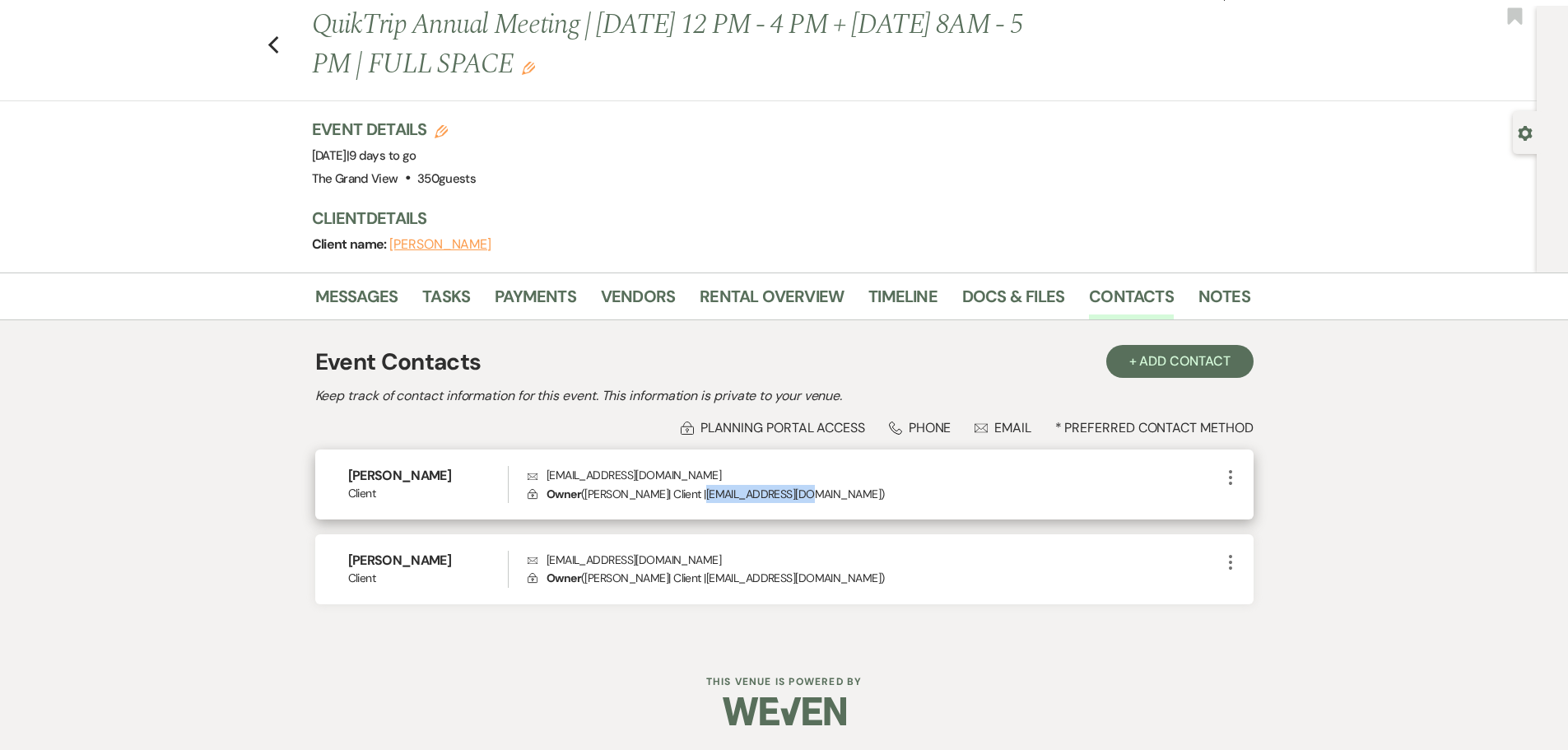
click at [685, 491] on p "Lock Owner ( [PERSON_NAME] | Client | [EMAIL_ADDRESS][DOMAIN_NAME] )" at bounding box center [874, 494] width 692 height 18
copy p "[EMAIL_ADDRESS][DOMAIN_NAME]"
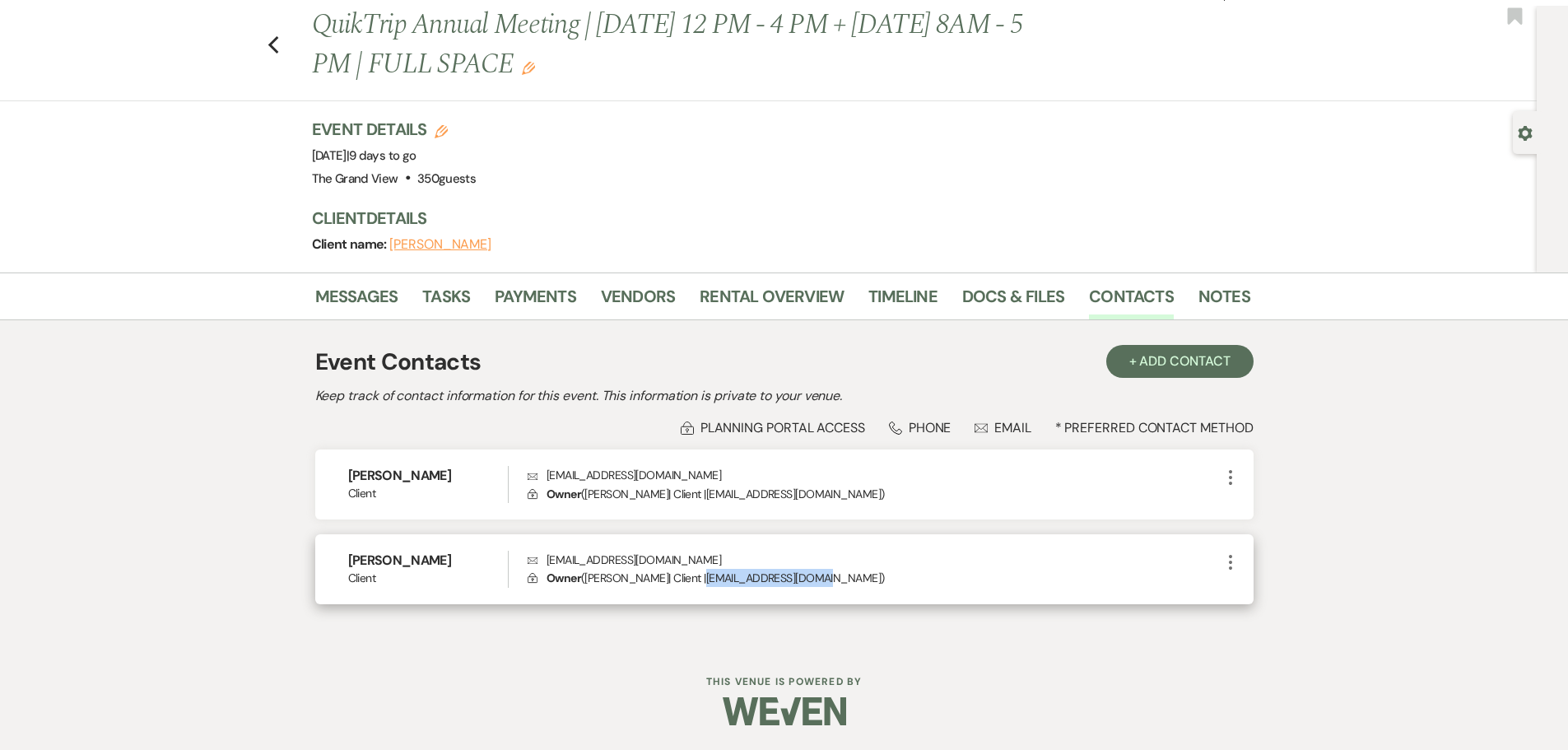
drag, startPoint x: 828, startPoint y: 579, endPoint x: 721, endPoint y: 593, distance: 107.9
click at [721, 593] on div "[PERSON_NAME] Client Envelope [EMAIL_ADDRESS][DOMAIN_NAME] Lock Owner ( [PERSON…" at bounding box center [785, 569] width 938 height 70
copy p "[EMAIL_ADDRESS][DOMAIN_NAME]"
click at [277, 38] on icon "Previous" at bounding box center [274, 45] width 12 height 20
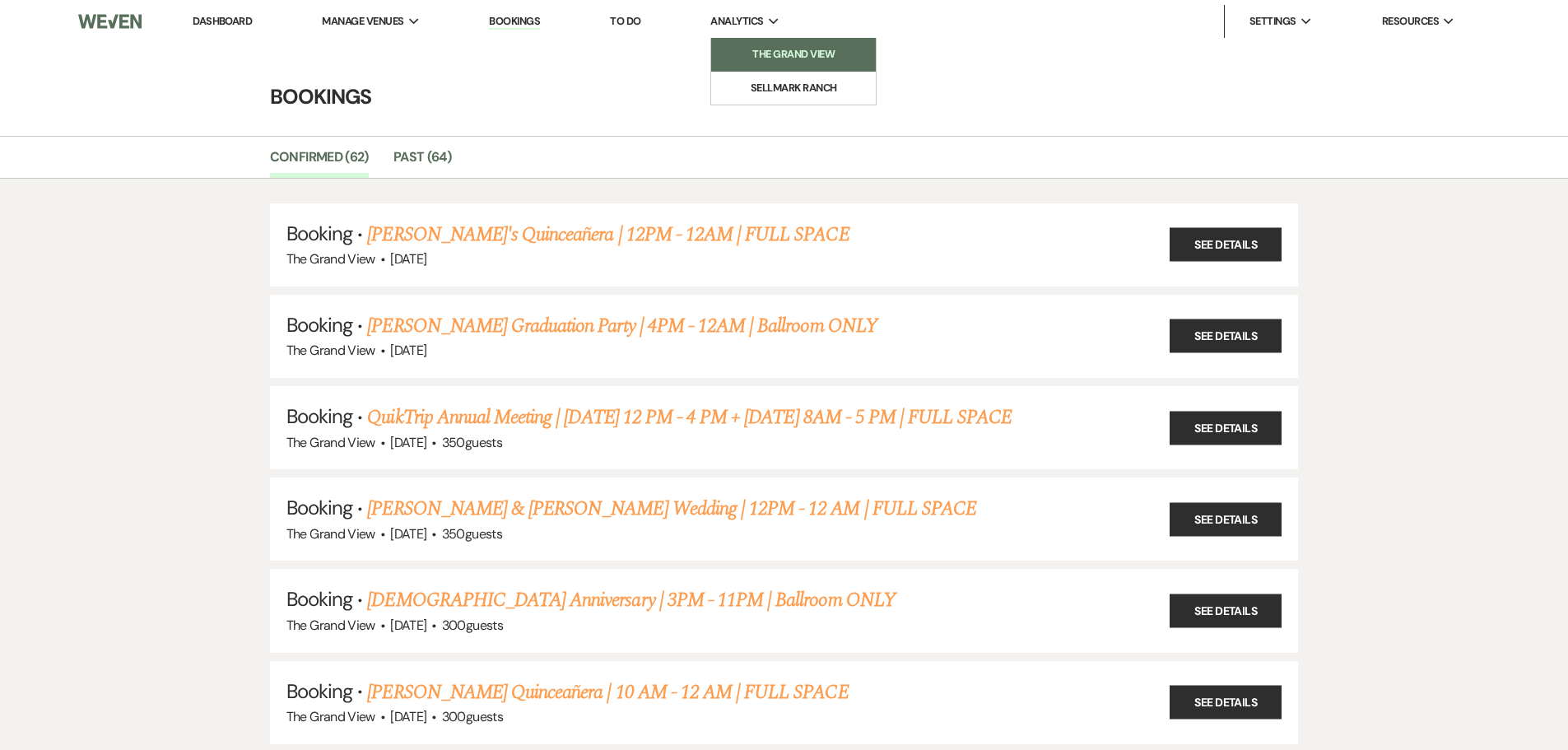
click at [770, 53] on li "The Grand View" at bounding box center [794, 54] width 148 height 17
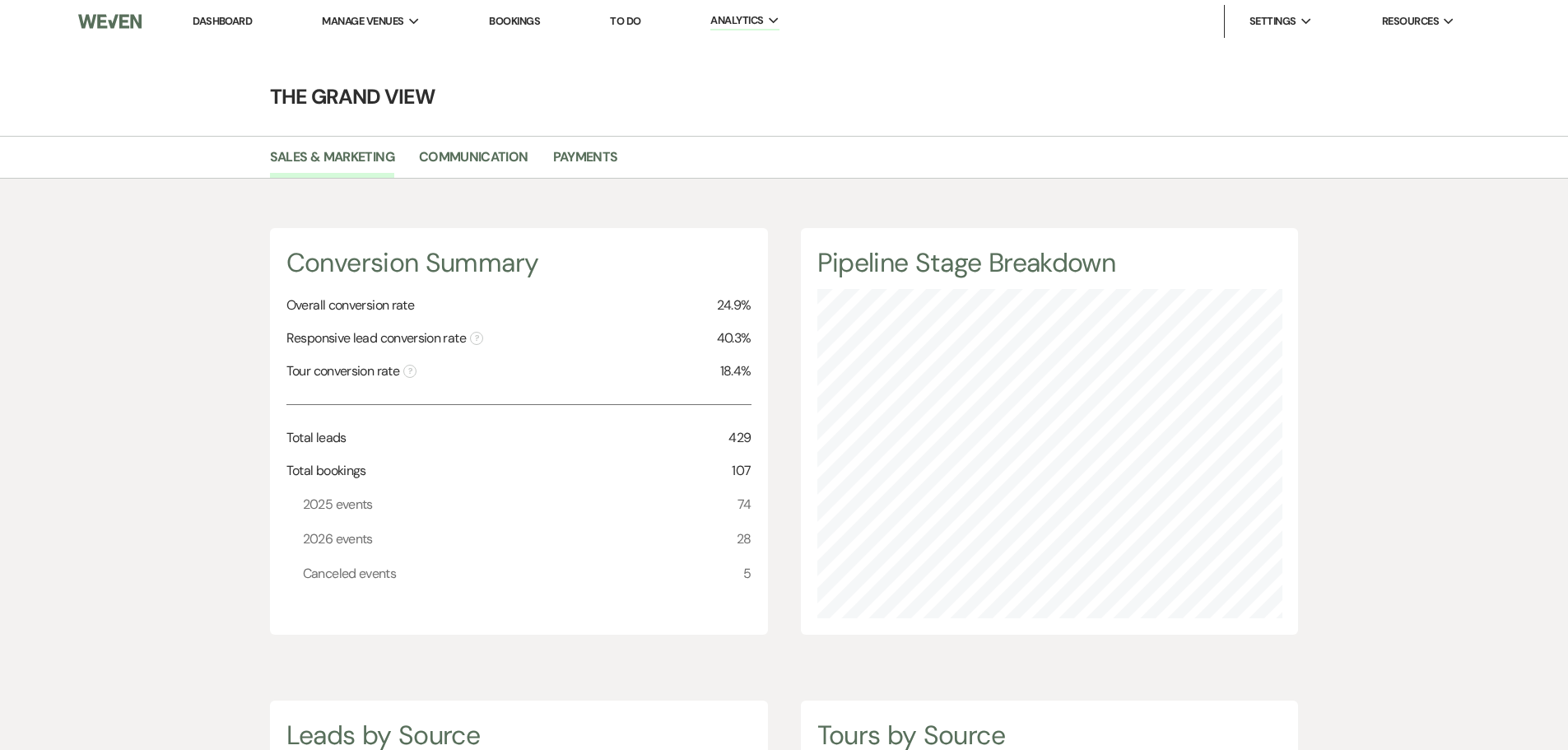
scroll to position [750, 1568]
click at [477, 163] on link "Communication" at bounding box center [474, 162] width 110 height 31
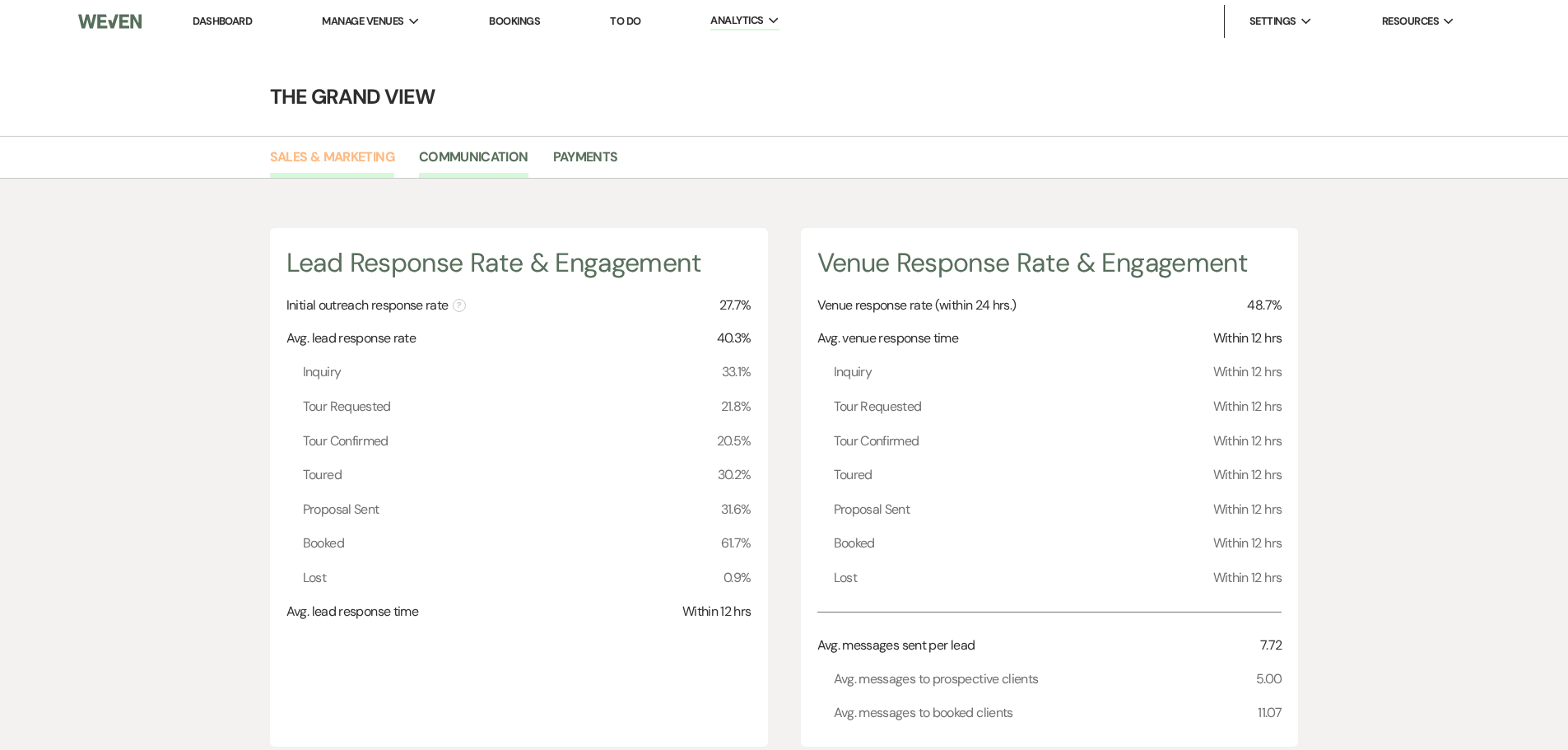
click at [371, 160] on link "Sales & Marketing" at bounding box center [332, 162] width 125 height 31
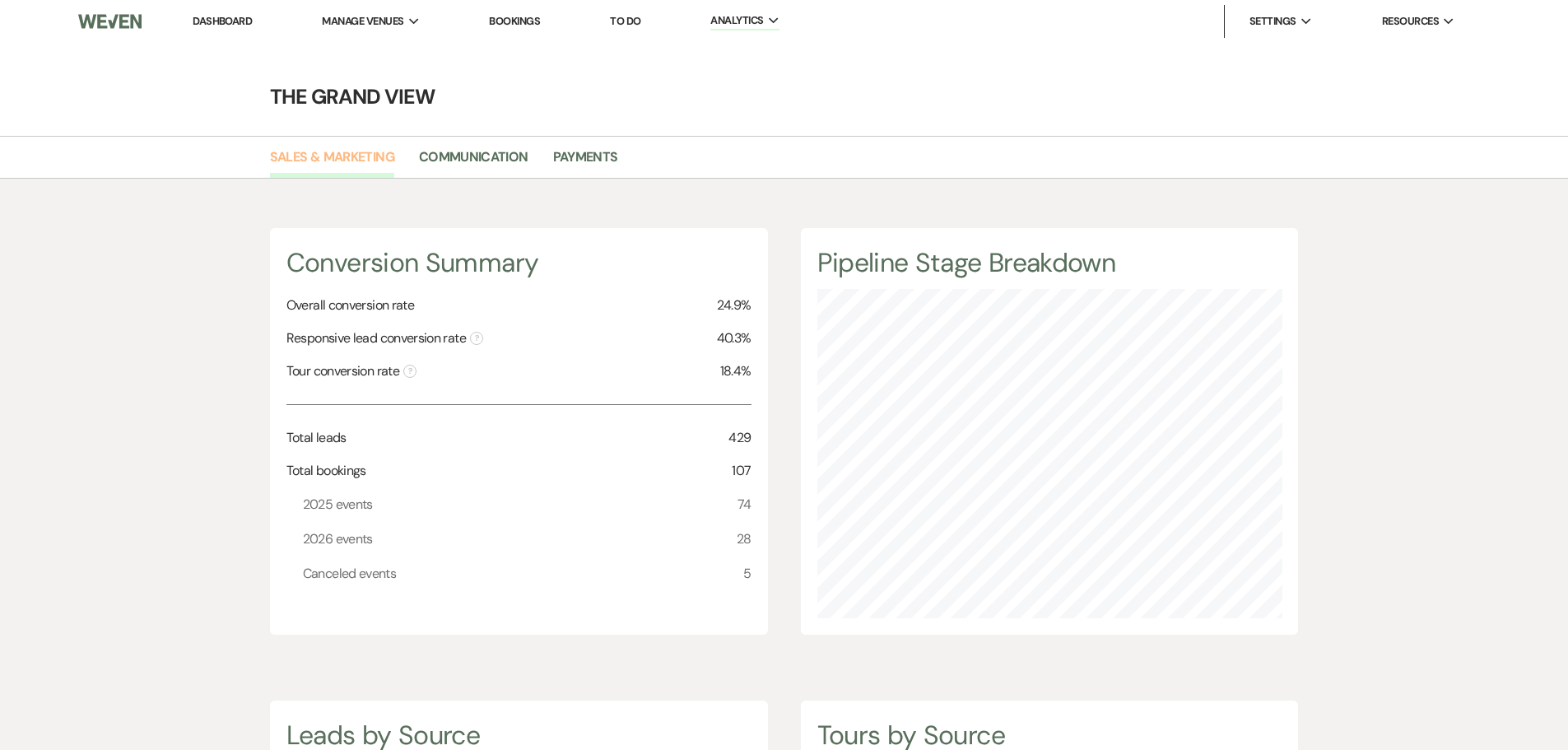
scroll to position [750, 1568]
click at [101, 17] on img at bounding box center [110, 22] width 63 height 35
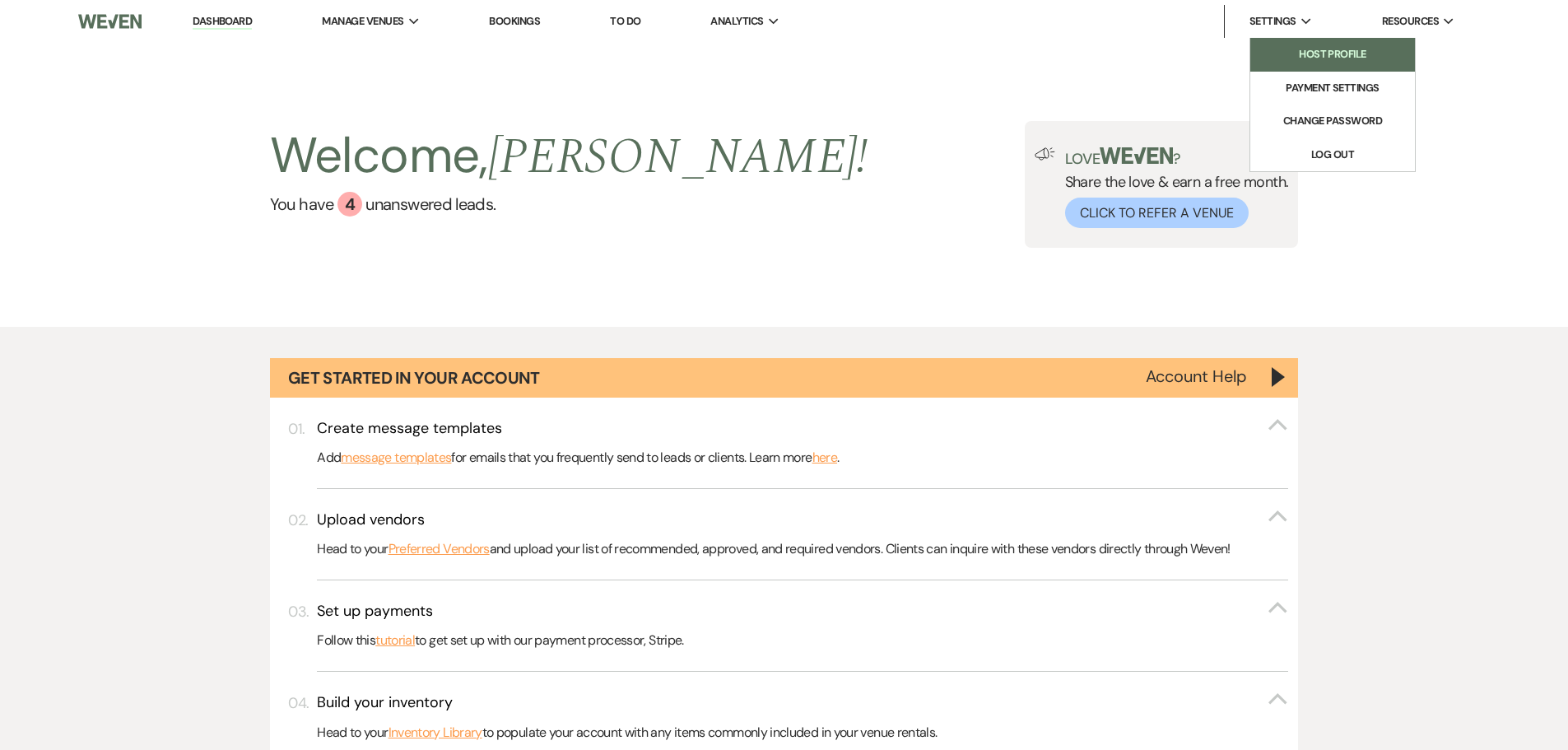
click at [1264, 40] on link "Host Profile" at bounding box center [1333, 54] width 165 height 33
select select "business"
select select "false"
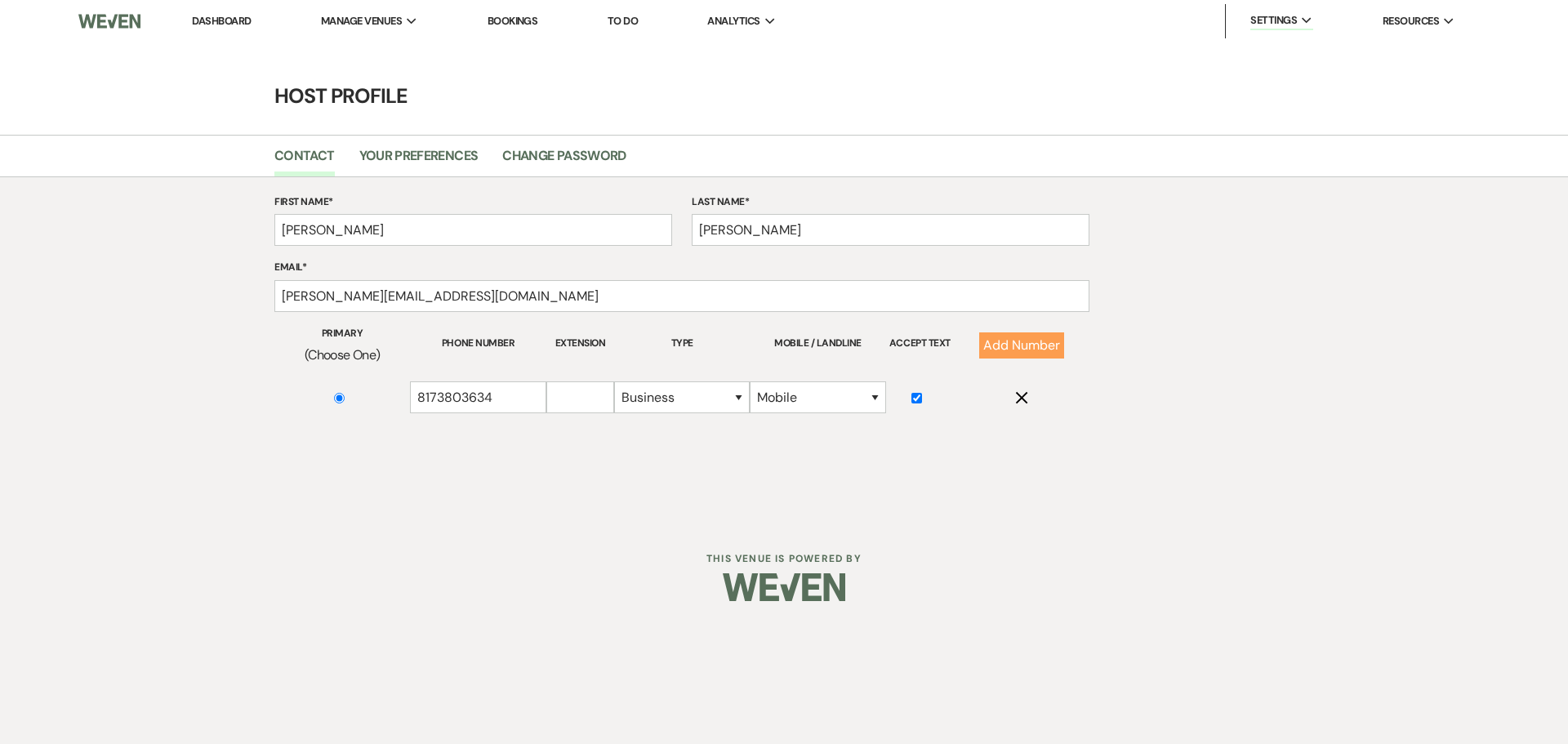
click at [750, 96] on h4 "Host Profile" at bounding box center [784, 95] width 1176 height 29
click at [422, 144] on li "Your Preferences" at bounding box center [431, 159] width 144 height 35
click at [519, 14] on link "Bookings" at bounding box center [513, 21] width 51 height 14
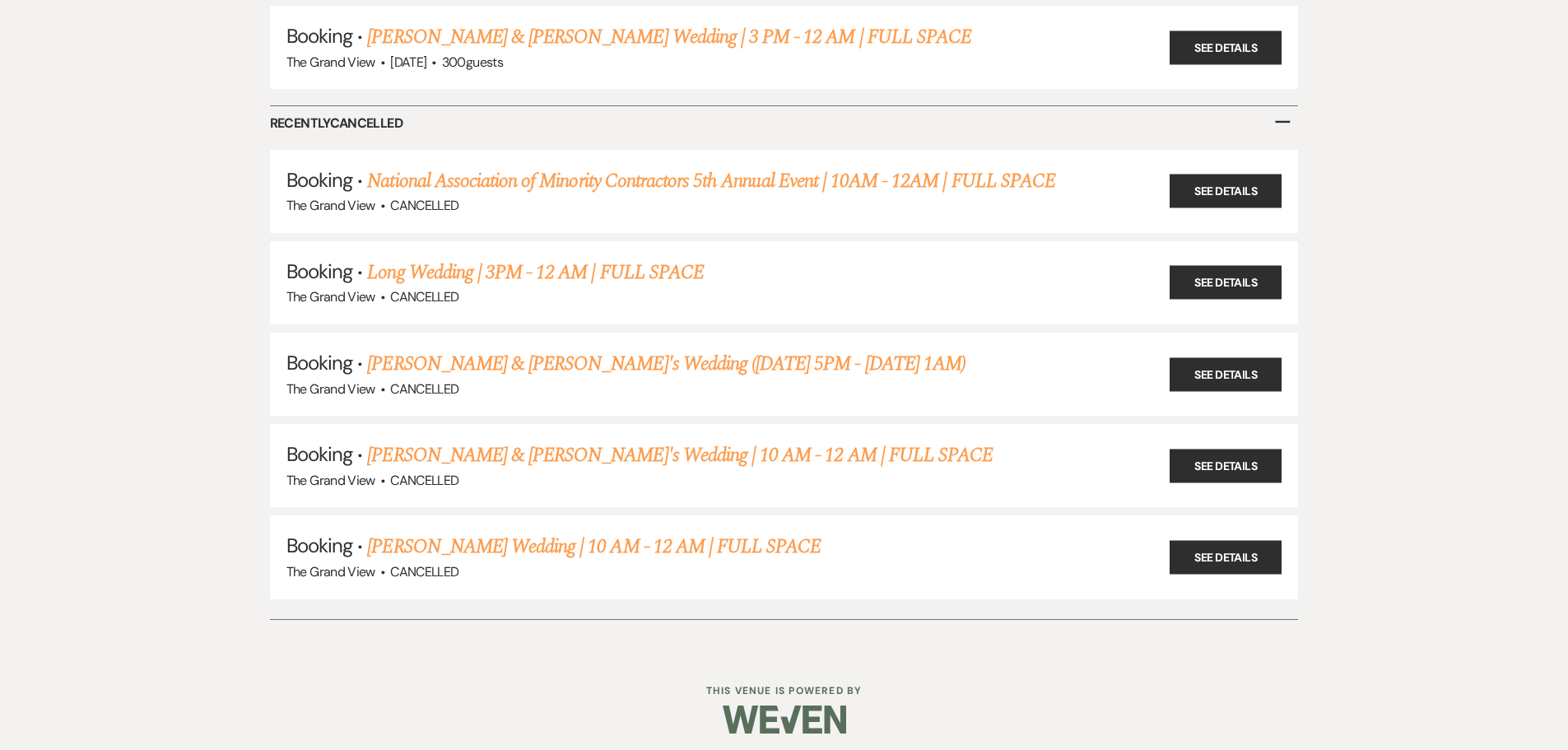
scroll to position [5789, 0]
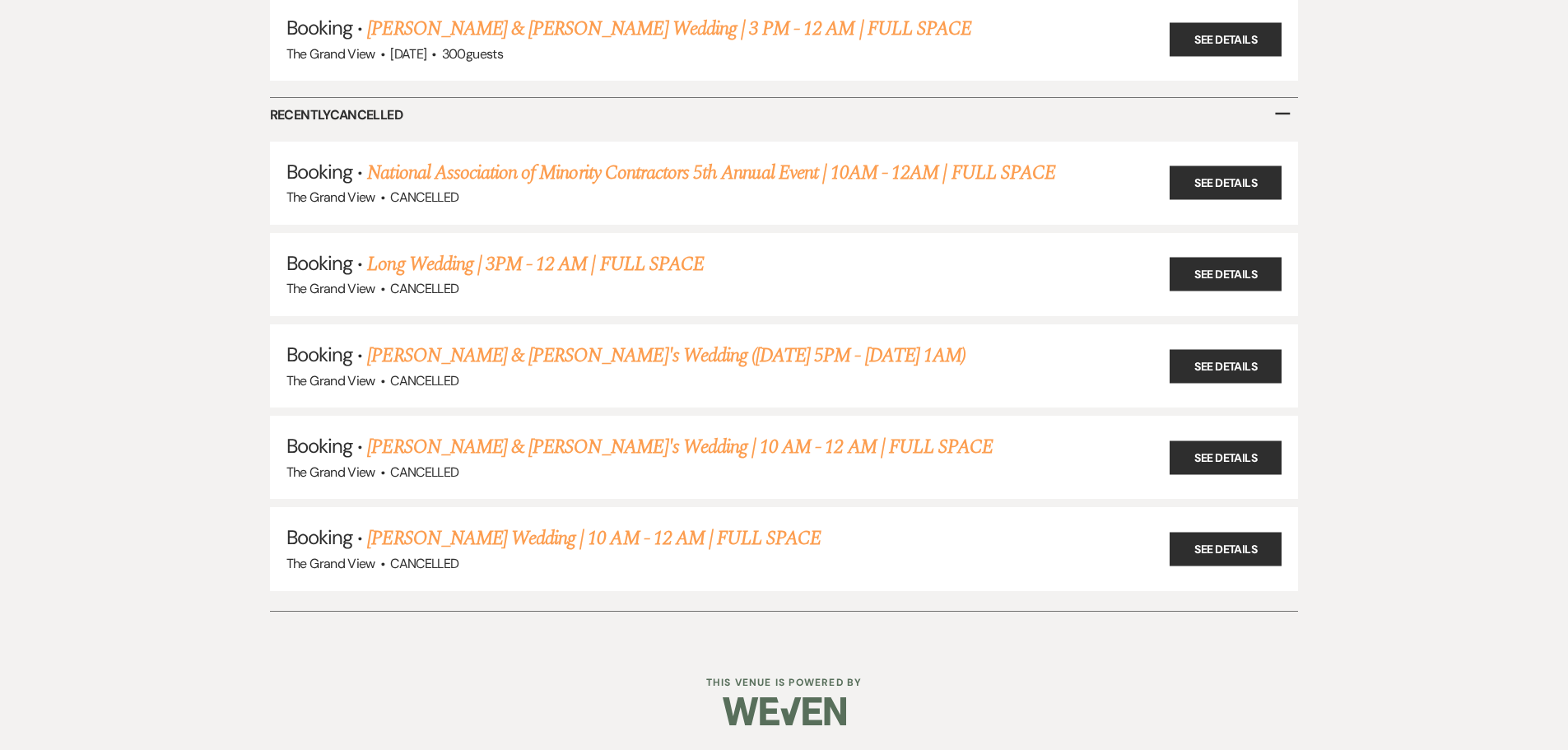
drag, startPoint x: 1550, startPoint y: 0, endPoint x: 128, endPoint y: 239, distance: 1441.9
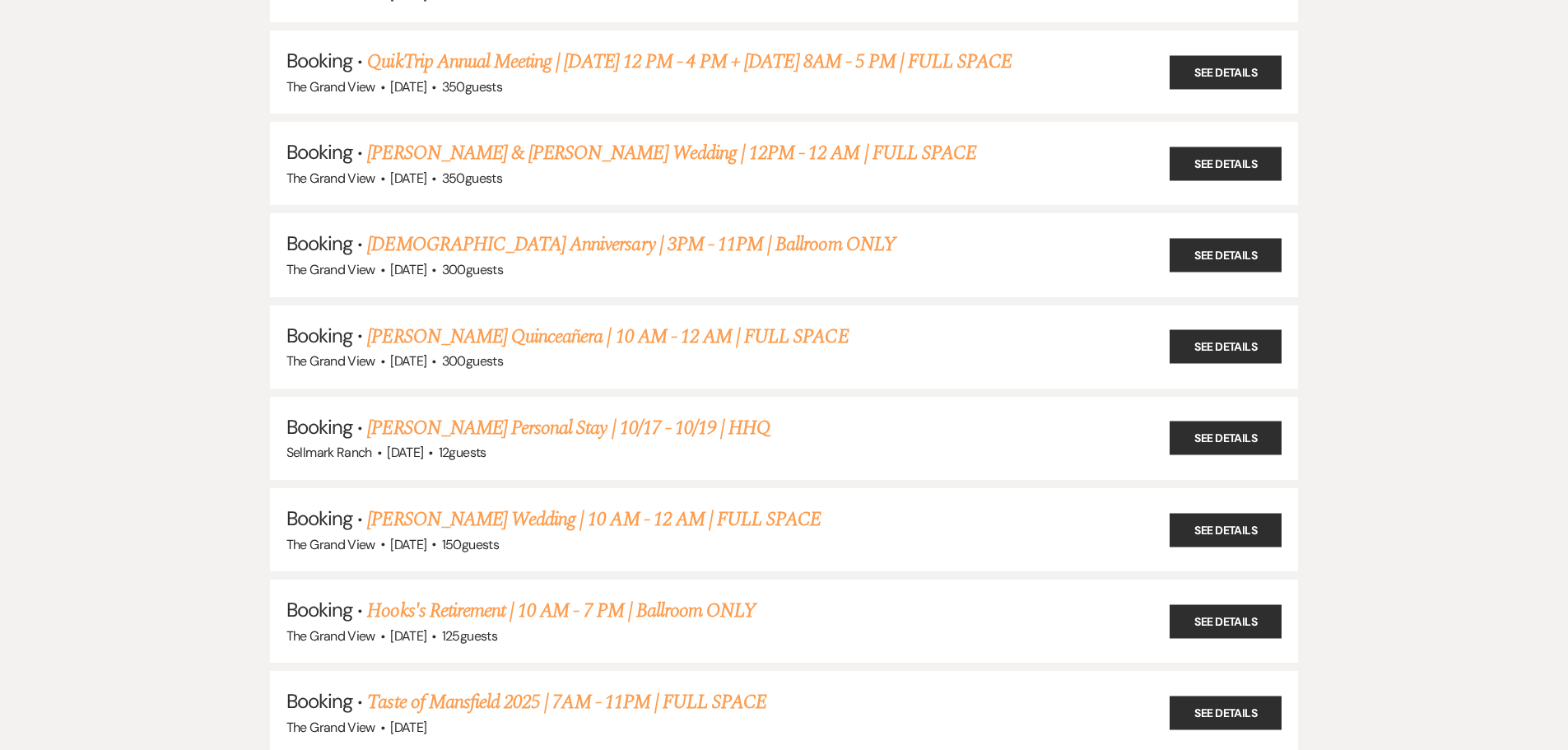
scroll to position [0, 0]
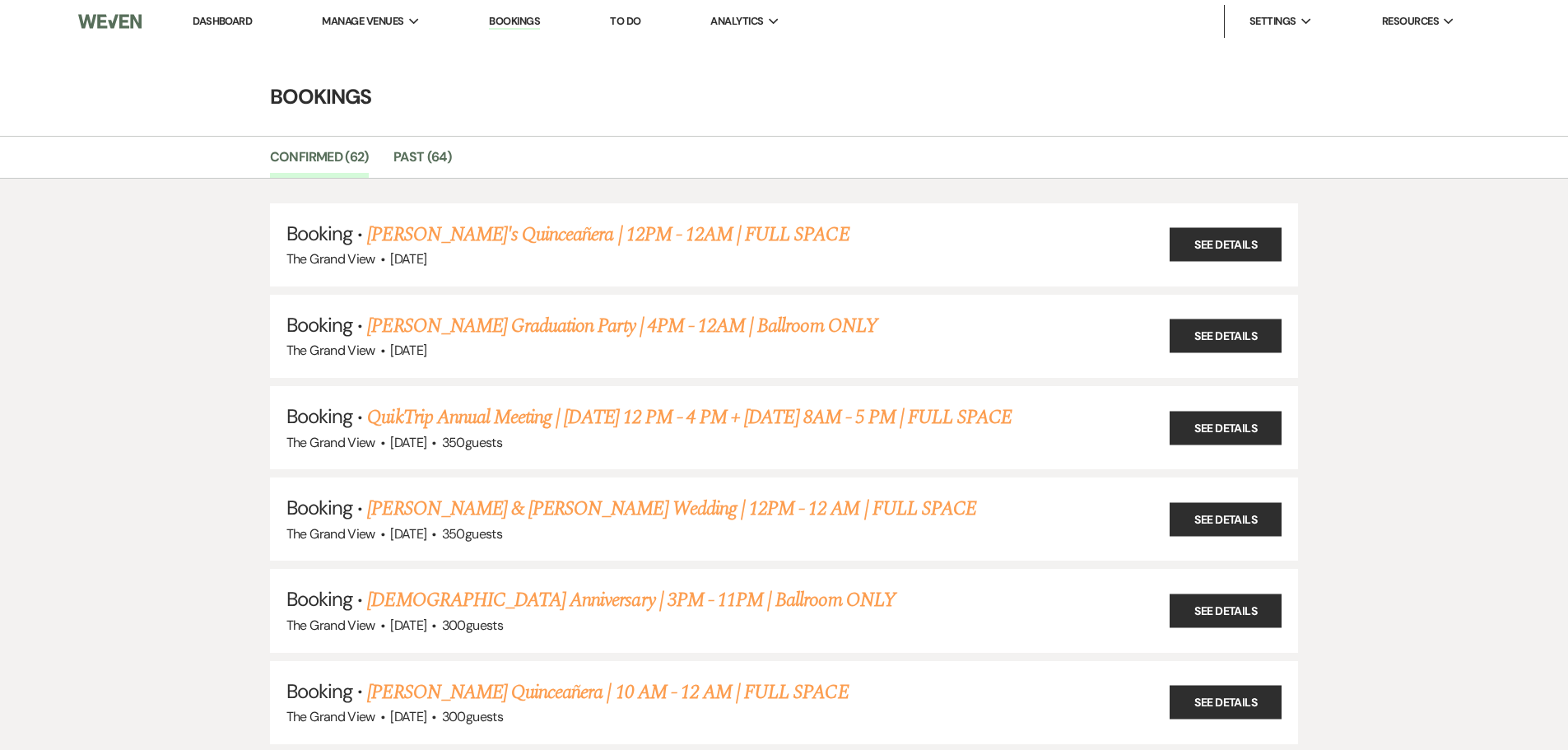
drag, startPoint x: 1517, startPoint y: 0, endPoint x: 917, endPoint y: 58, distance: 602.8
click at [489, 243] on link "[PERSON_NAME]'s Quinceañera | 12PM - 12AM | FULL SPACE" at bounding box center [608, 235] width 481 height 30
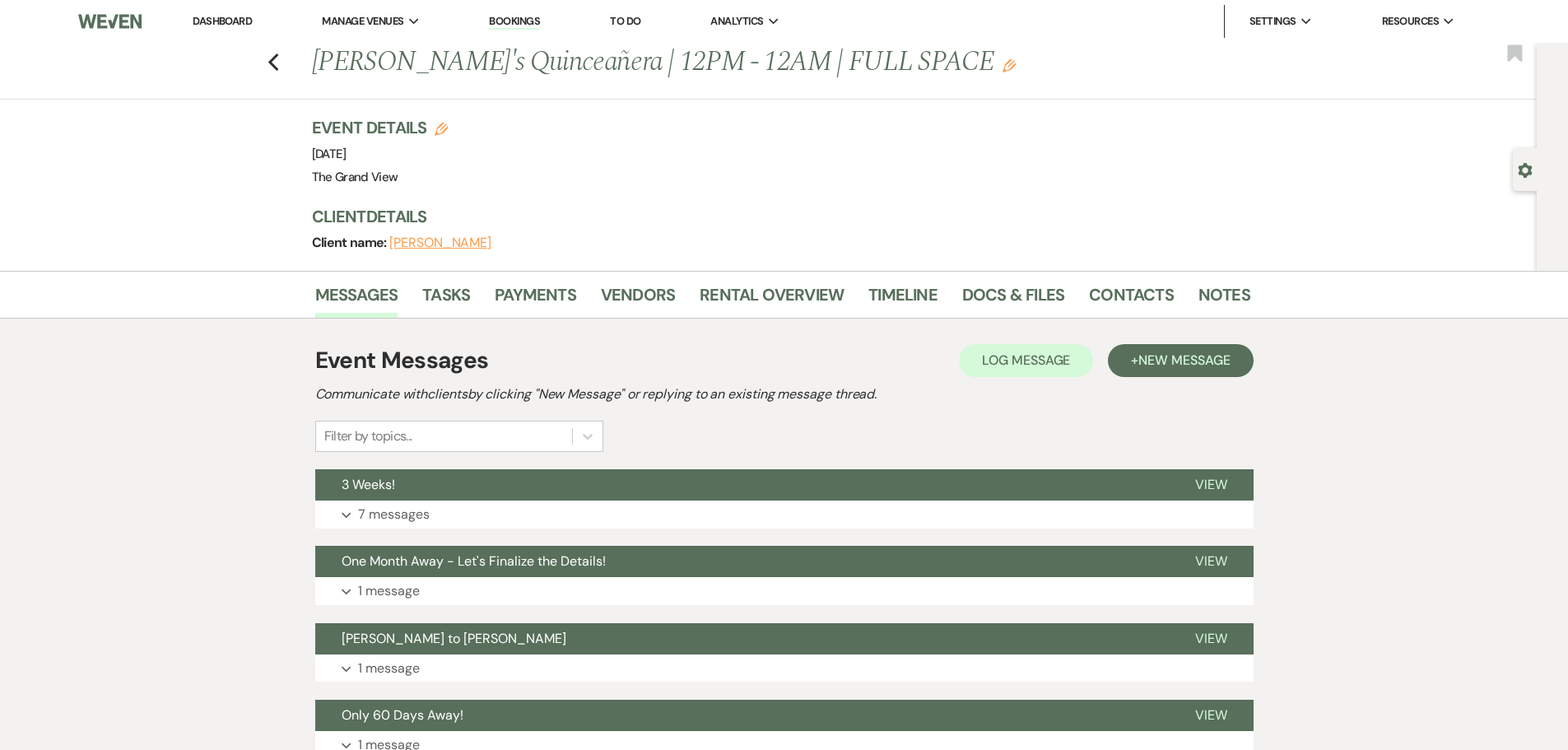
click at [279, 73] on div "Previous Emma's Quinceañera | 12PM - 12AM | FULL SPACE Edit Bookmark" at bounding box center [765, 71] width 1545 height 57
click at [278, 58] on icon "Previous" at bounding box center [274, 62] width 12 height 20
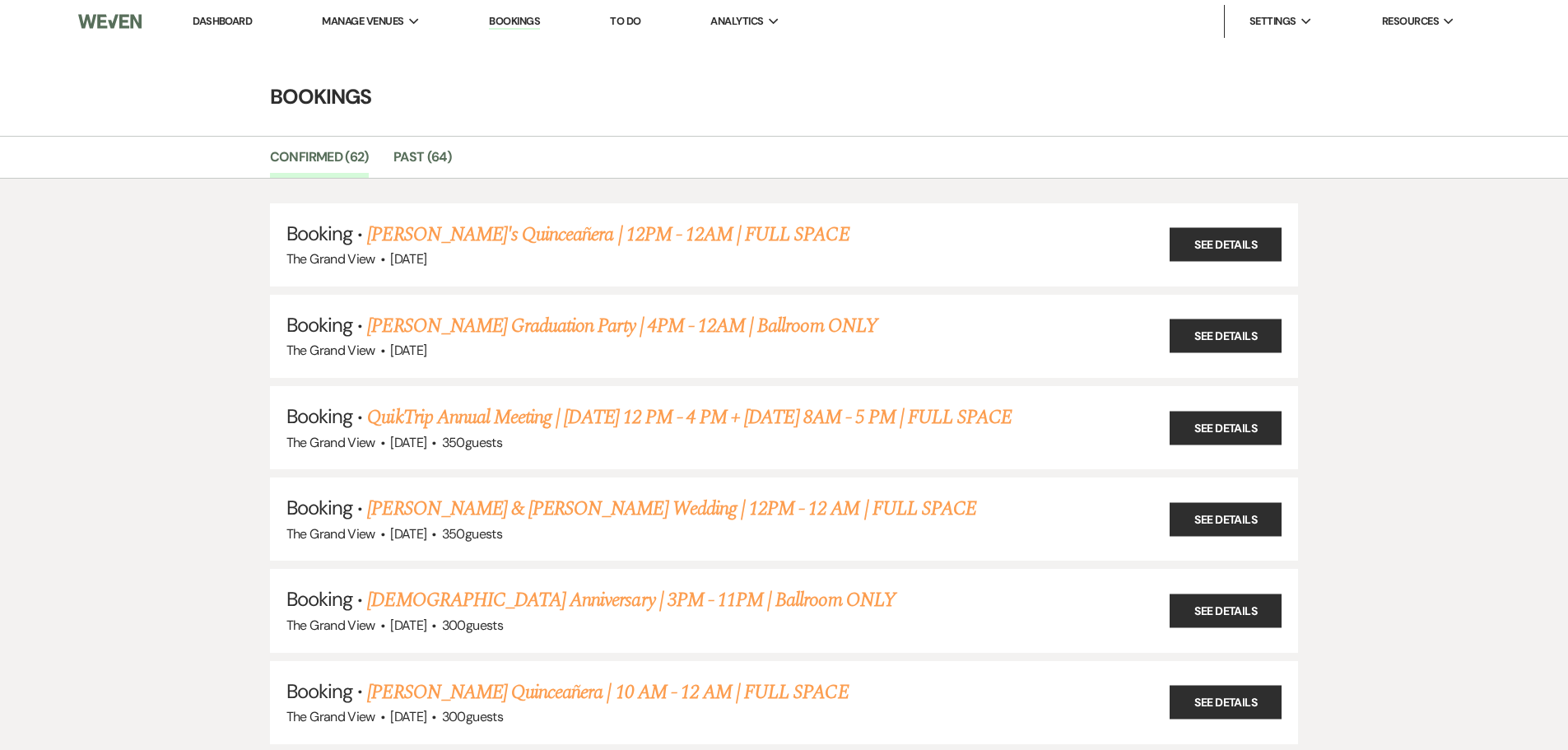
click at [242, 17] on link "Dashboard" at bounding box center [222, 21] width 59 height 14
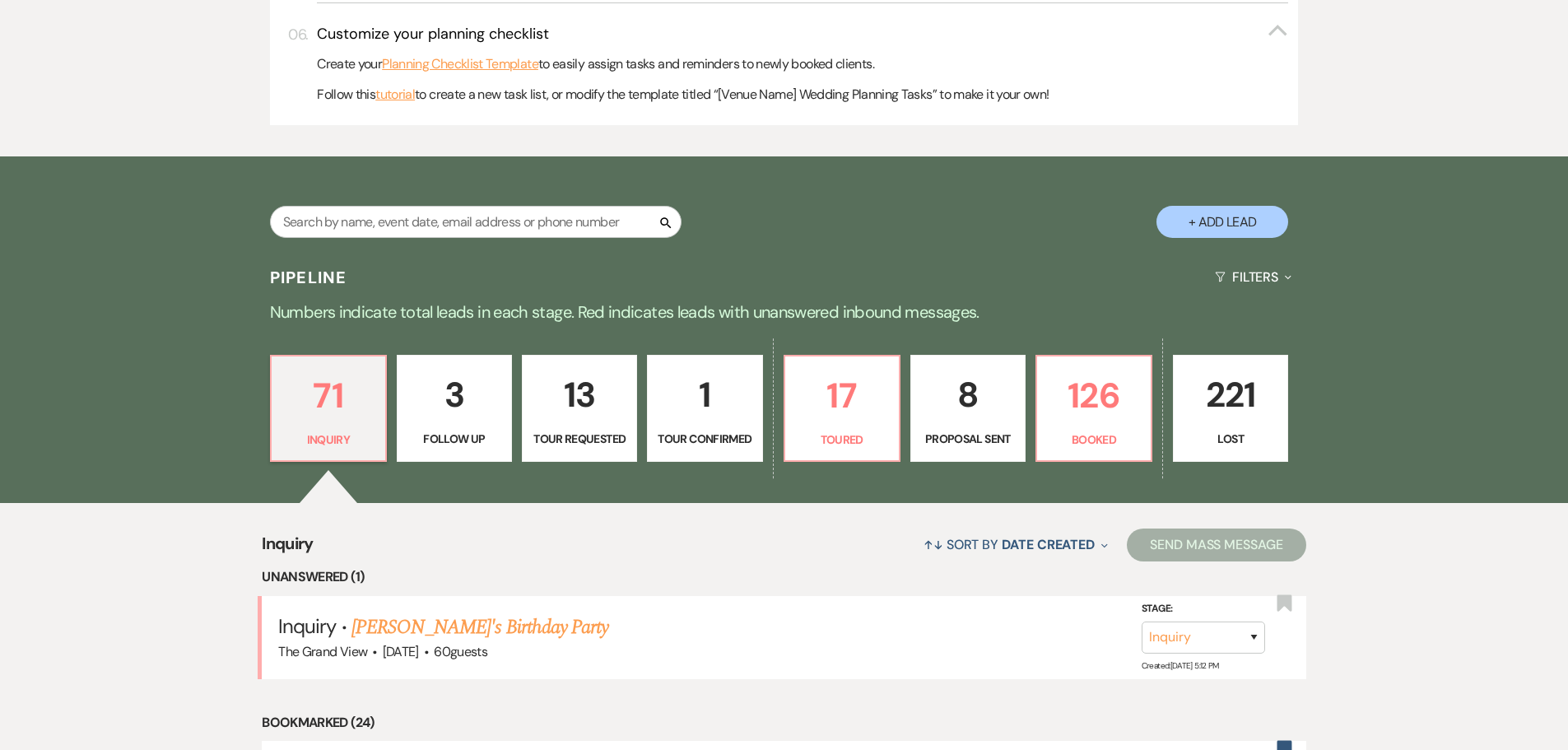
scroll to position [905, 0]
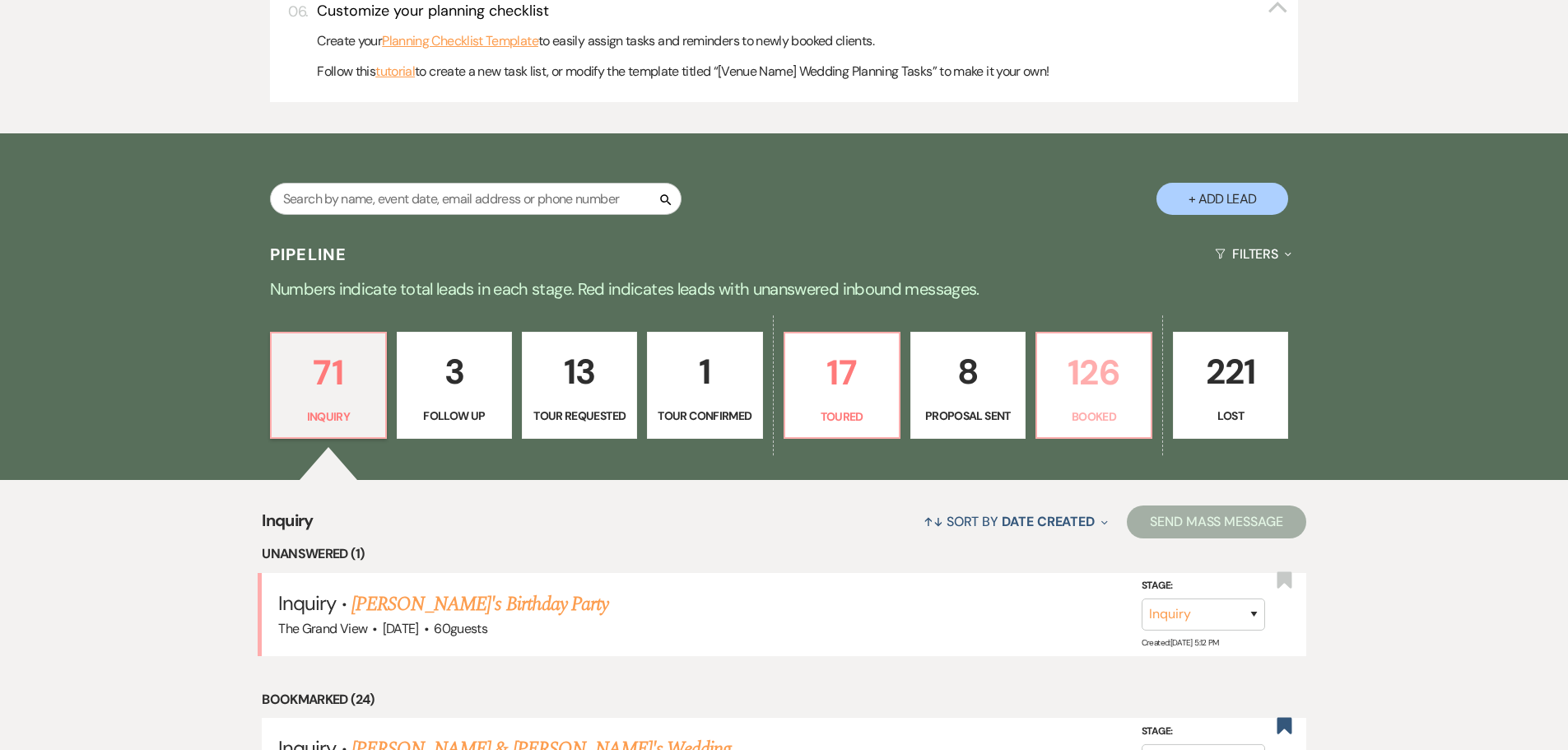
drag, startPoint x: 1094, startPoint y: 378, endPoint x: 1074, endPoint y: 385, distance: 21.2
click at [1074, 385] on p "126" at bounding box center [1094, 372] width 94 height 55
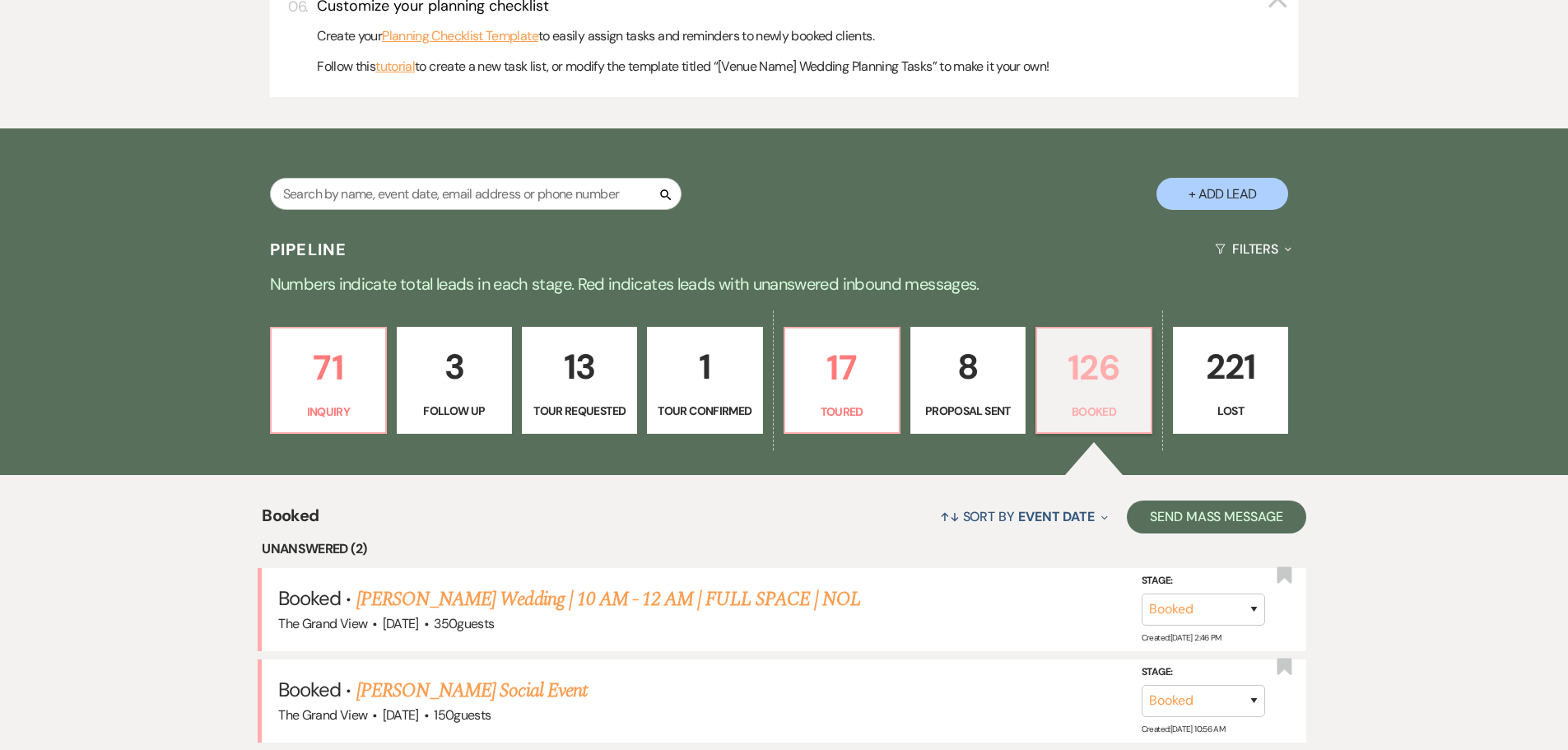
scroll to position [1235, 0]
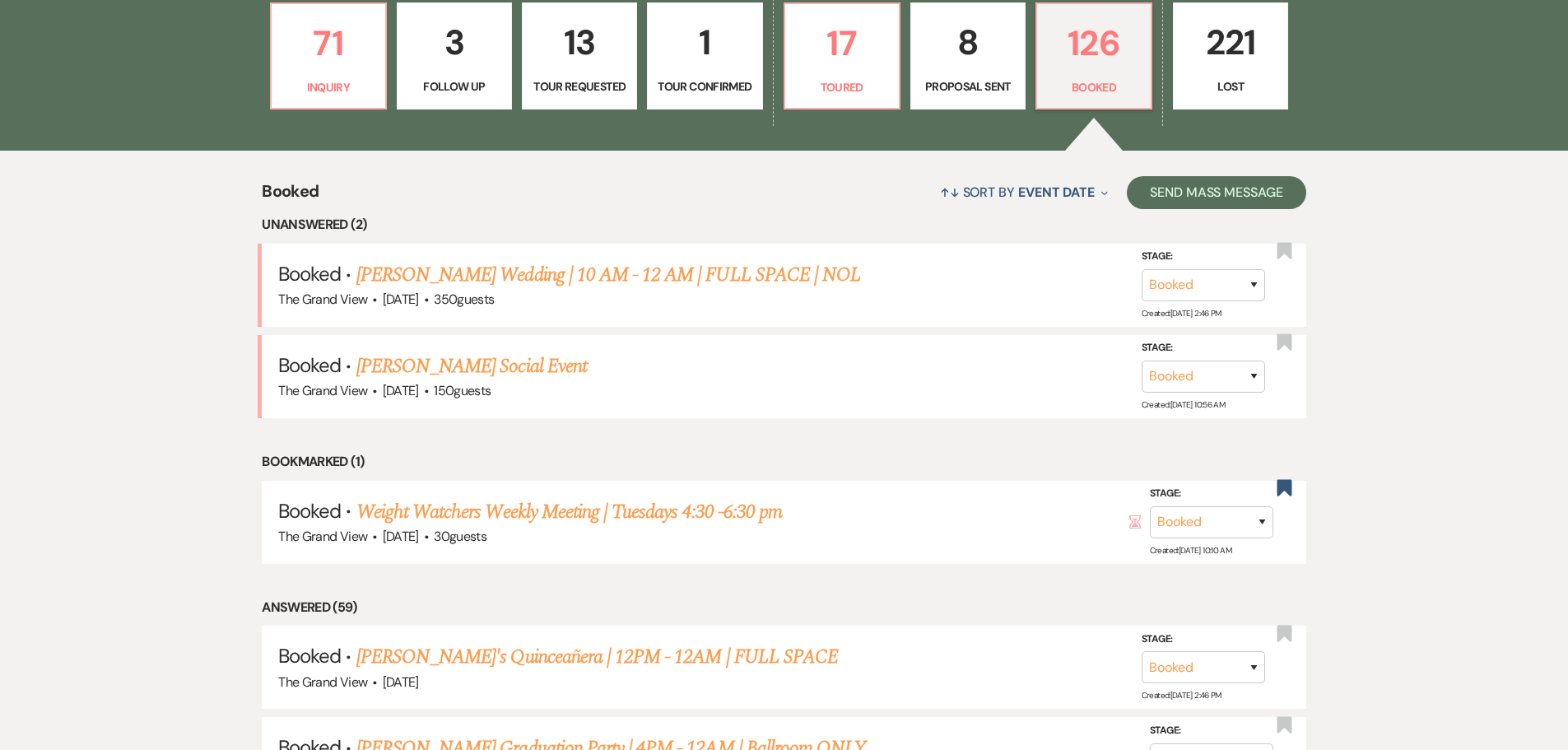
drag, startPoint x: 1098, startPoint y: 70, endPoint x: 1426, endPoint y: 277, distance: 387.9
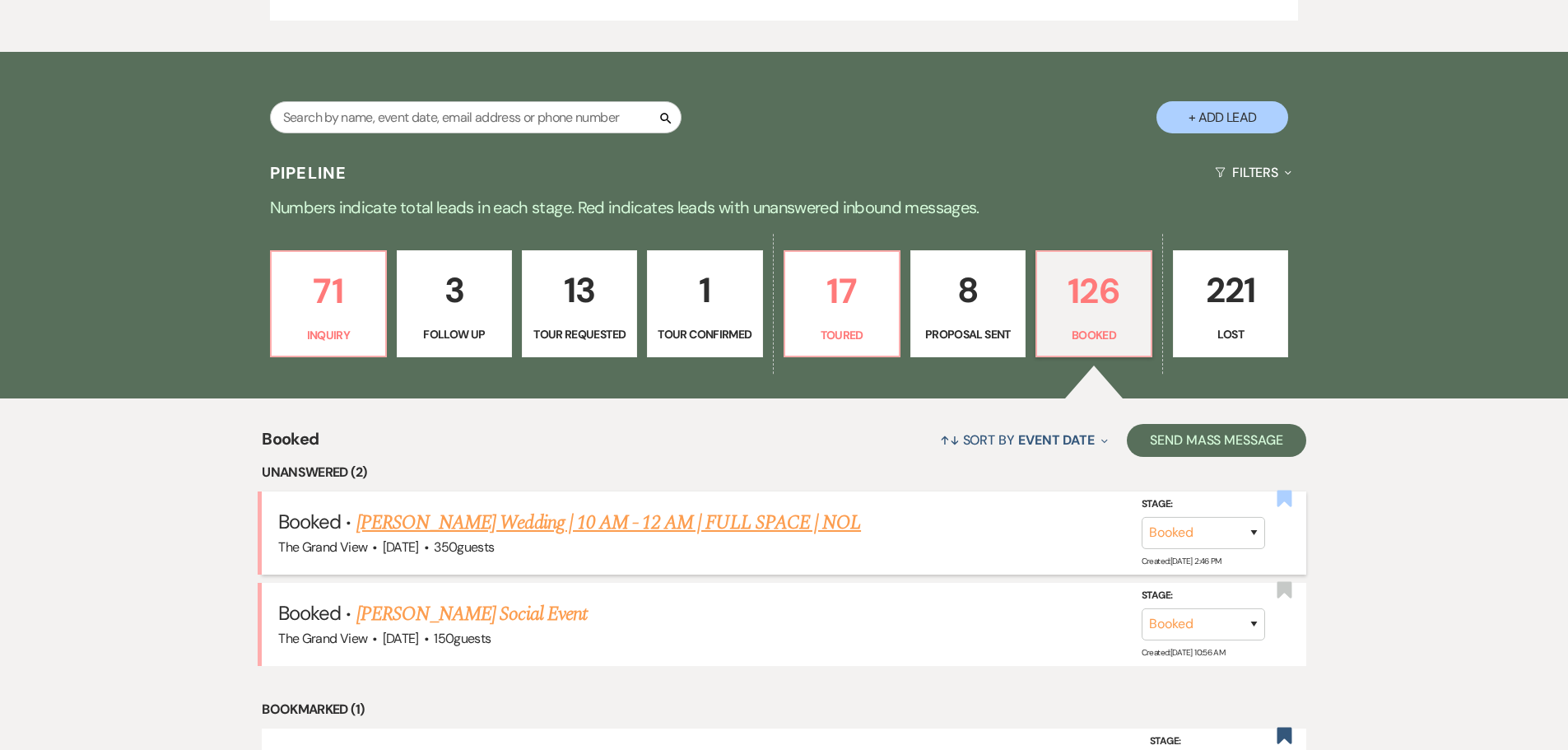
scroll to position [988, 0]
click at [1257, 168] on button "Filters Expand" at bounding box center [1253, 172] width 90 height 44
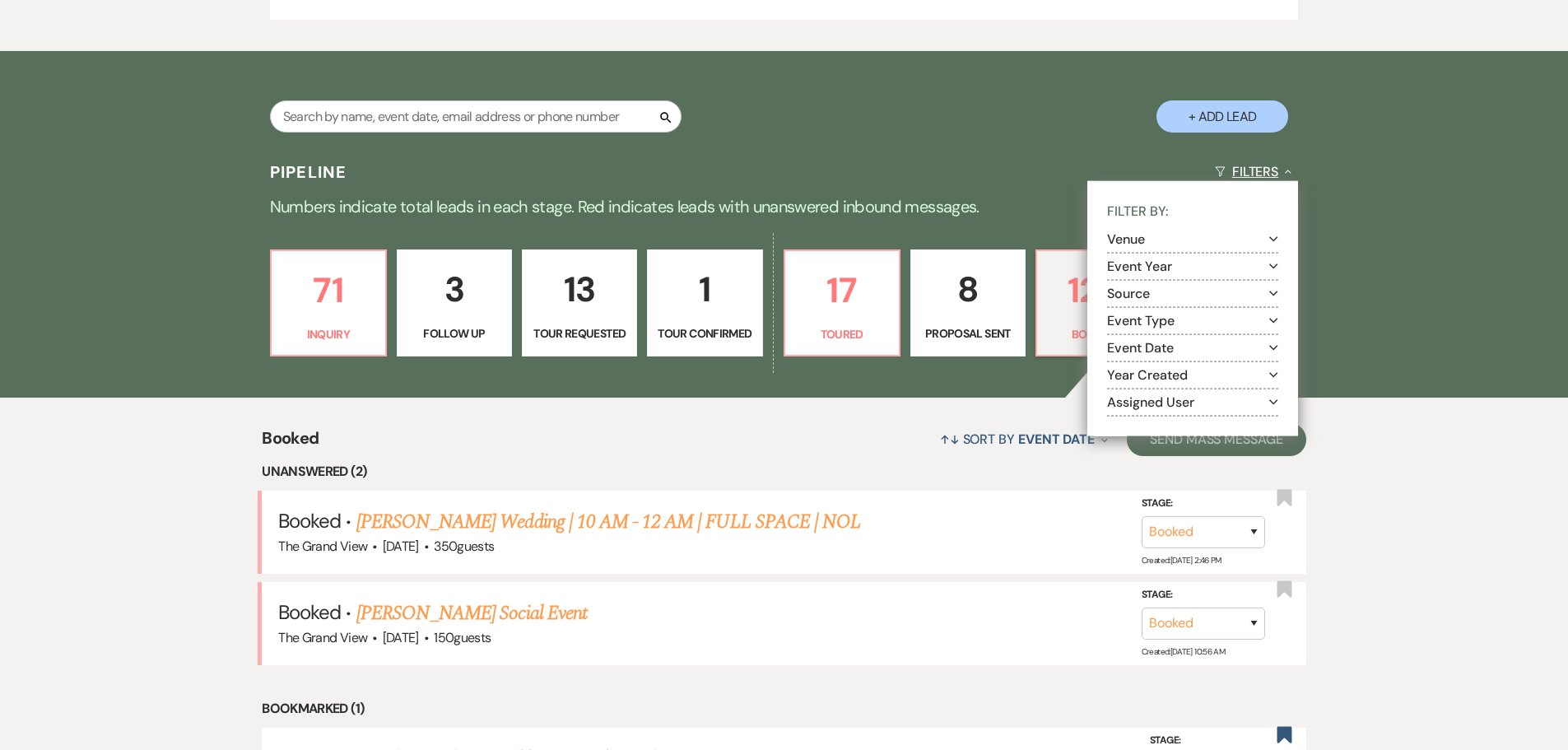
click at [1257, 168] on button "Filters Collapse" at bounding box center [1253, 172] width 90 height 44
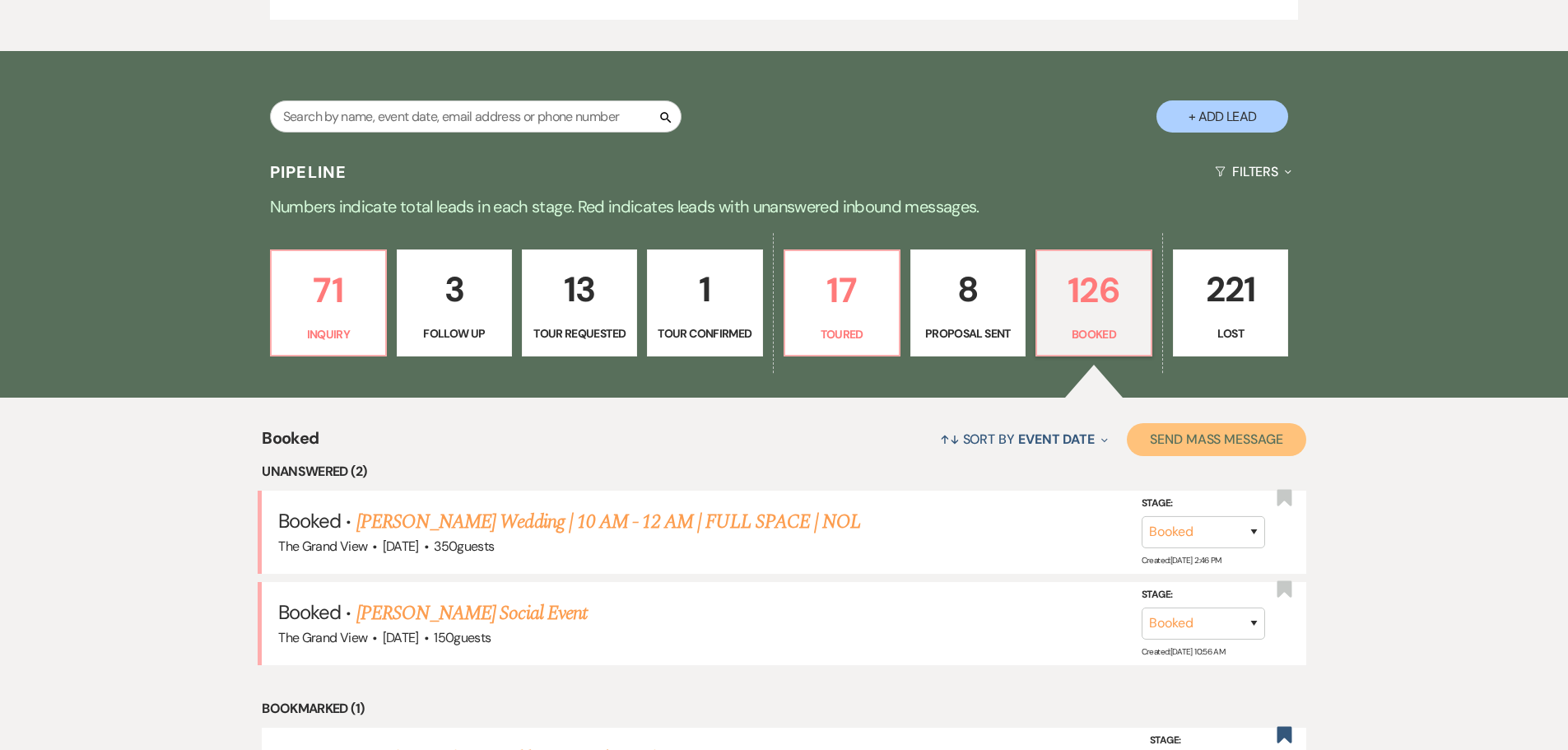
click at [1234, 445] on button "Send Mass Message" at bounding box center [1217, 440] width 180 height 33
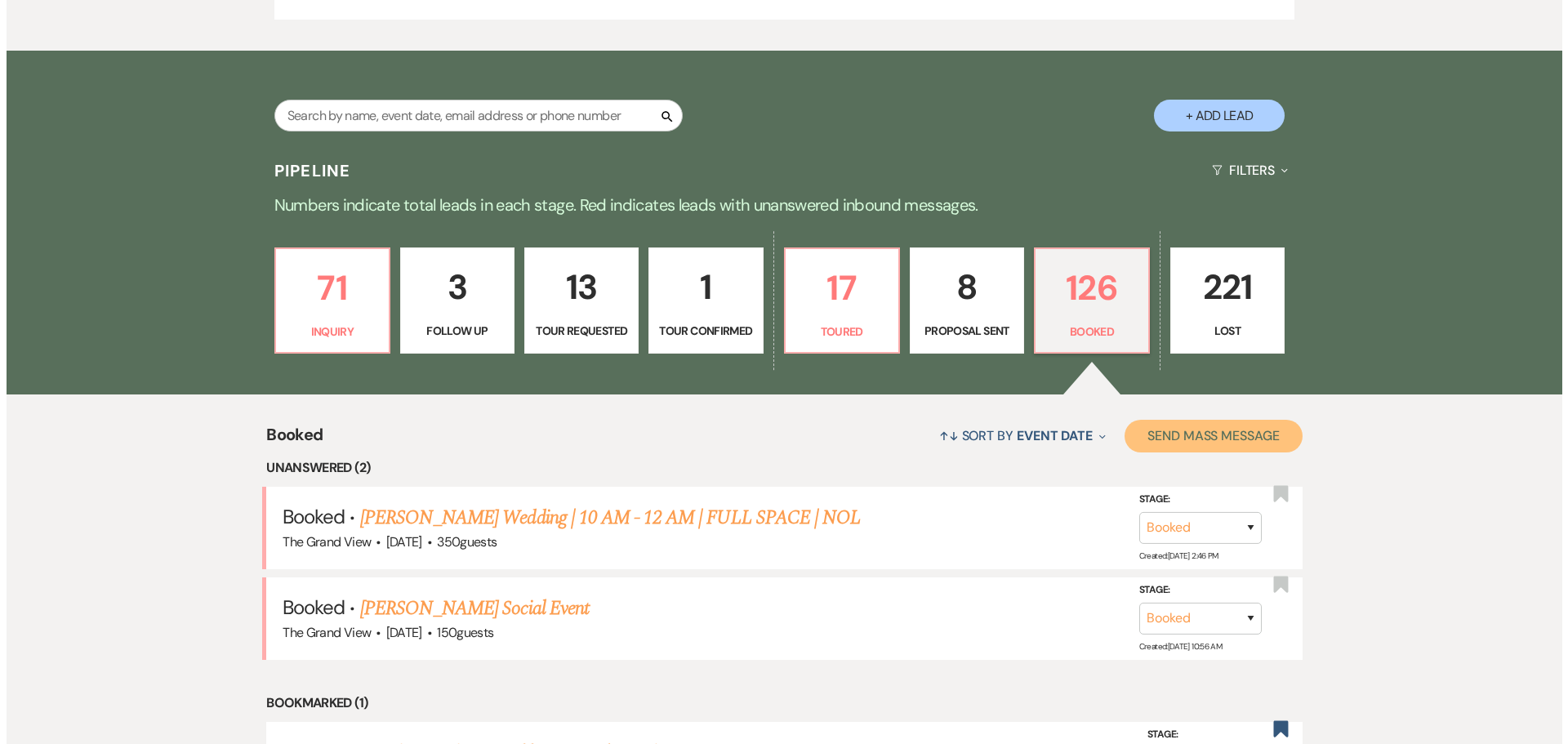
scroll to position [982, 0]
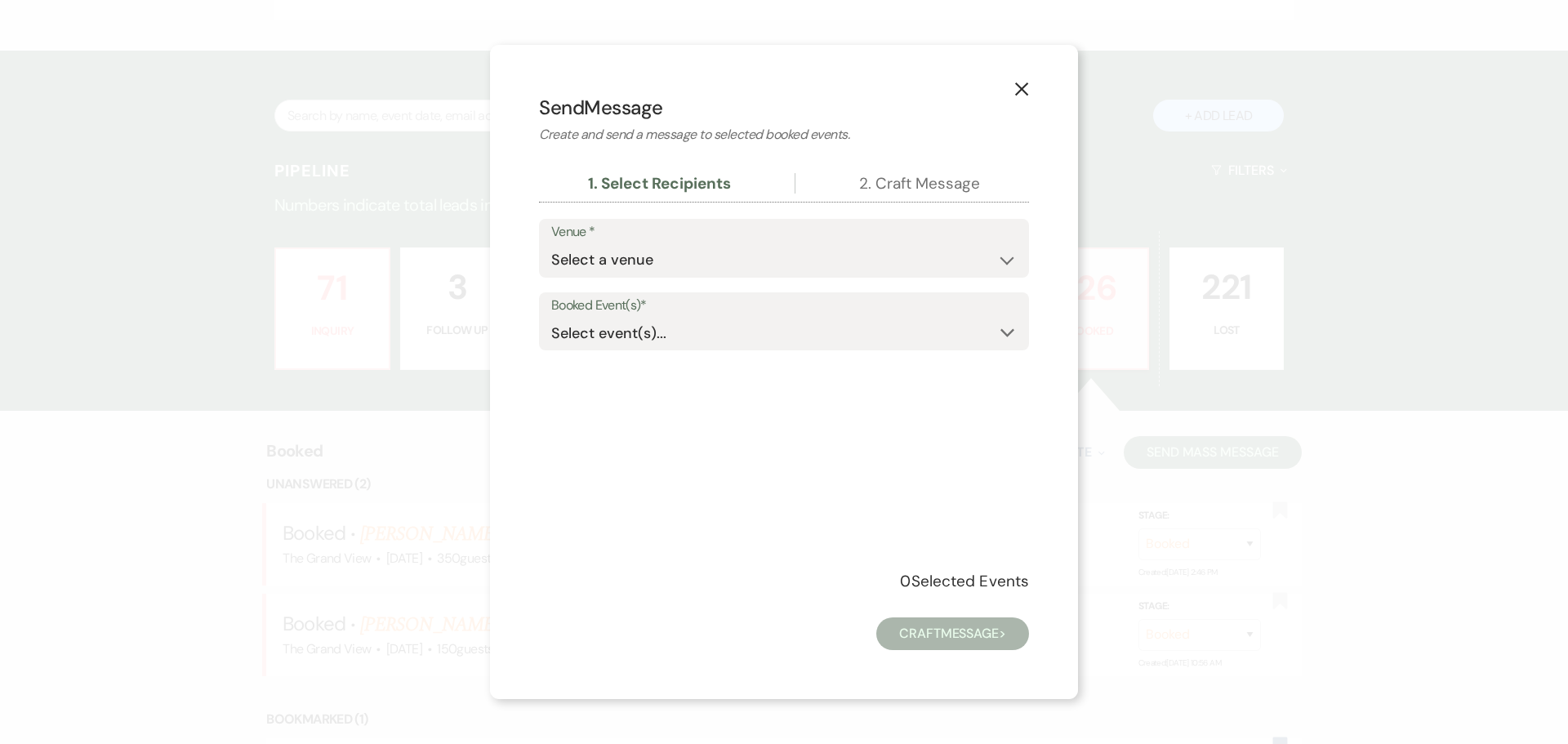
click at [1031, 95] on button "X" at bounding box center [1022, 88] width 24 height 29
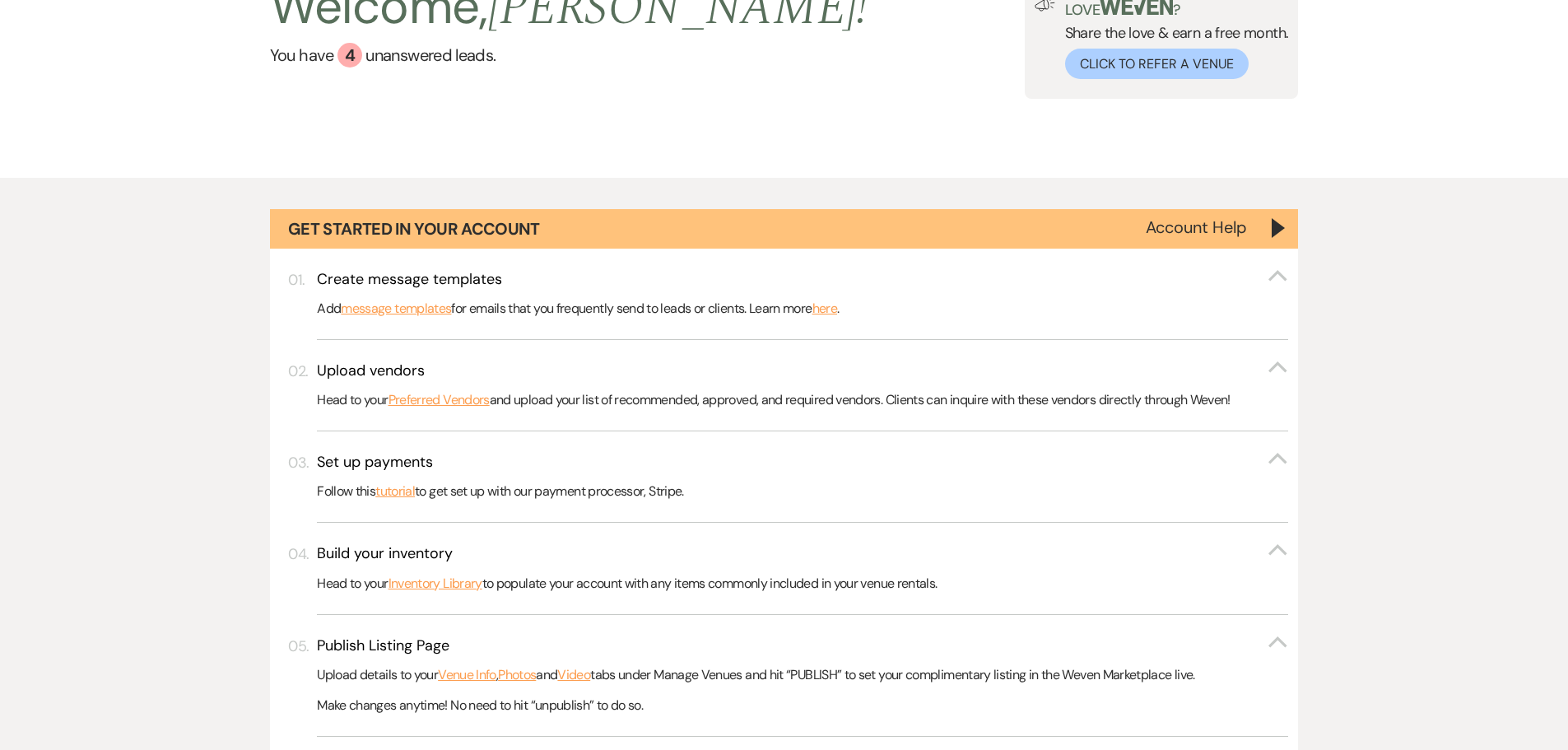
scroll to position [247, 0]
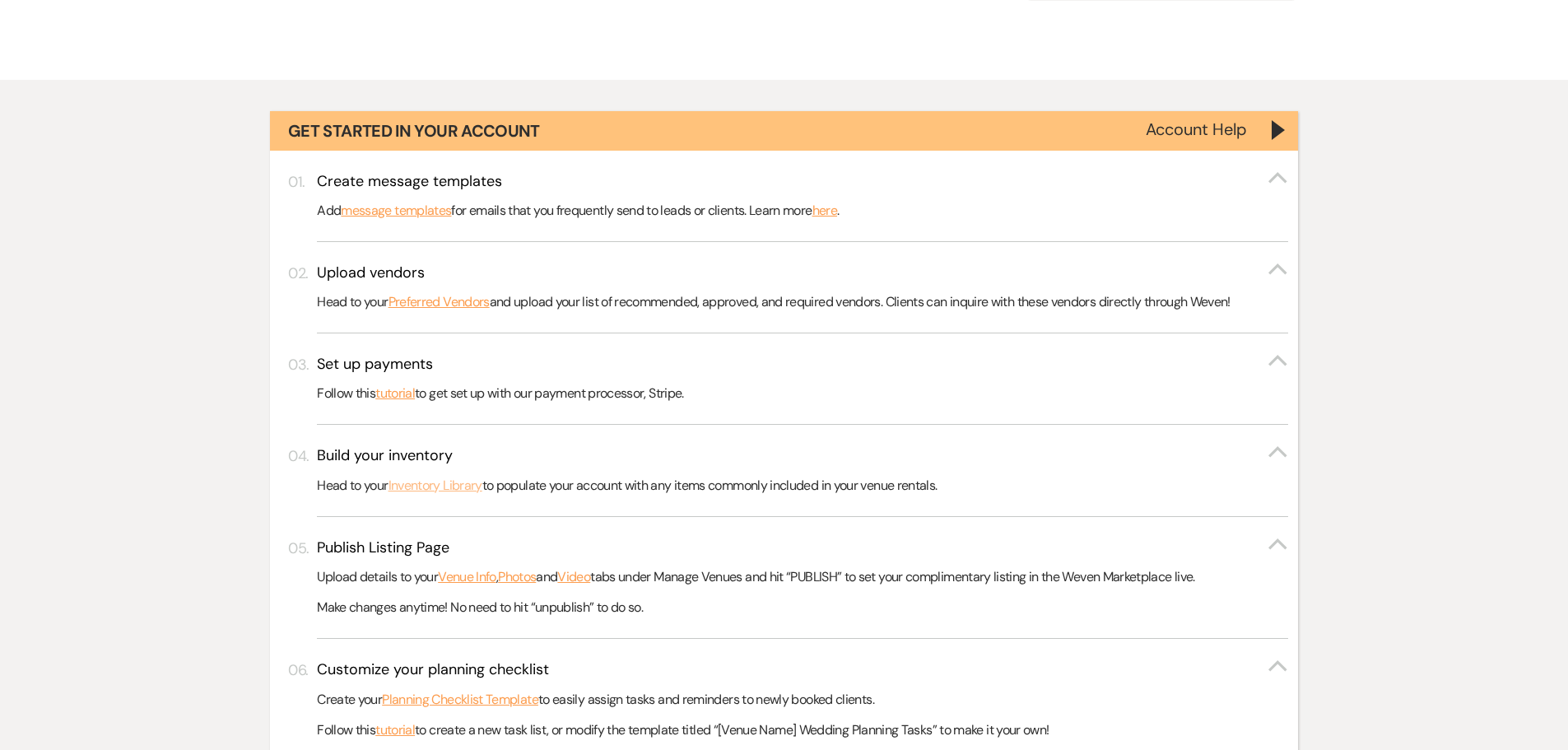
click at [477, 485] on link "Inventory Library" at bounding box center [436, 486] width 94 height 22
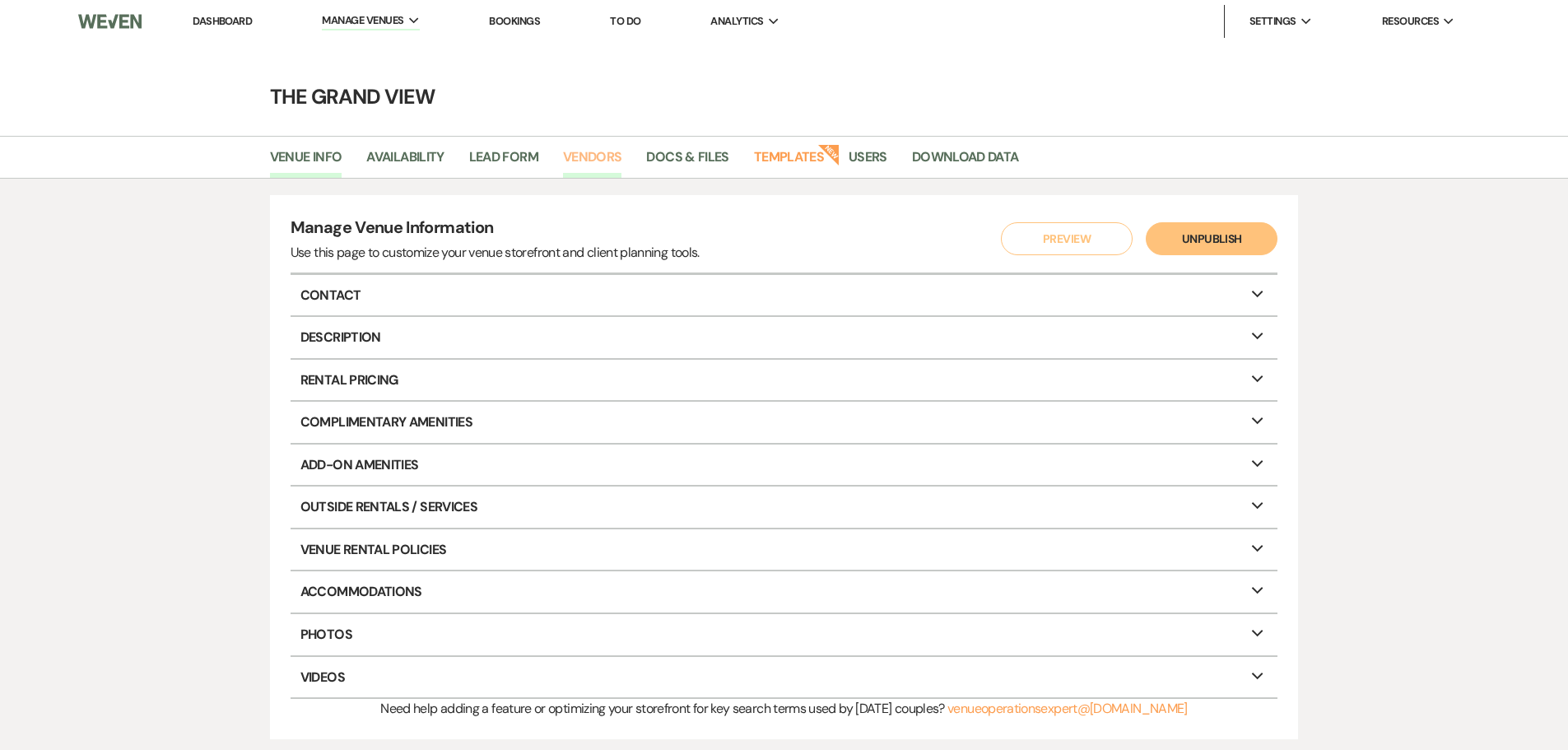
click at [616, 156] on link "Vendors" at bounding box center [593, 162] width 59 height 31
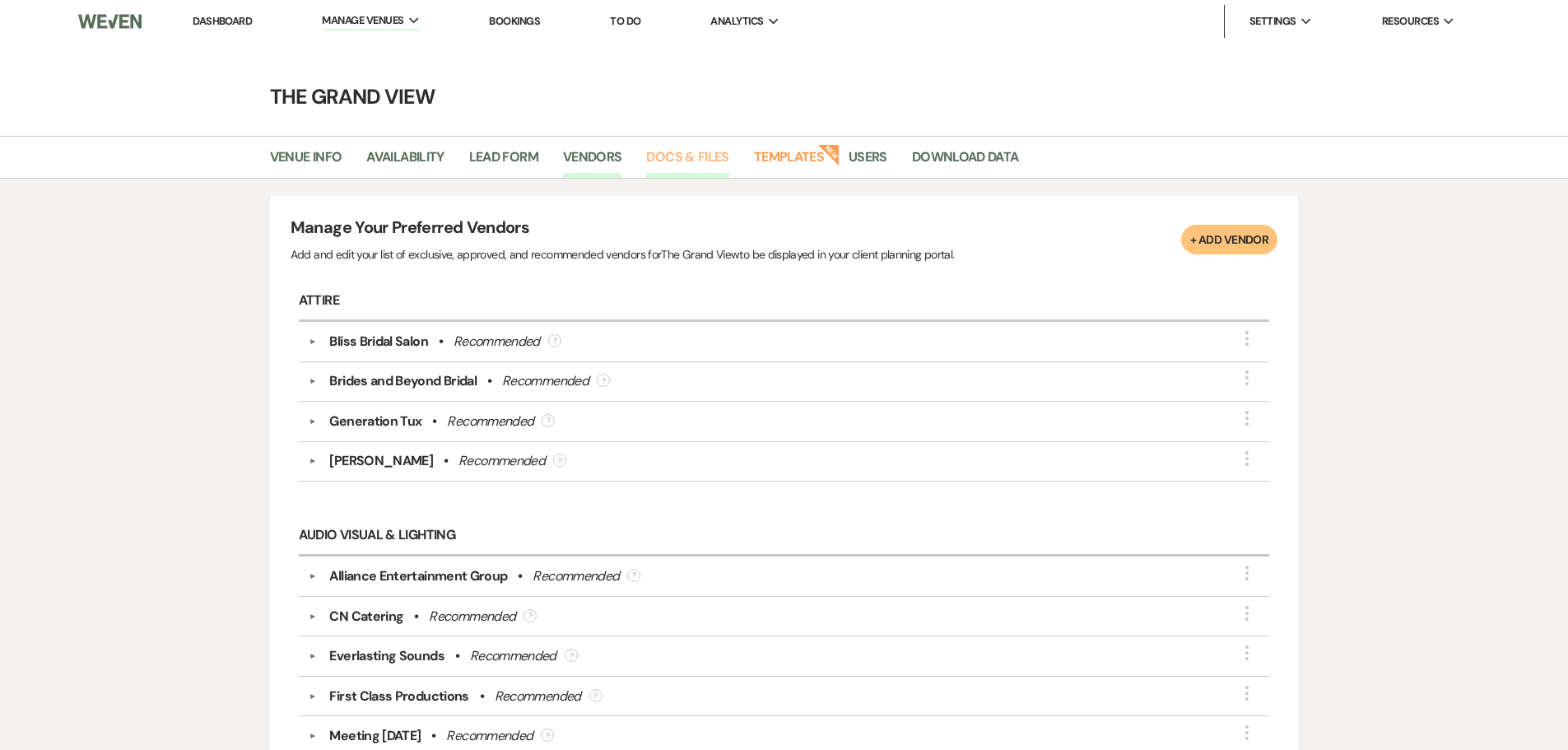
click at [669, 155] on link "Docs & Files" at bounding box center [687, 162] width 82 height 31
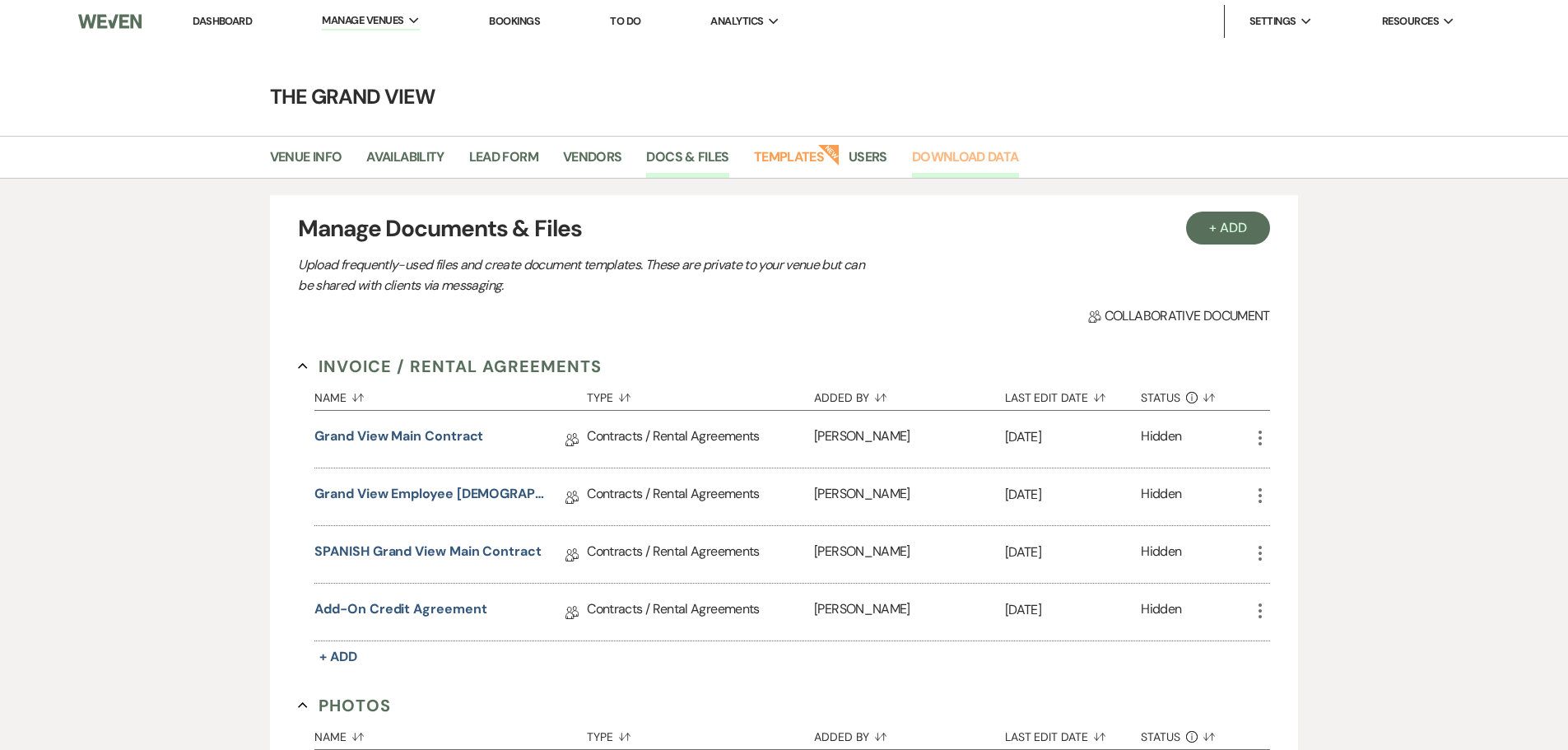
click at [955, 167] on link "Download Data" at bounding box center [965, 162] width 107 height 31
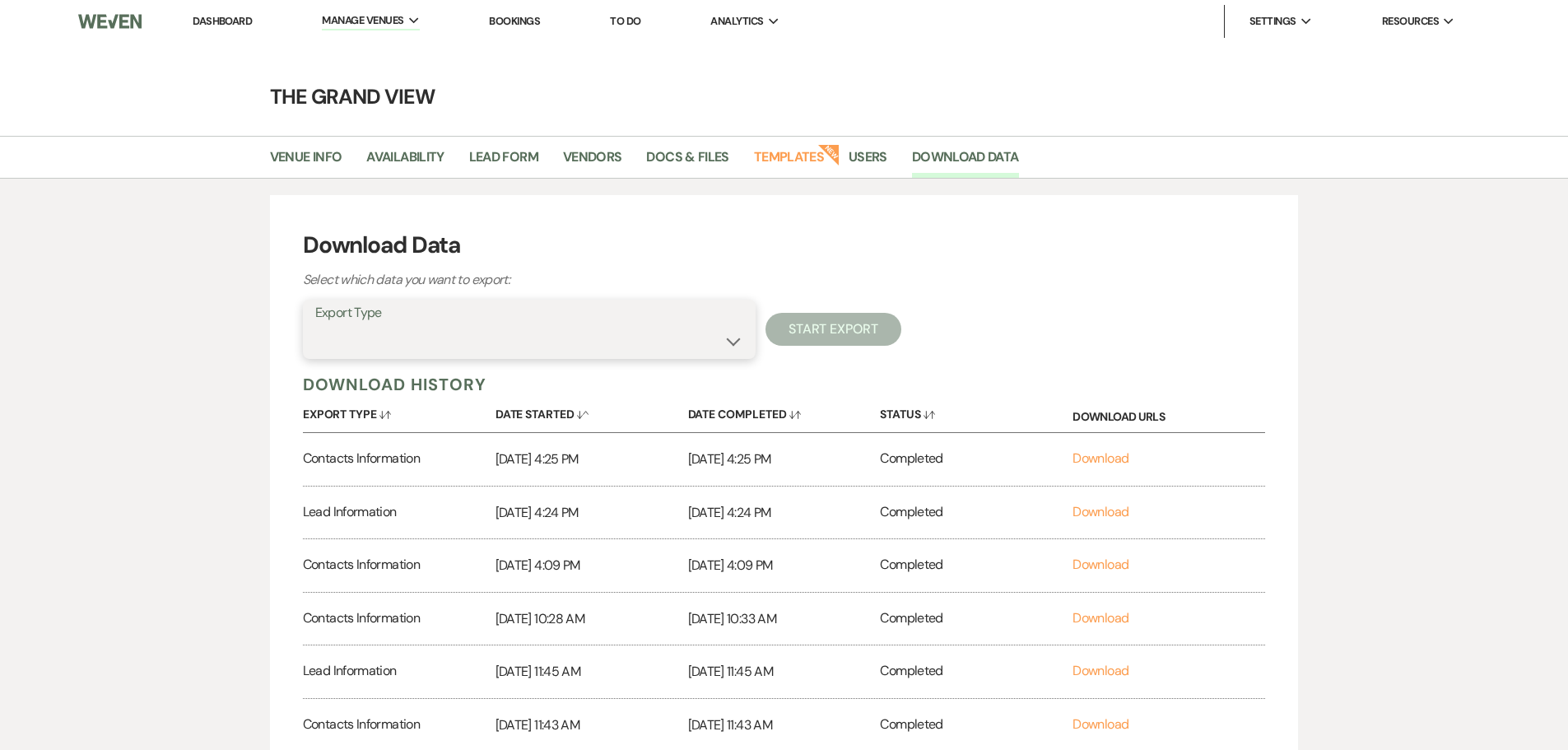
click at [619, 338] on select "Availability Calendar Information Category Templates Contacts Information Event…" at bounding box center [529, 341] width 428 height 32
select select "contactsInfo"
click at [316, 325] on select "Availability Calendar Information Category Templates Contacts Information Event…" at bounding box center [529, 341] width 428 height 32
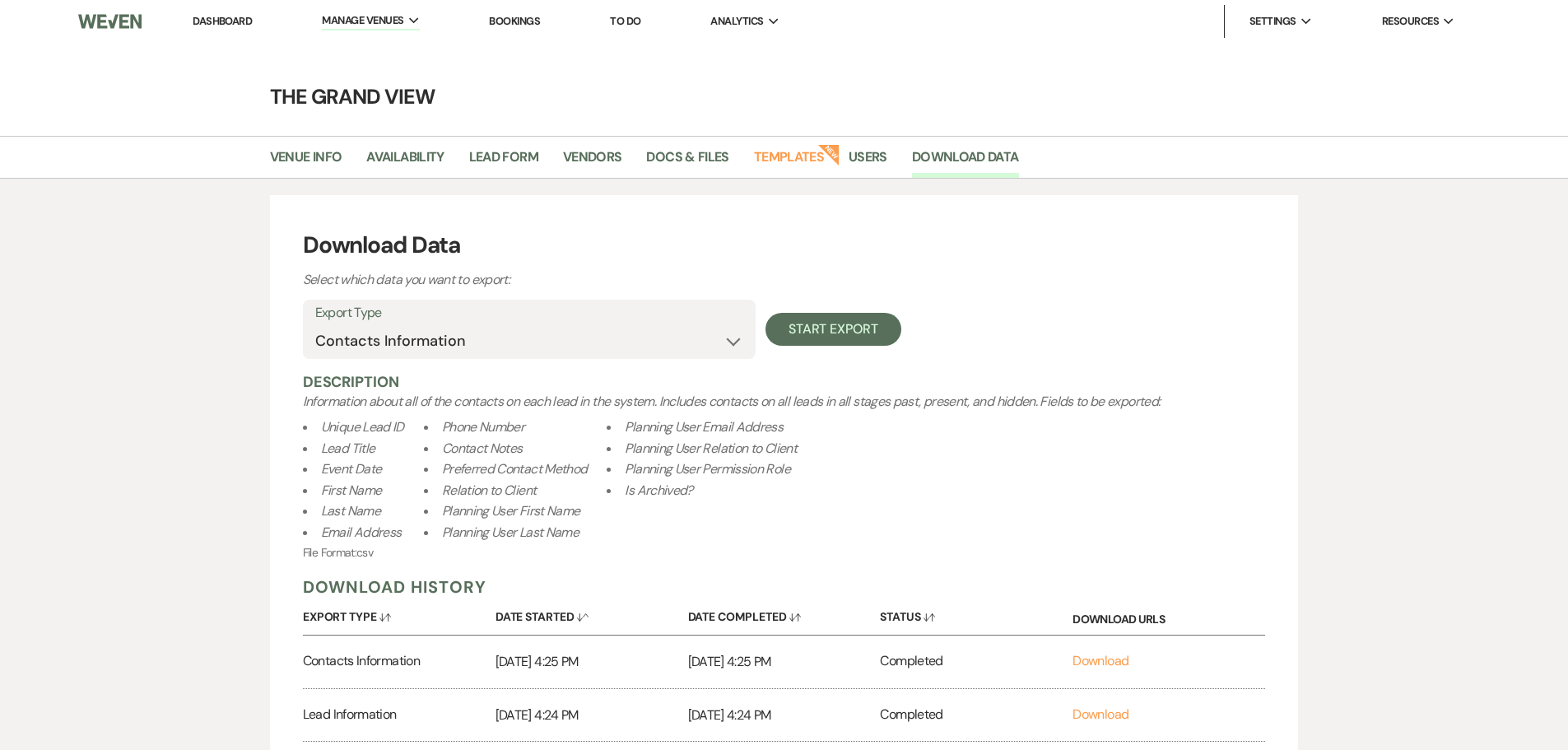
click at [822, 504] on ul "Unique Lead ID Lead Title Event Date First Name Last Name Email Address Phone N…" at bounding box center [784, 481] width 963 height 127
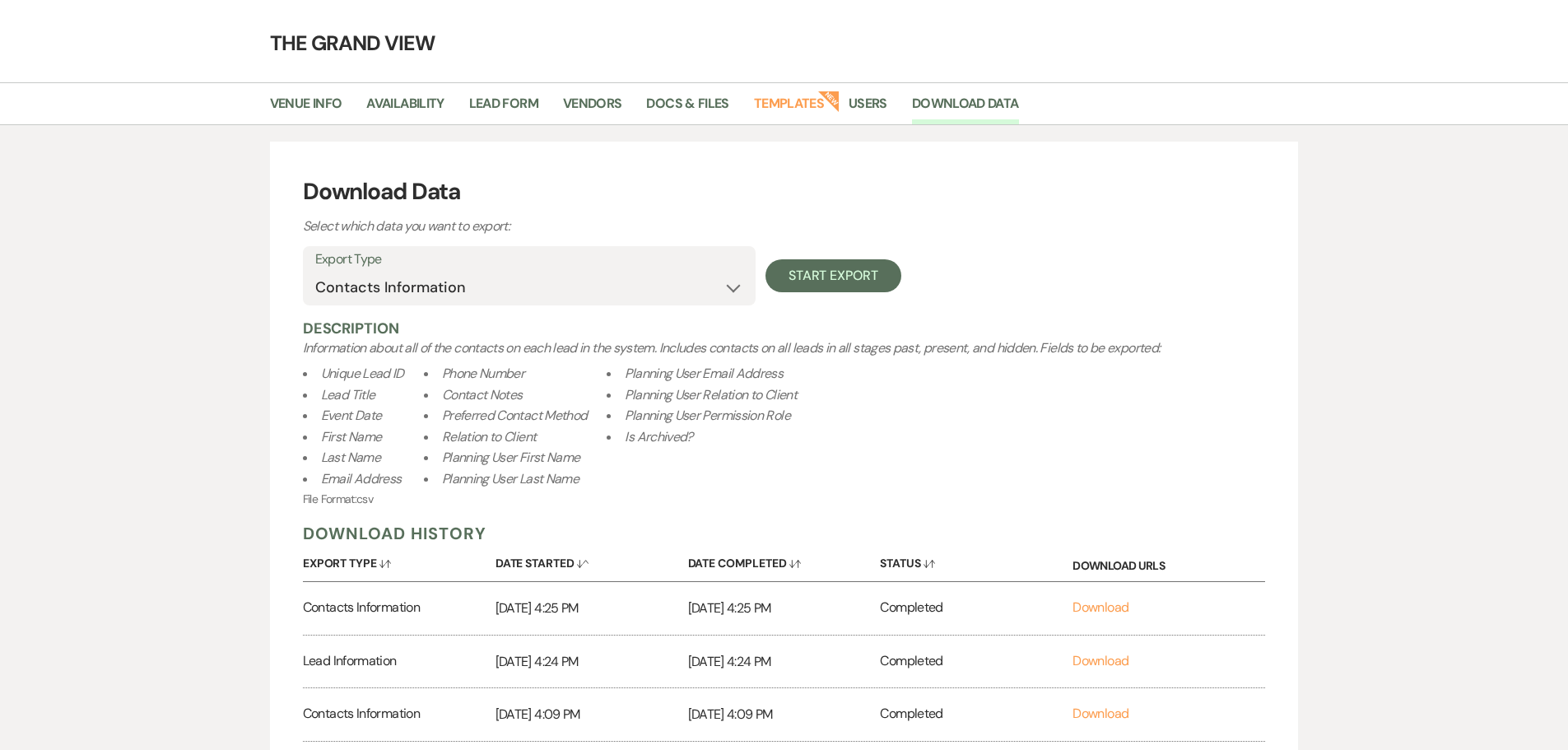
scroll to position [82, 0]
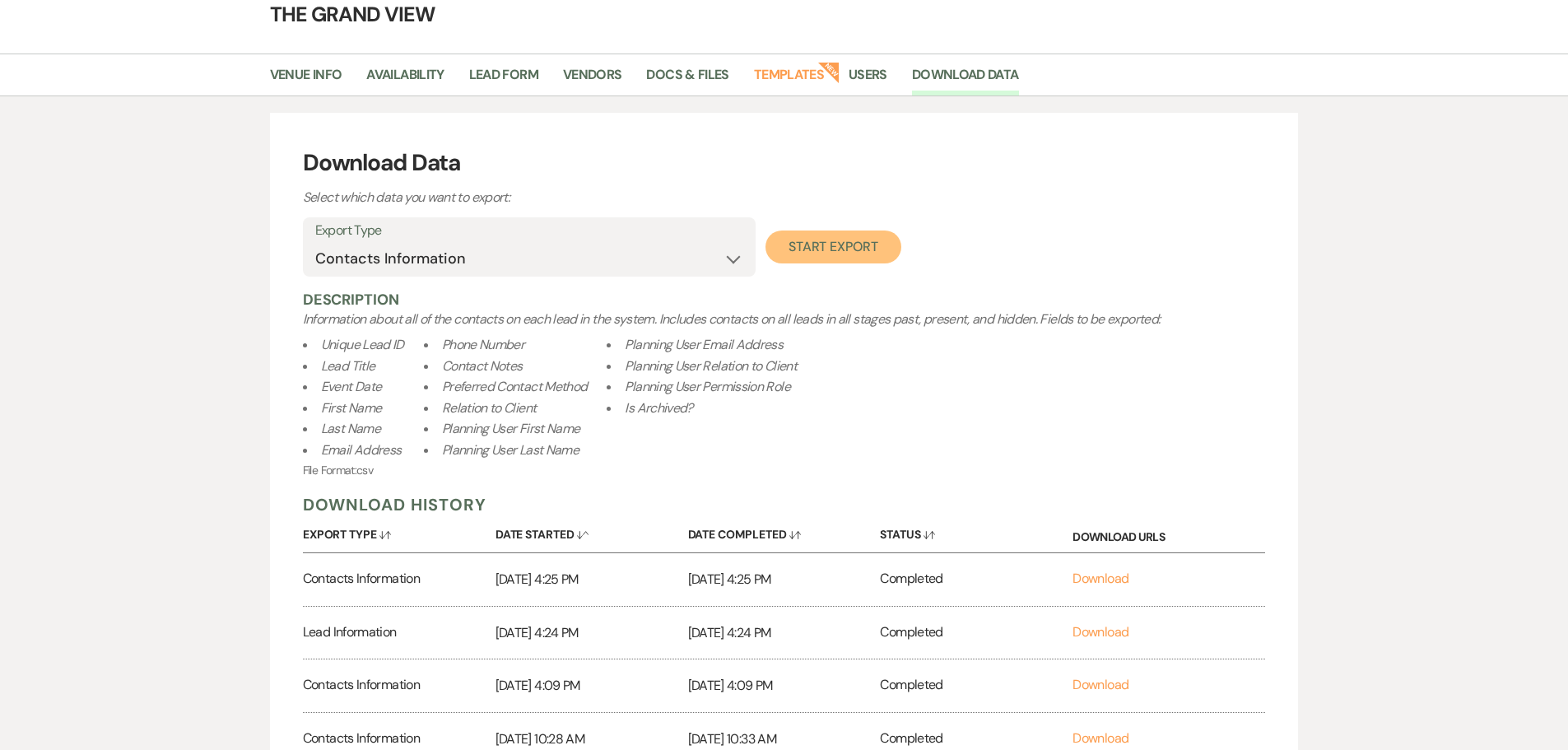
click at [852, 250] on button "Start Export" at bounding box center [834, 247] width 136 height 33
select select
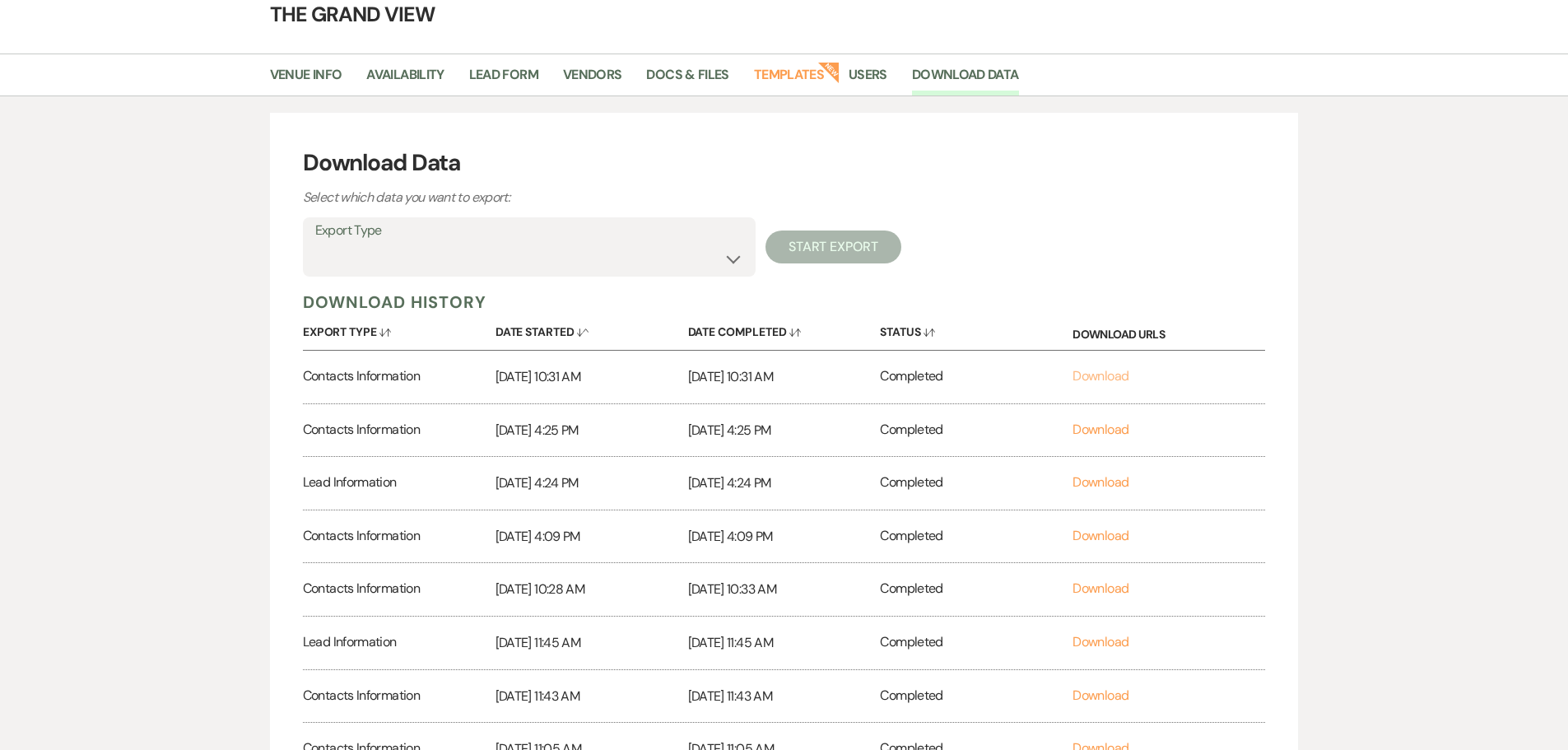
click at [1085, 375] on link "Download" at bounding box center [1101, 376] width 56 height 17
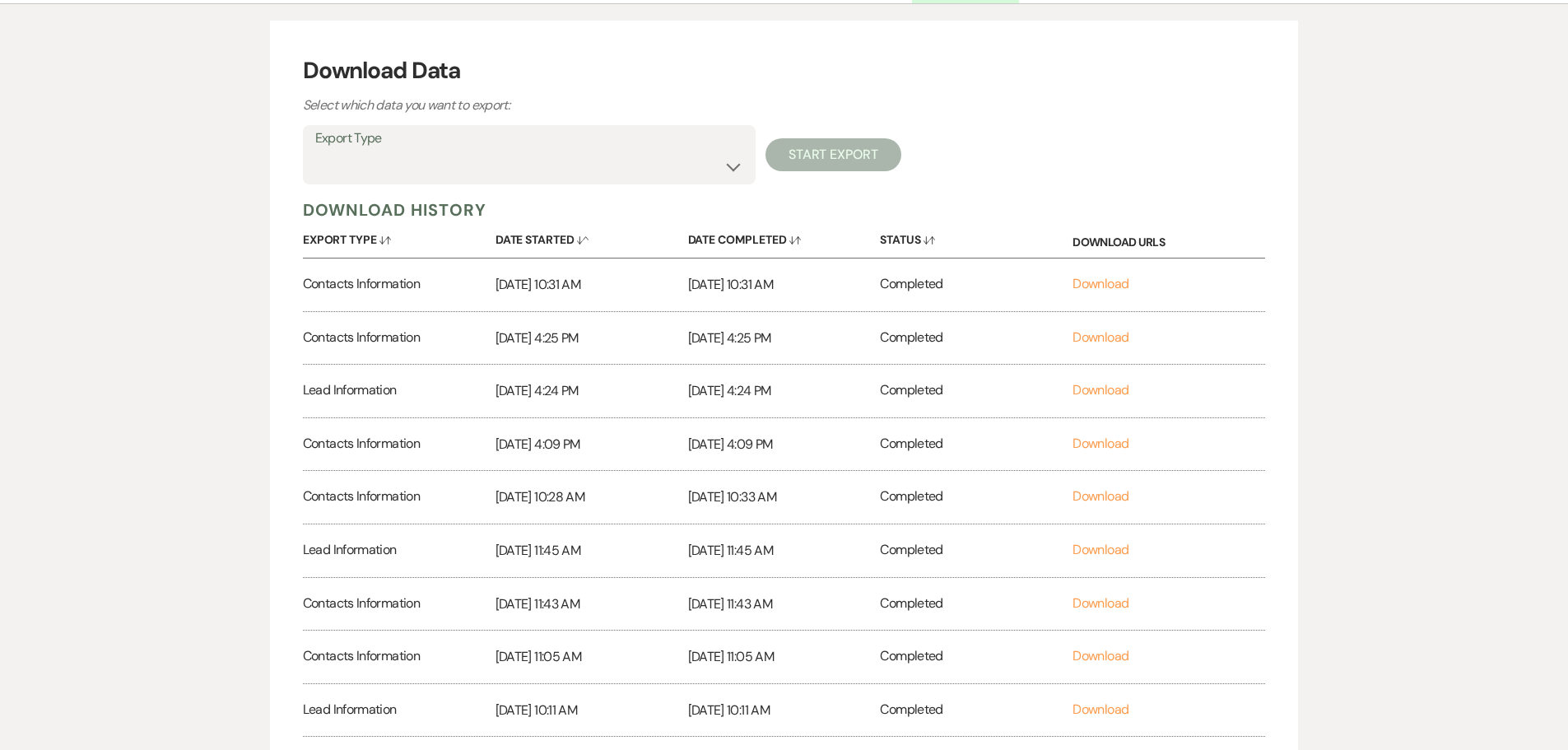
scroll to position [0, 0]
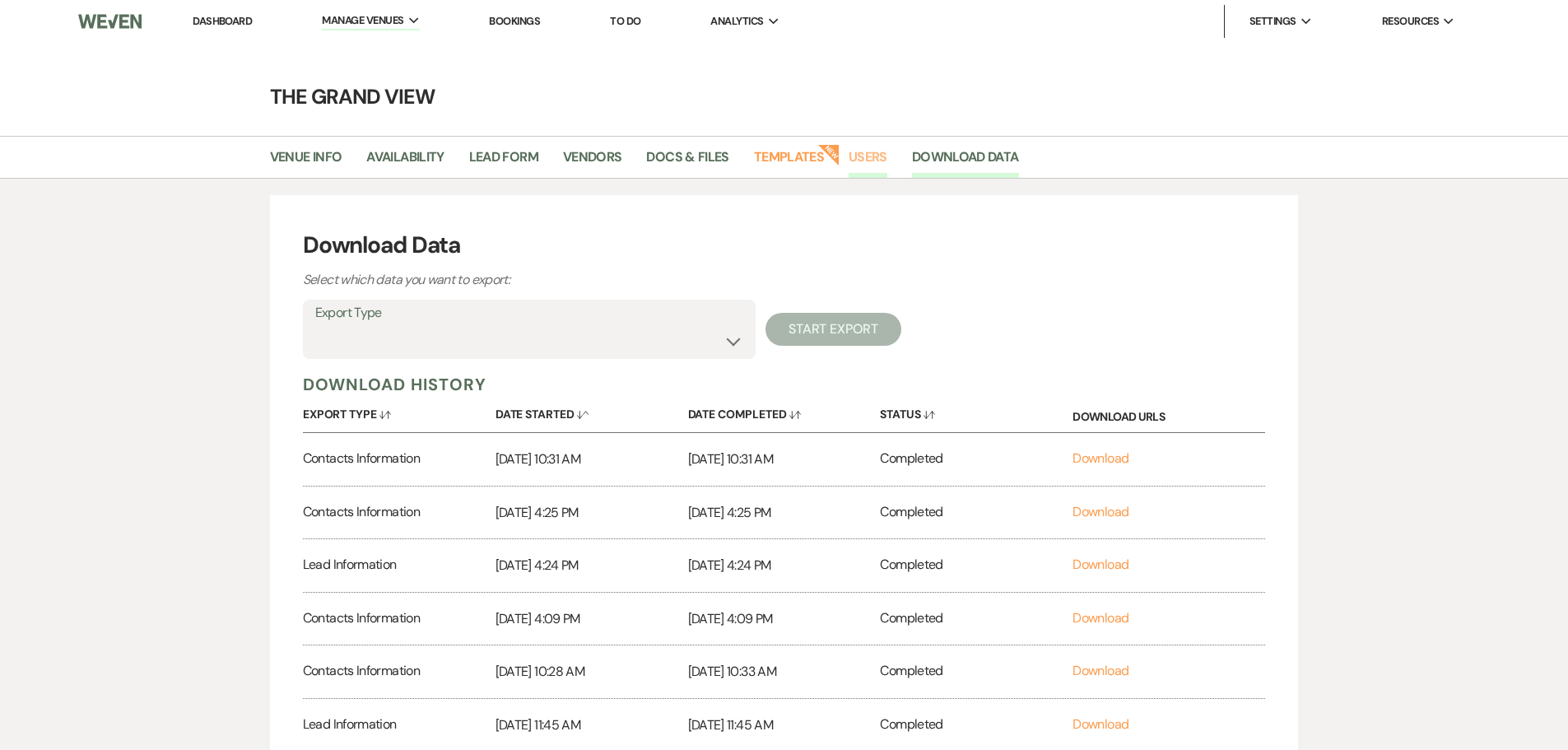
click at [874, 154] on link "Users" at bounding box center [868, 162] width 38 height 31
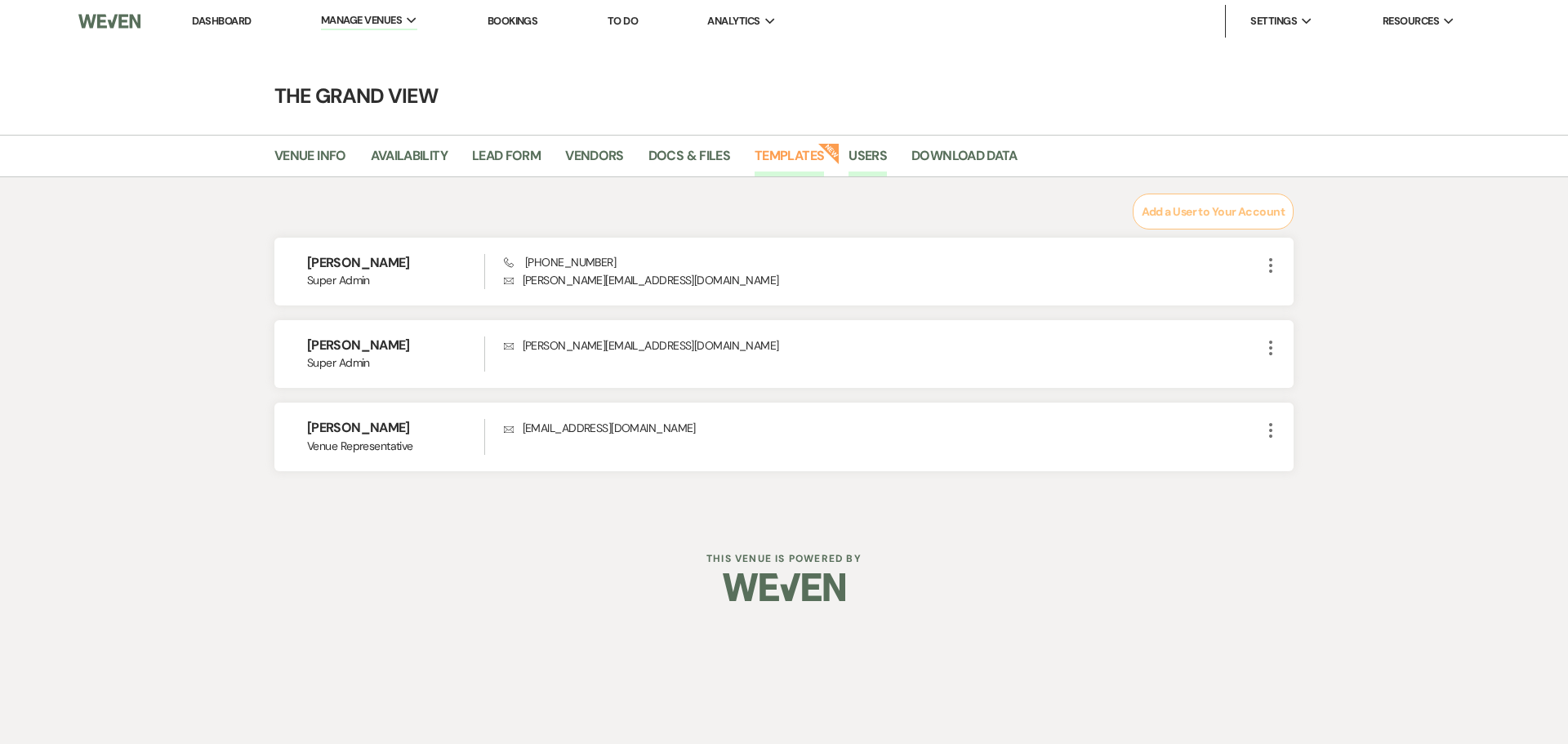
click at [762, 154] on link "Templates" at bounding box center [789, 161] width 69 height 31
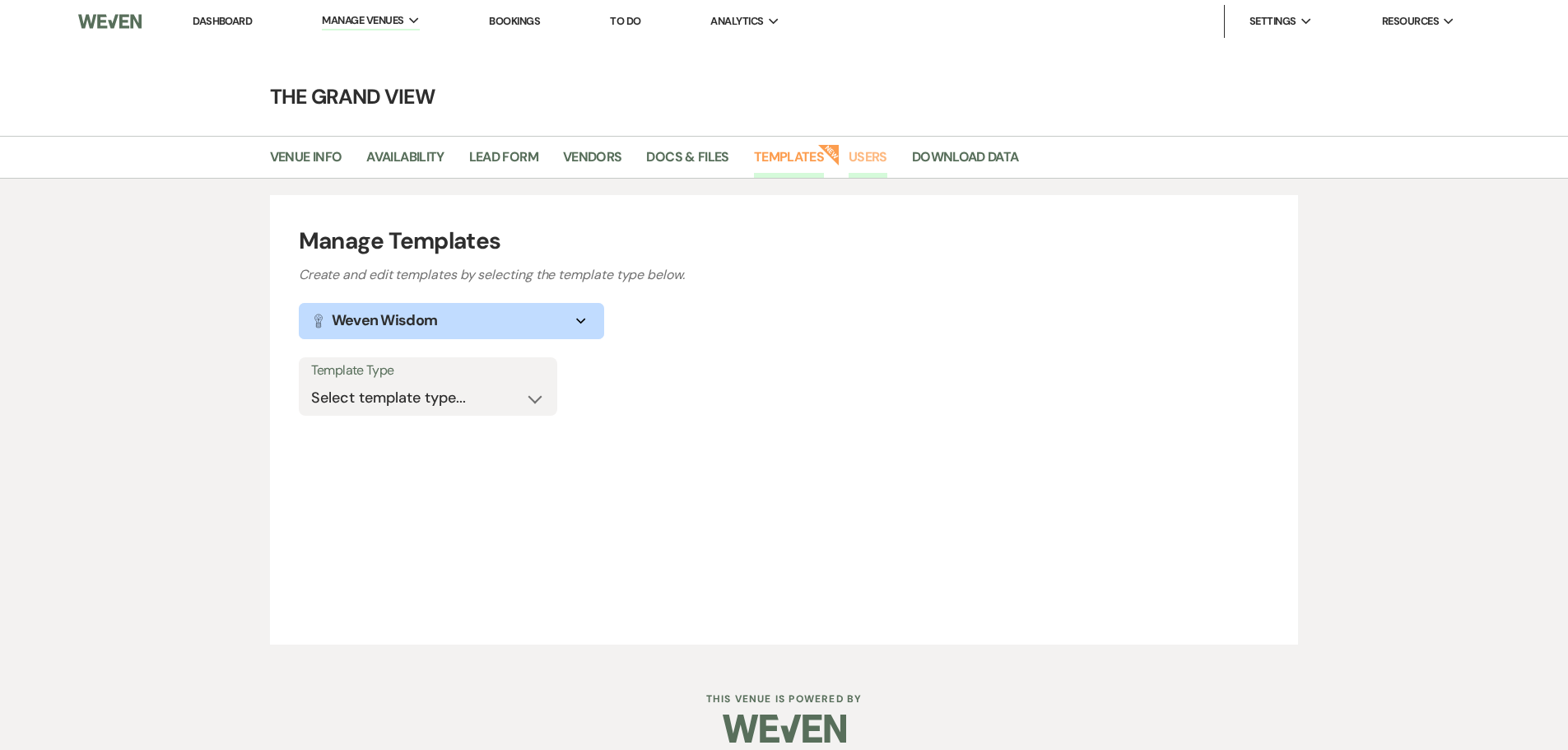
click at [856, 152] on link "Users" at bounding box center [868, 162] width 38 height 31
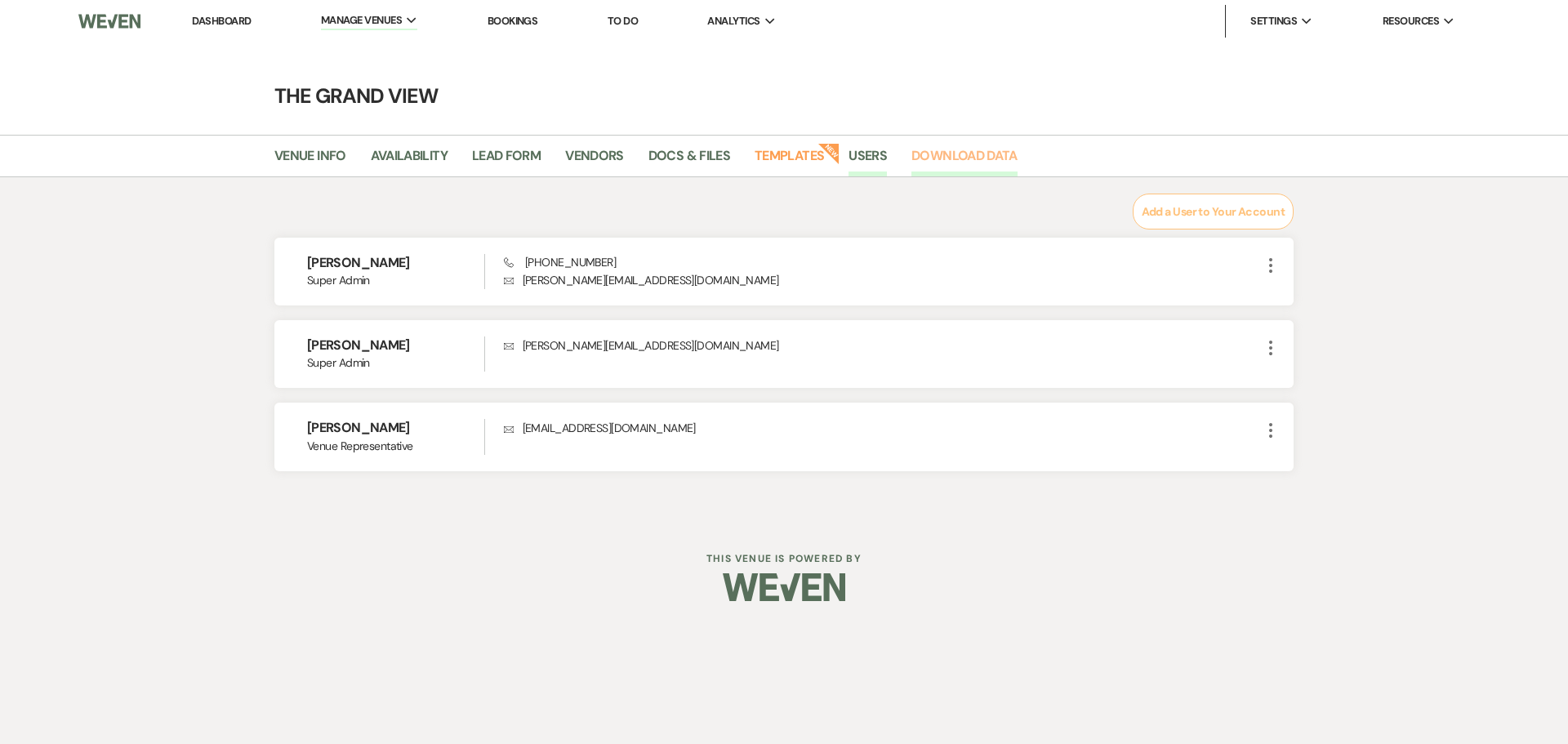
click at [921, 151] on link "Download Data" at bounding box center [964, 161] width 106 height 31
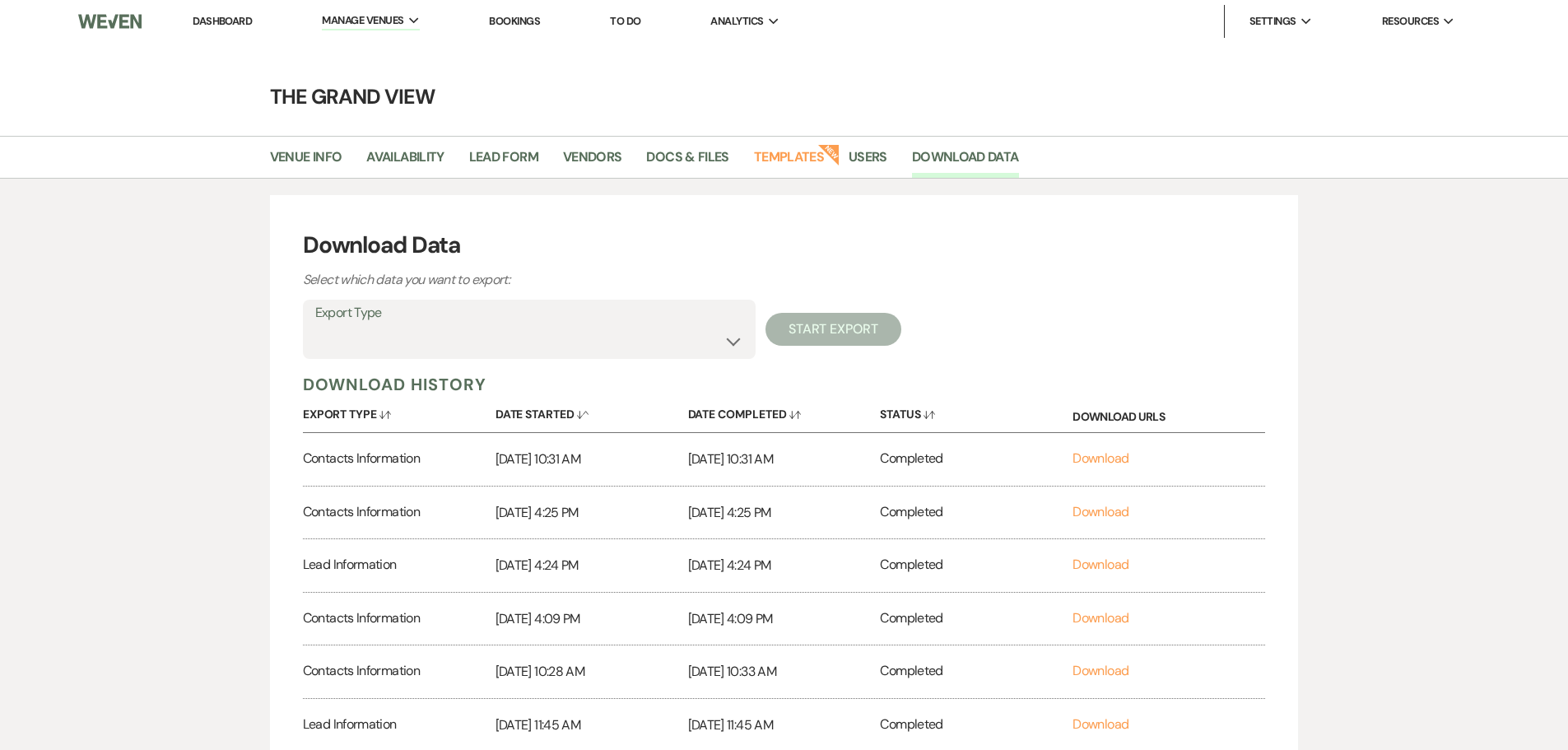
click at [637, 322] on label "Export Type" at bounding box center [529, 312] width 428 height 24
click at [735, 343] on select "Availability Calendar Information Category Templates Contacts Information Event…" at bounding box center [529, 341] width 428 height 32
click at [941, 224] on div "Download Data Select which data you want to export: Export Type Availability Ca…" at bounding box center [785, 570] width 1029 height 750
click at [930, 242] on h3 "Download Data" at bounding box center [784, 245] width 963 height 35
click at [1103, 460] on link "Download" at bounding box center [1101, 458] width 56 height 17
